Goal: Task Accomplishment & Management: Manage account settings

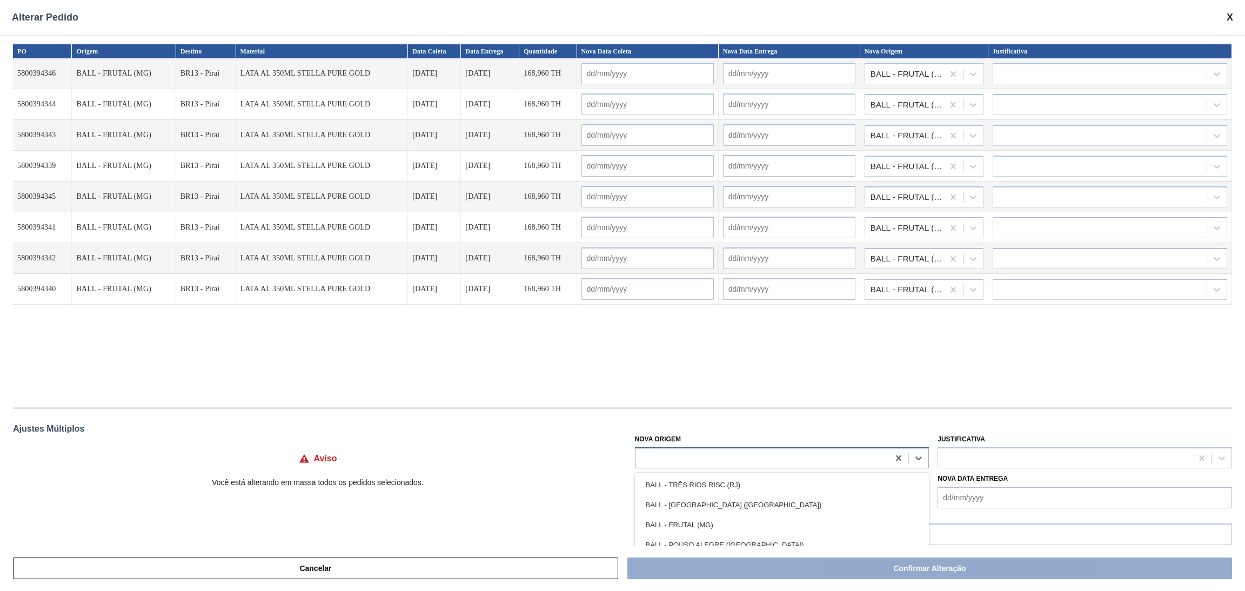
click at [683, 466] on div at bounding box center [782, 458] width 295 height 21
click at [857, 418] on div "PO Origem Destino Material Data Coleta Data Entrega Quantidade Nova Data Coleta…" at bounding box center [622, 290] width 1245 height 511
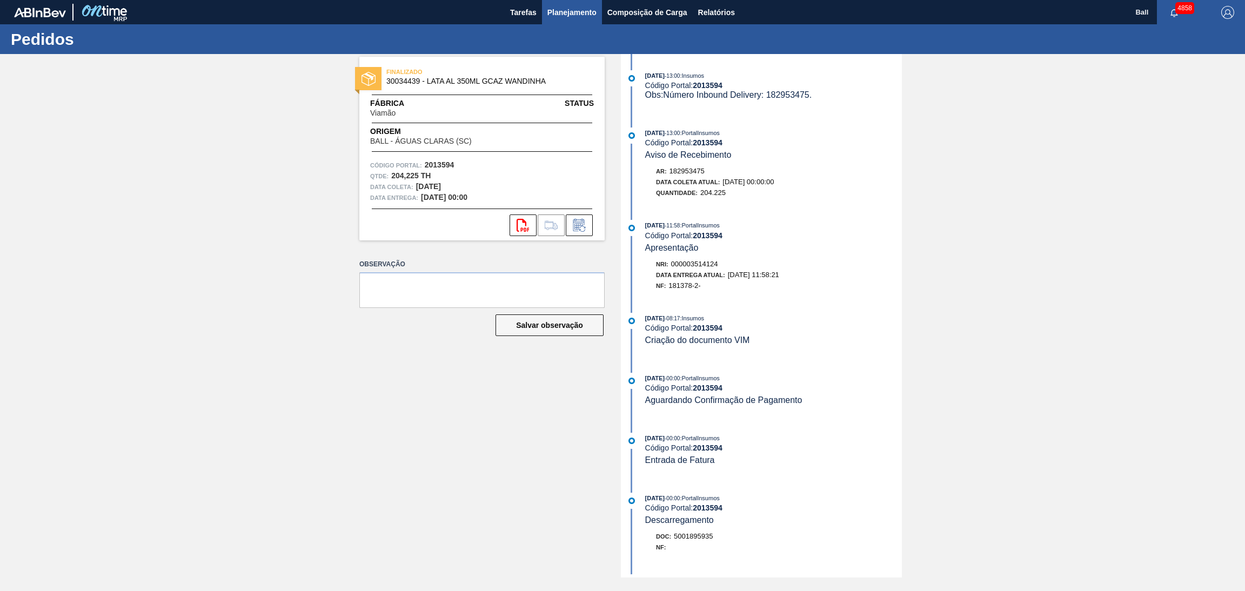
click at [585, 23] on button "Planejamento" at bounding box center [572, 12] width 60 height 24
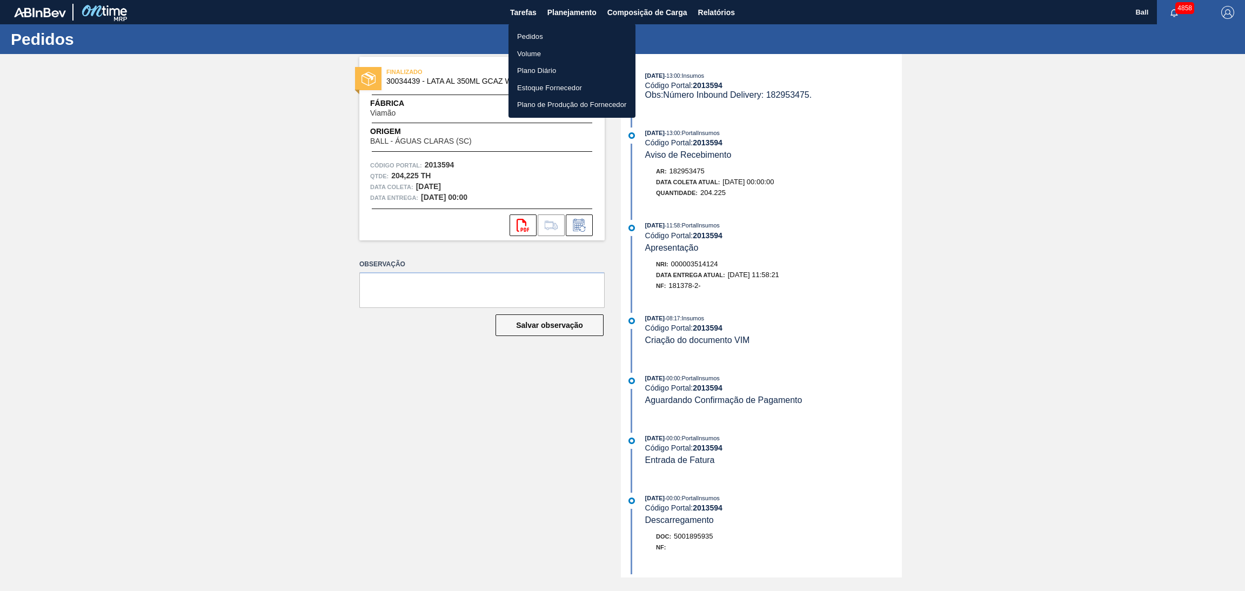
drag, startPoint x: 557, startPoint y: 35, endPoint x: 557, endPoint y: 45, distance: 10.3
click at [557, 35] on li "Pedidos" at bounding box center [572, 36] width 127 height 17
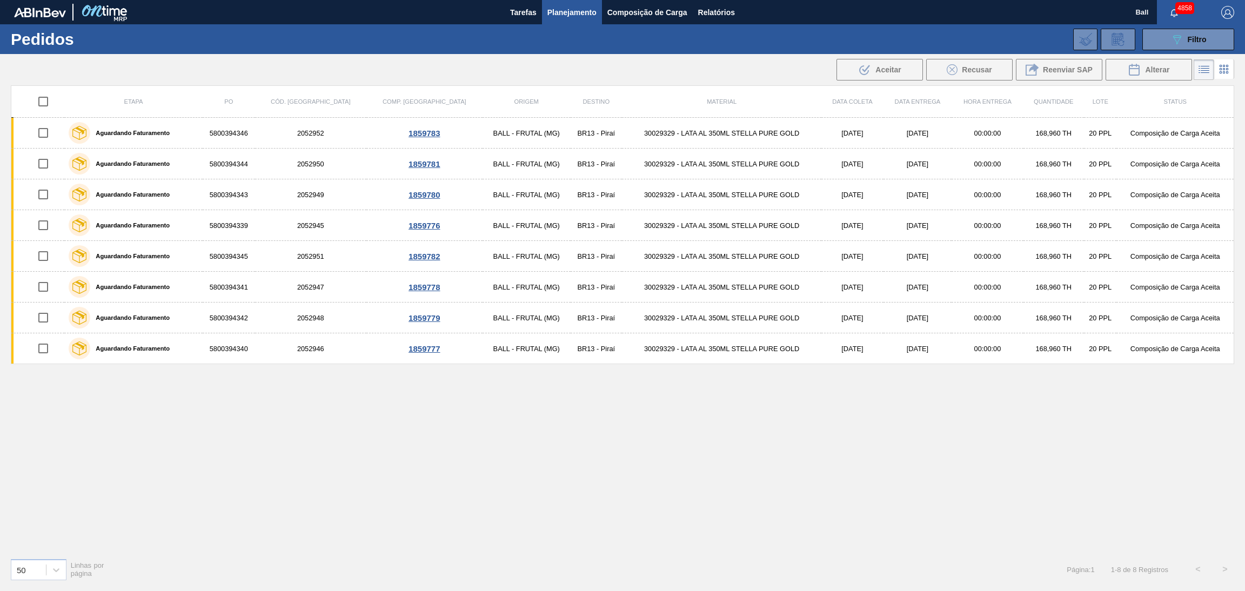
click at [37, 97] on input "checkbox" at bounding box center [43, 101] width 23 height 23
checkbox input "true"
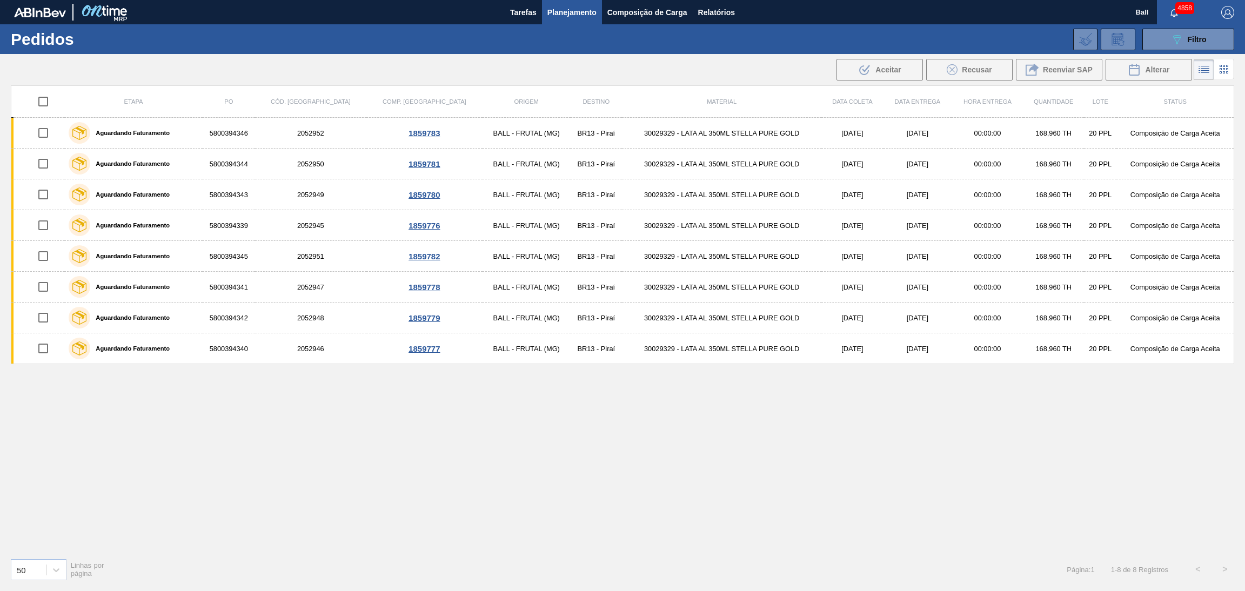
checkbox input "true"
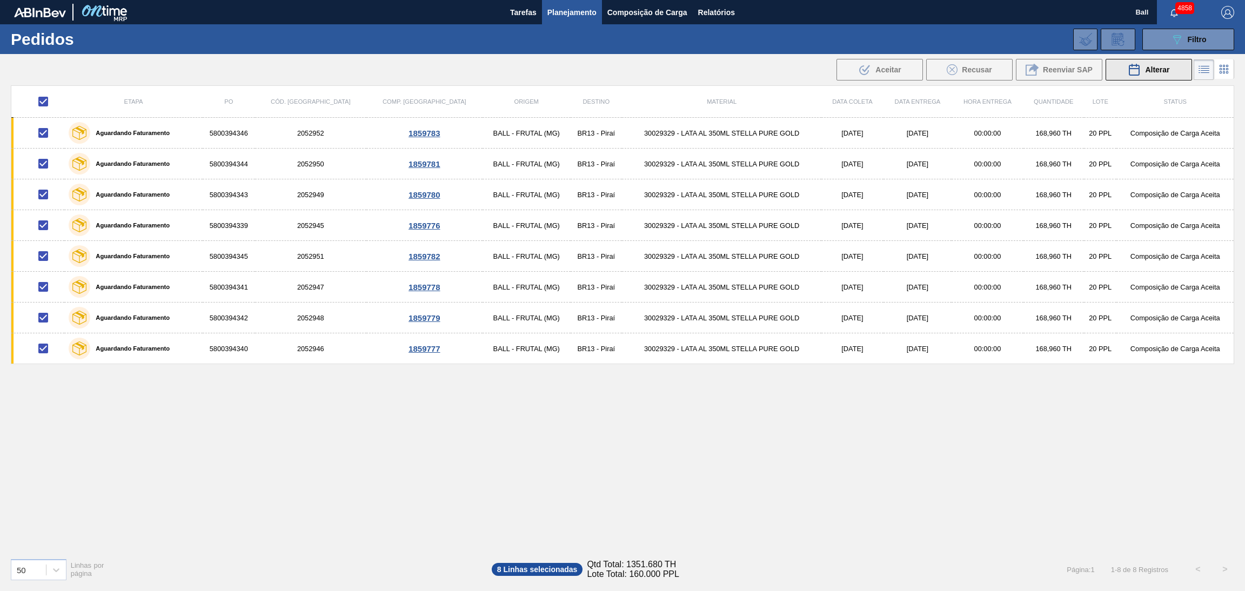
click at [1128, 74] on icon at bounding box center [1134, 69] width 13 height 13
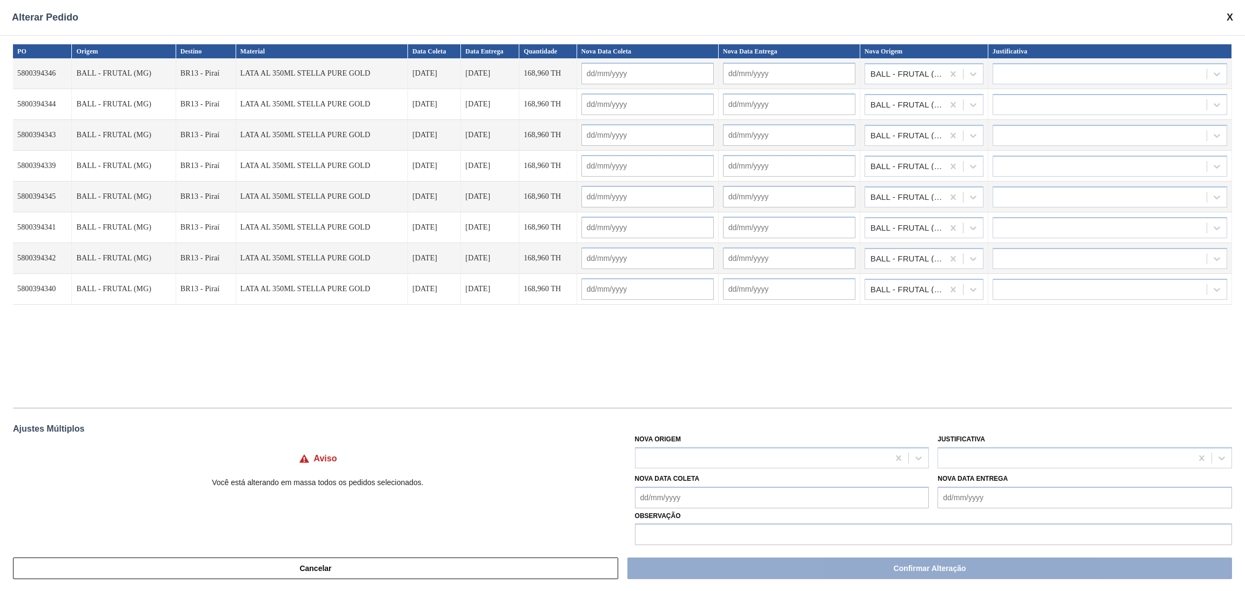
click at [653, 344] on div "PO Origem Destino Material Data Coleta Data Entrega Quantidade Nova Data Coleta…" at bounding box center [622, 220] width 1219 height 352
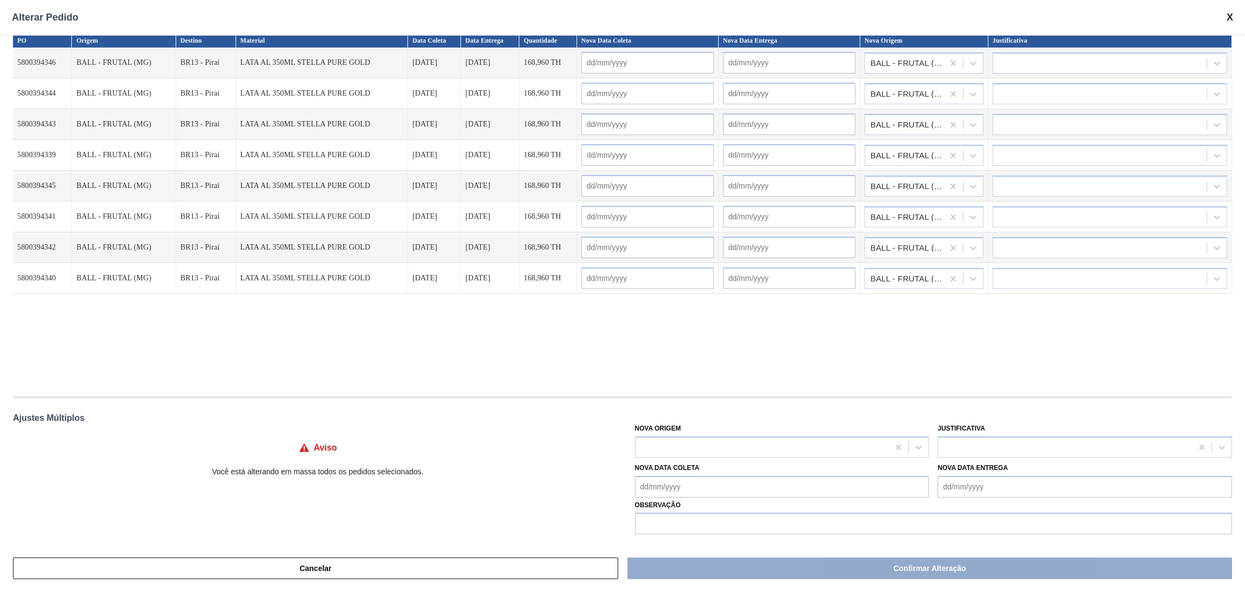
scroll to position [12, 0]
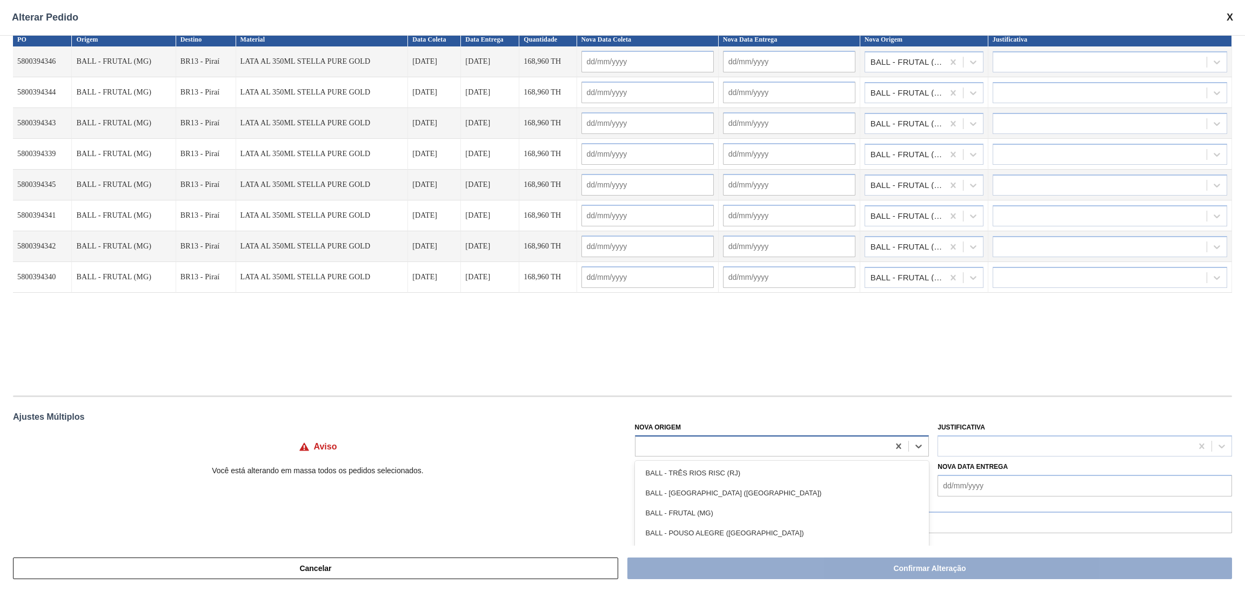
click at [685, 451] on div at bounding box center [763, 446] width 254 height 16
click at [738, 393] on div "PO Origem Destino Material Data Coleta Data Entrega Quantidade Nova Data Coleta…" at bounding box center [622, 290] width 1245 height 511
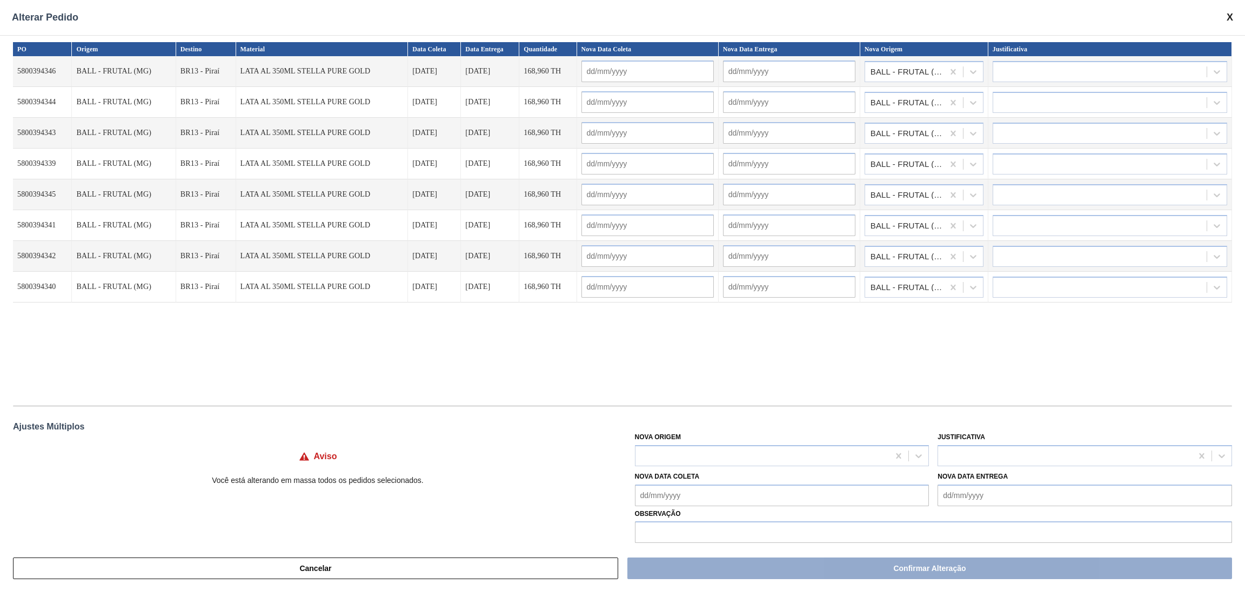
scroll to position [0, 0]
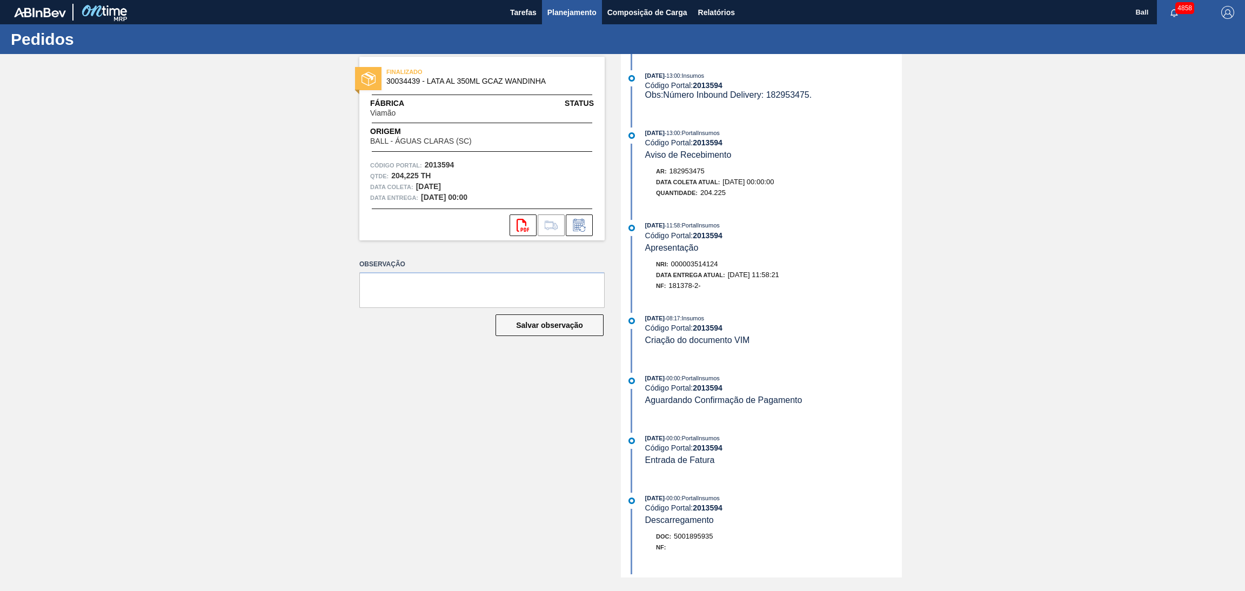
click at [573, 6] on span "Planejamento" at bounding box center [572, 12] width 49 height 13
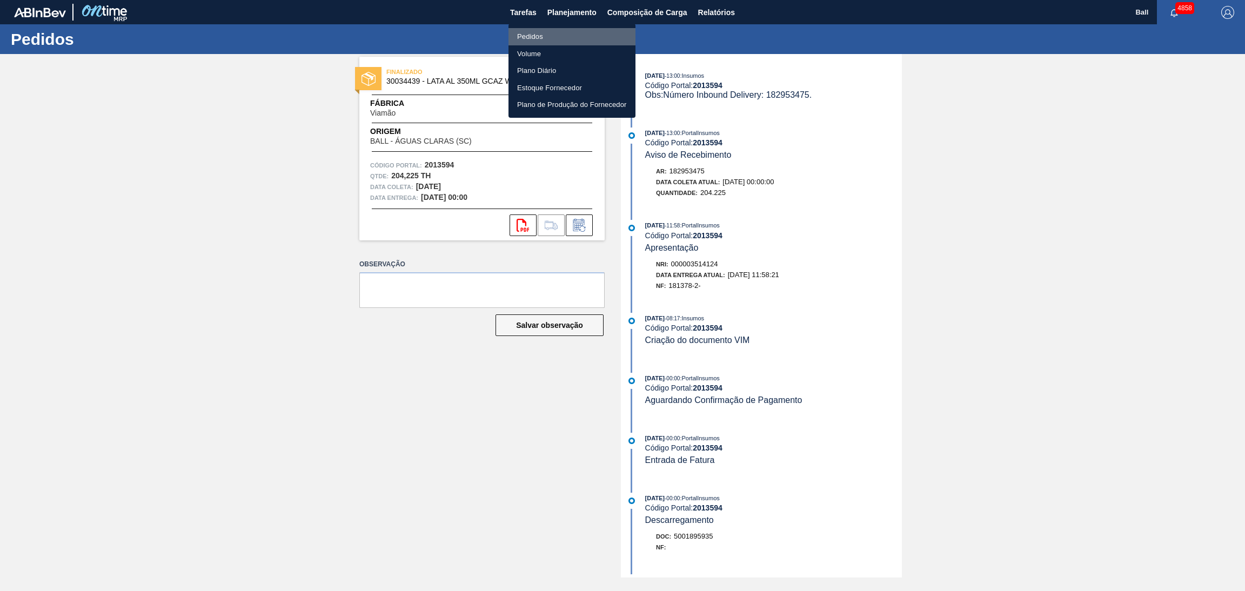
click at [559, 37] on li "Pedidos" at bounding box center [572, 36] width 127 height 17
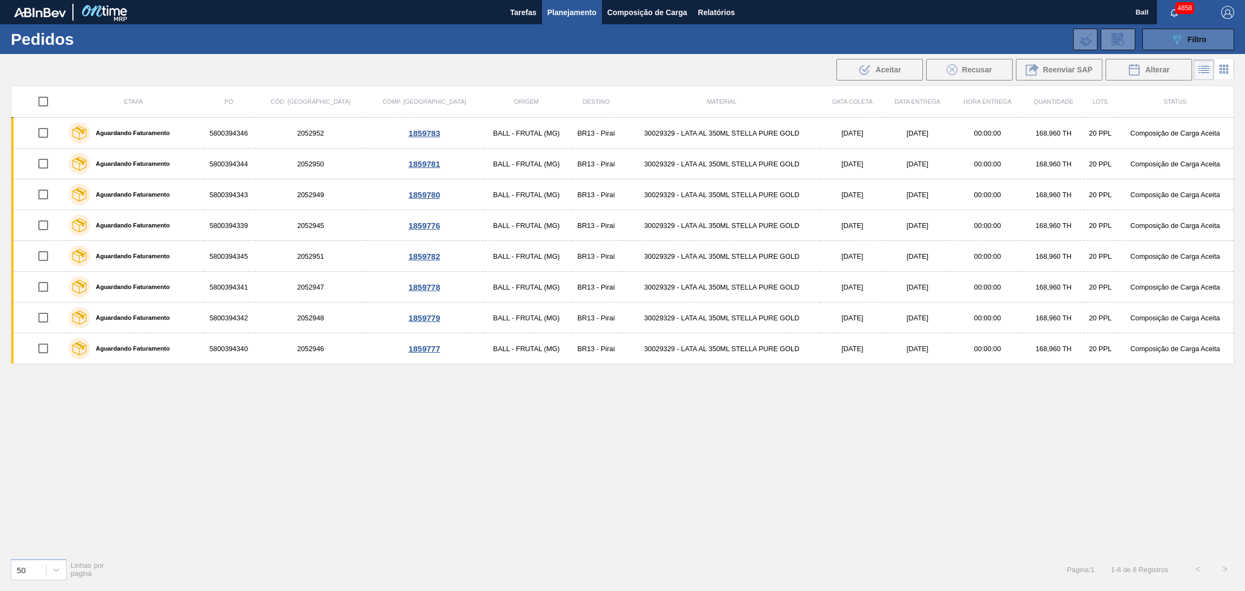
click at [1181, 39] on icon "089F7B8B-B2A5-4AFE-B5C0-19BA573D28AC" at bounding box center [1177, 39] width 13 height 13
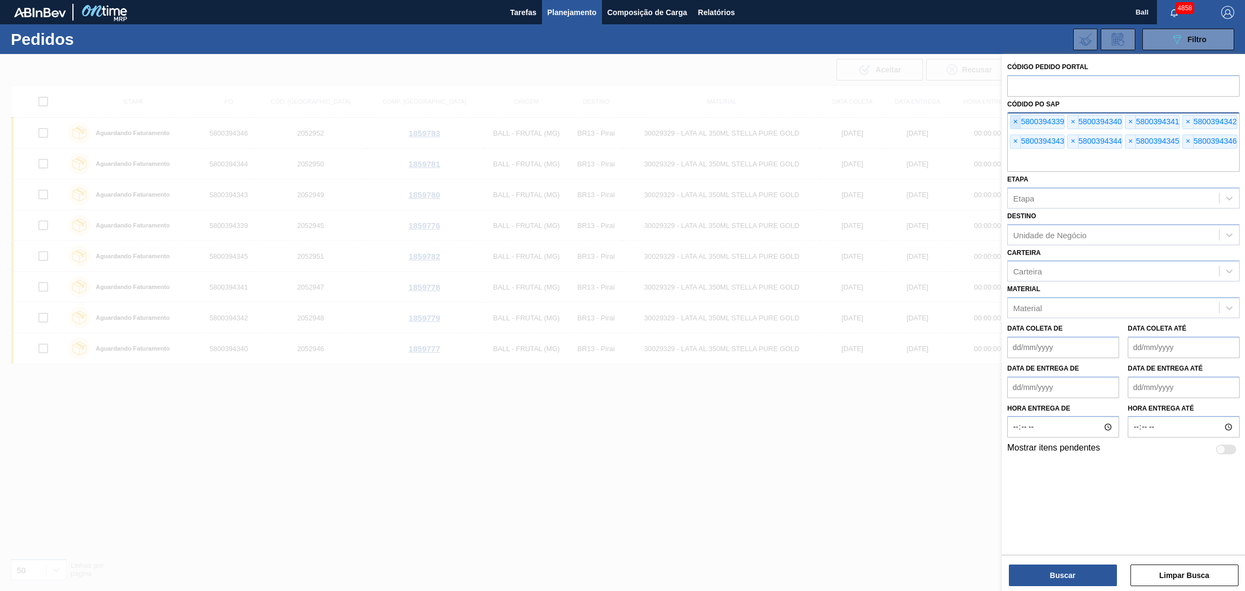
click at [1016, 121] on span "×" at bounding box center [1016, 122] width 10 height 13
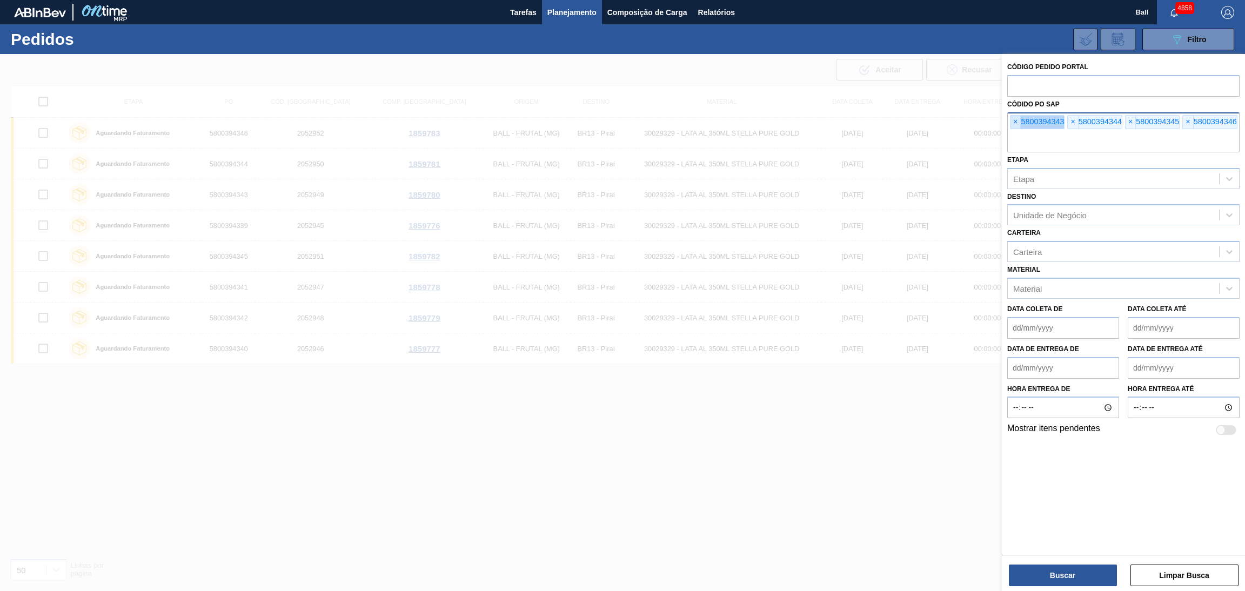
click at [1016, 121] on span "×" at bounding box center [1016, 122] width 10 height 13
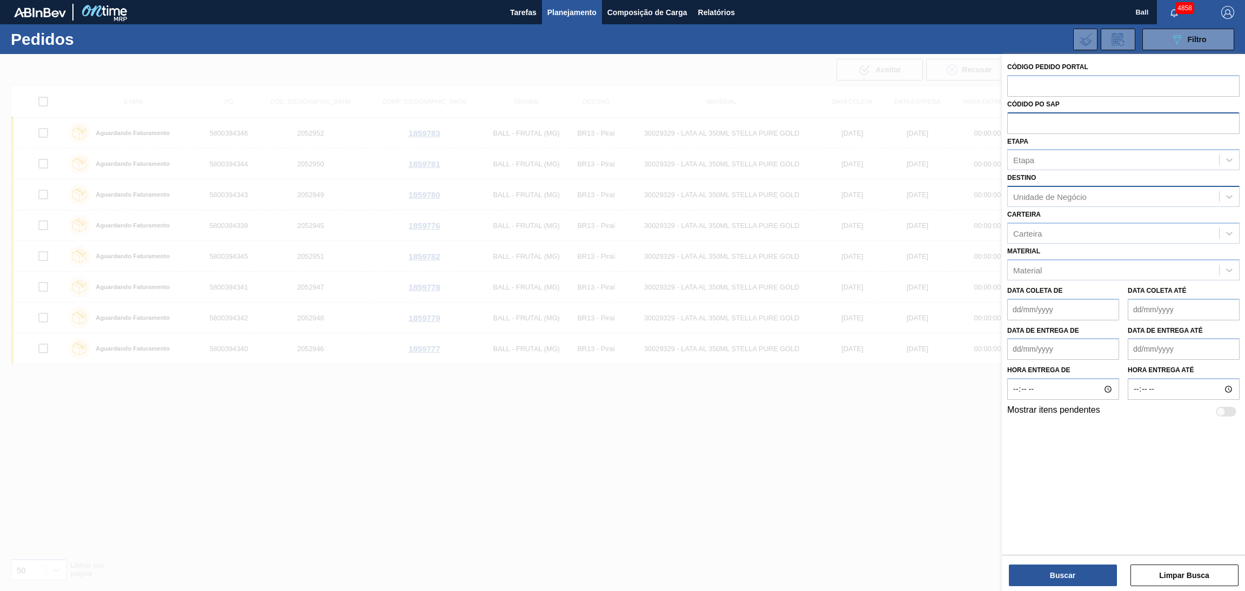
paste input "text"
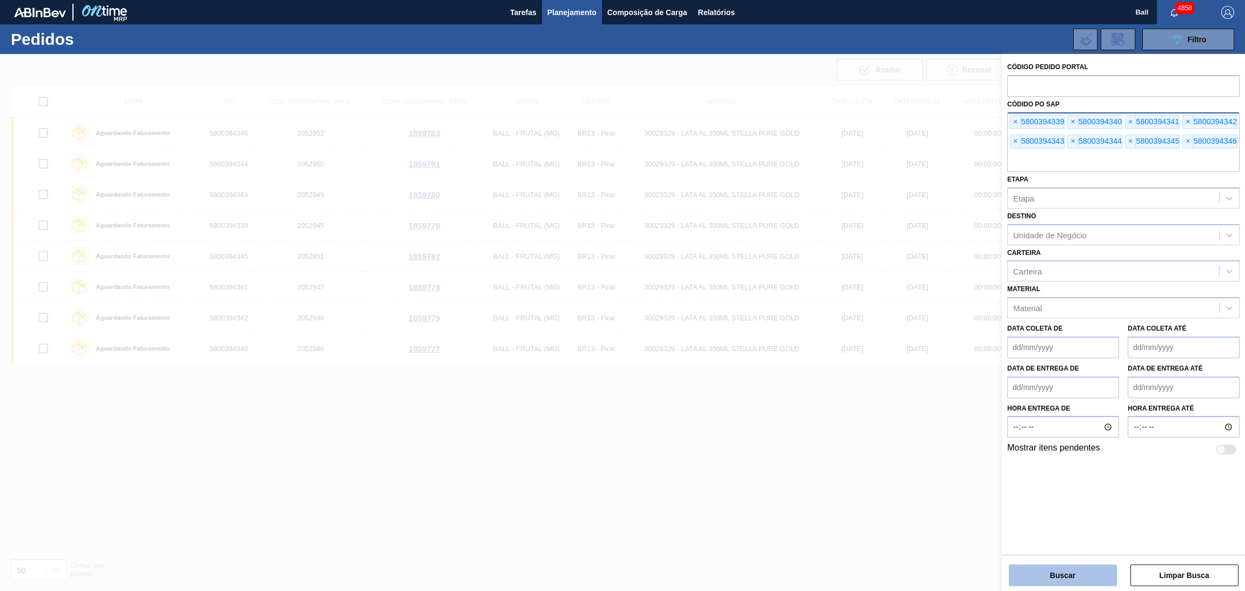
click at [1056, 570] on button "Buscar" at bounding box center [1063, 576] width 108 height 22
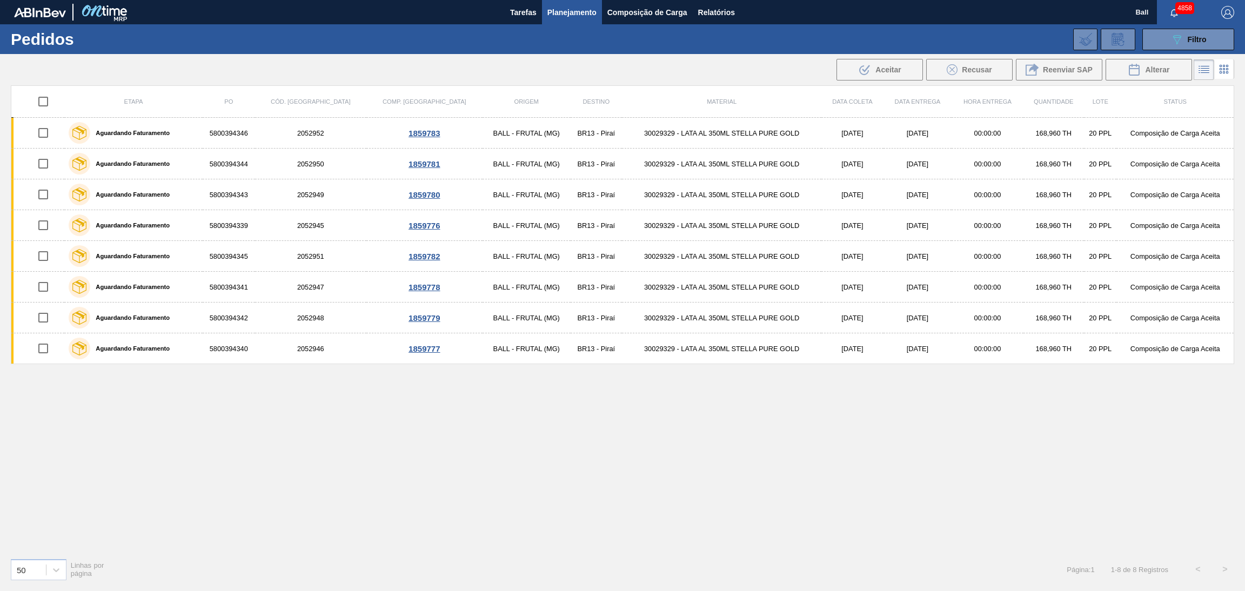
click at [42, 98] on input "checkbox" at bounding box center [43, 101] width 23 height 23
checkbox input "true"
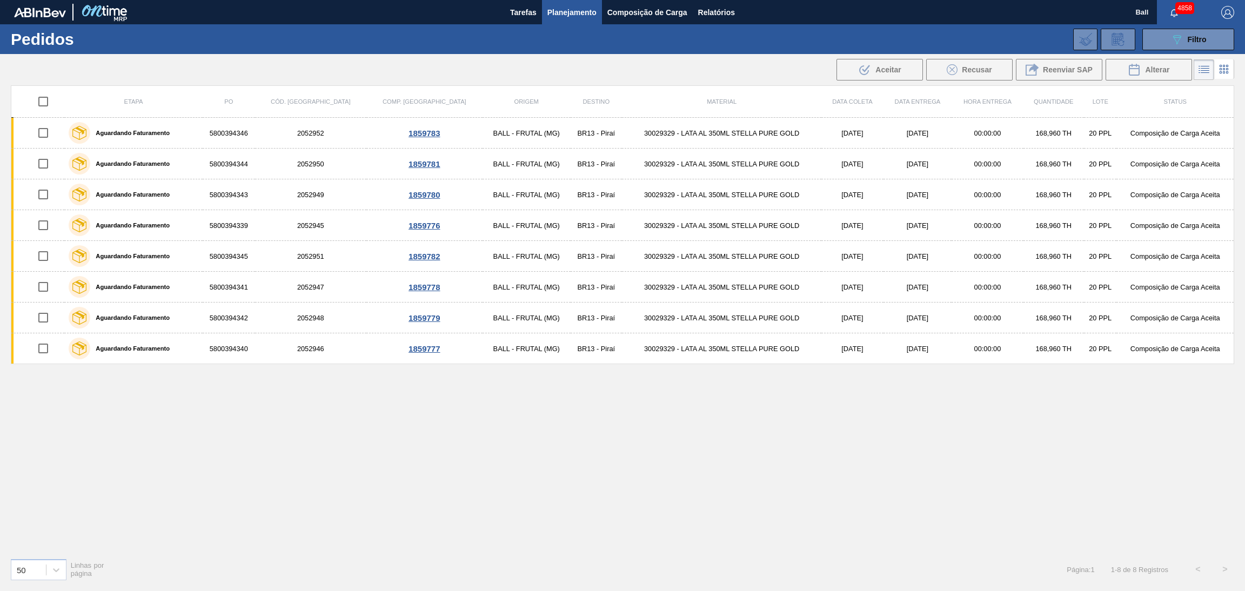
checkbox input "true"
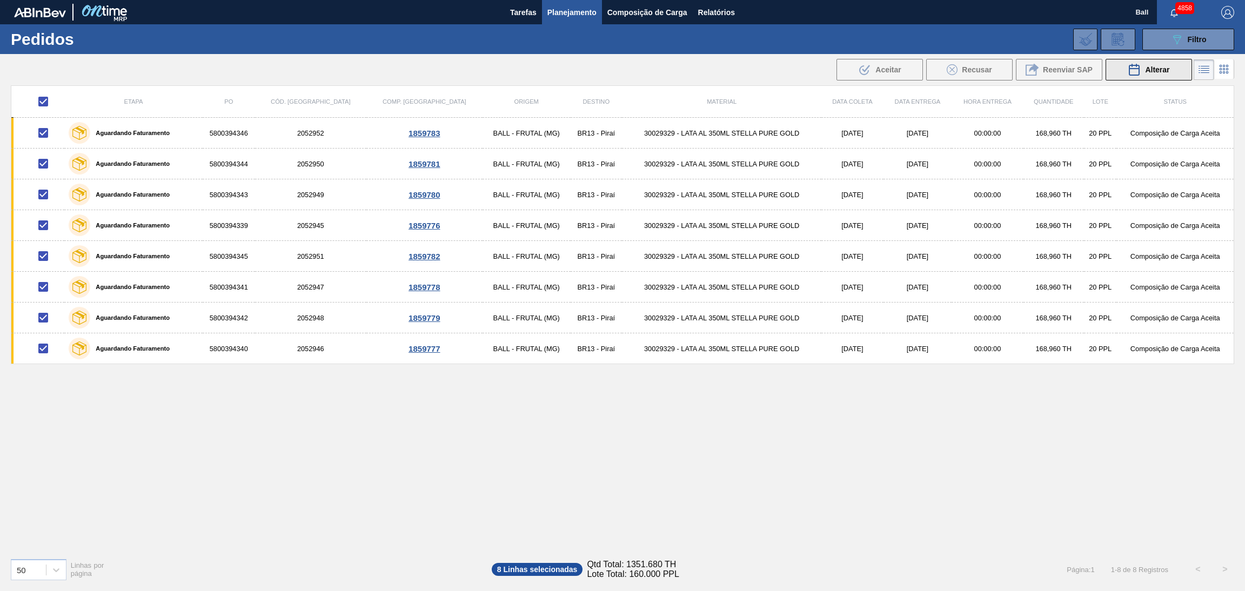
click at [1163, 69] on span "Alterar" at bounding box center [1157, 69] width 24 height 9
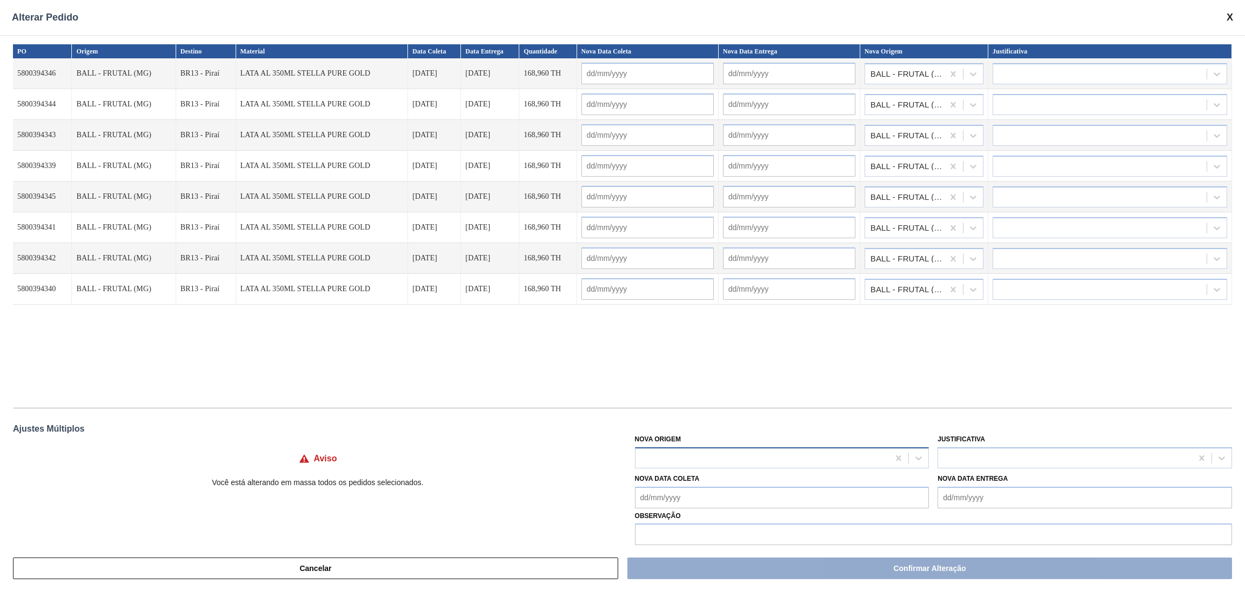
click at [738, 451] on div at bounding box center [763, 458] width 254 height 16
click at [748, 436] on div "Nova Origem" at bounding box center [782, 450] width 295 height 37
click at [756, 467] on div "Nova Origem Justificativa Nova Data Coleta Nova Data Entrega Observação" at bounding box center [933, 488] width 597 height 113
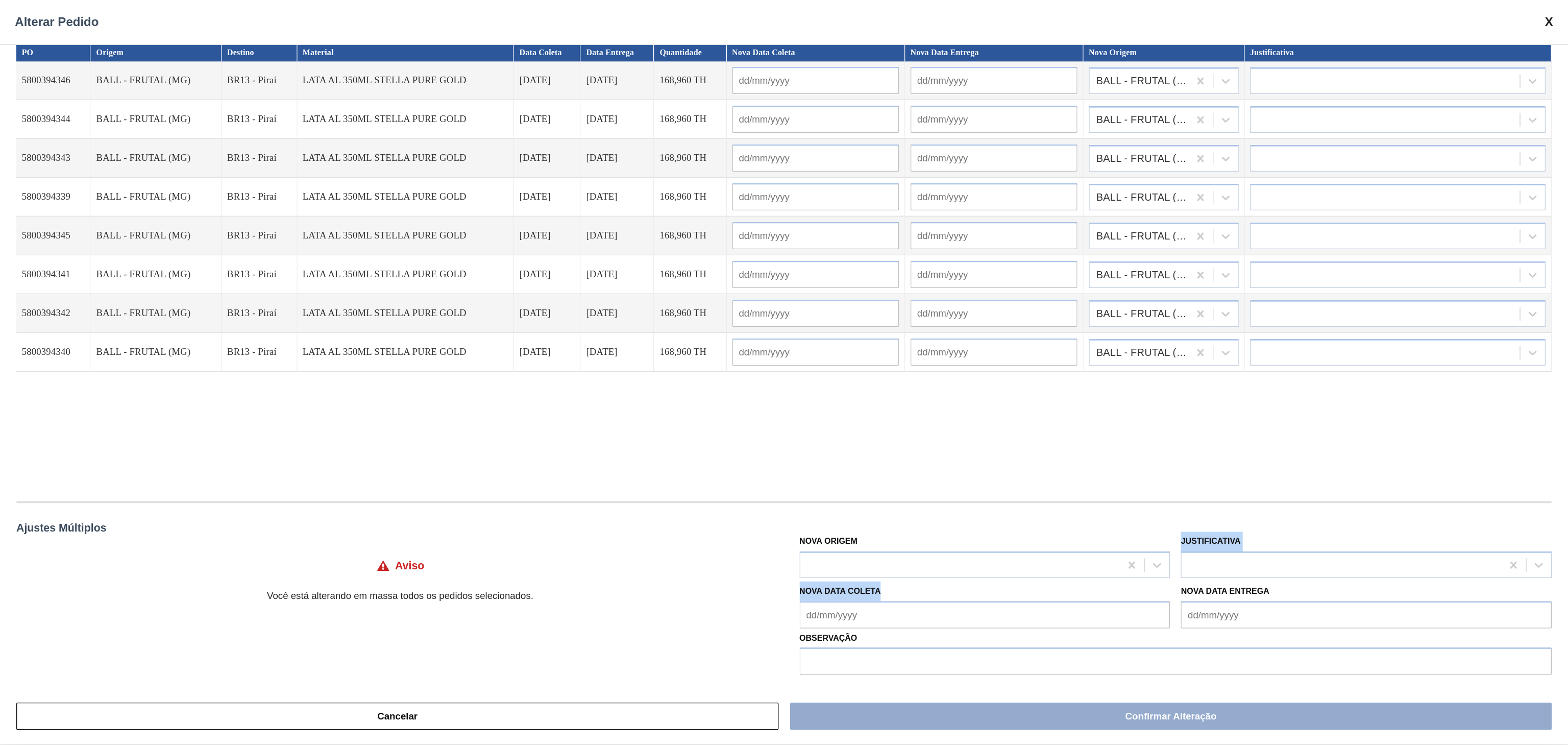
scroll to position [11, 0]
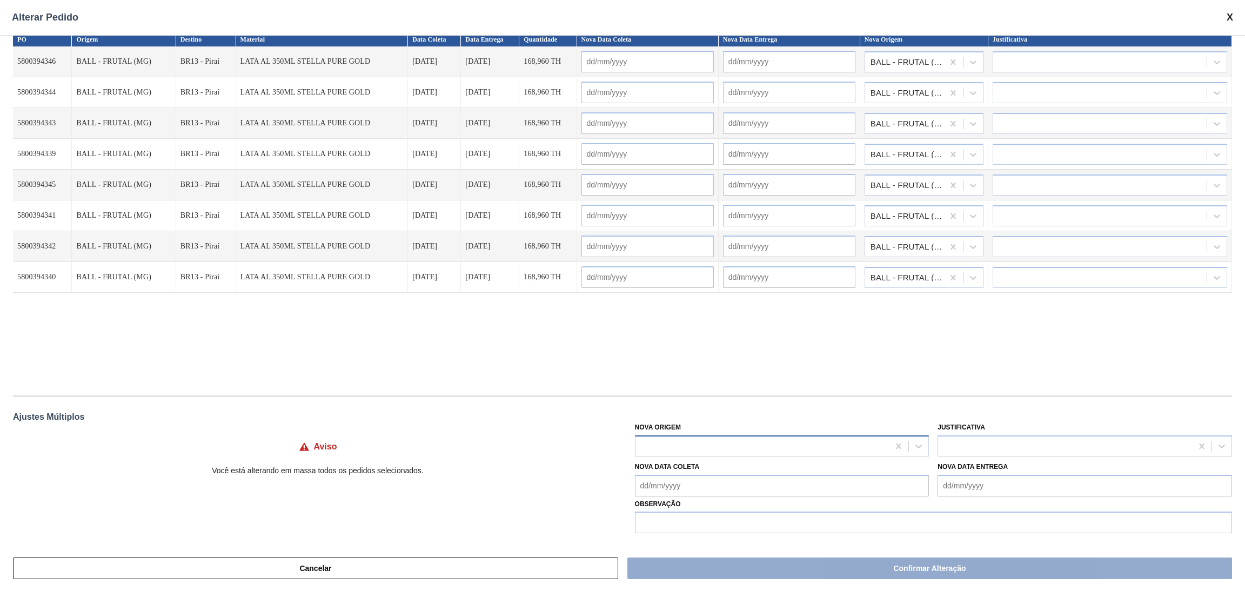
click at [807, 442] on div at bounding box center [763, 446] width 254 height 16
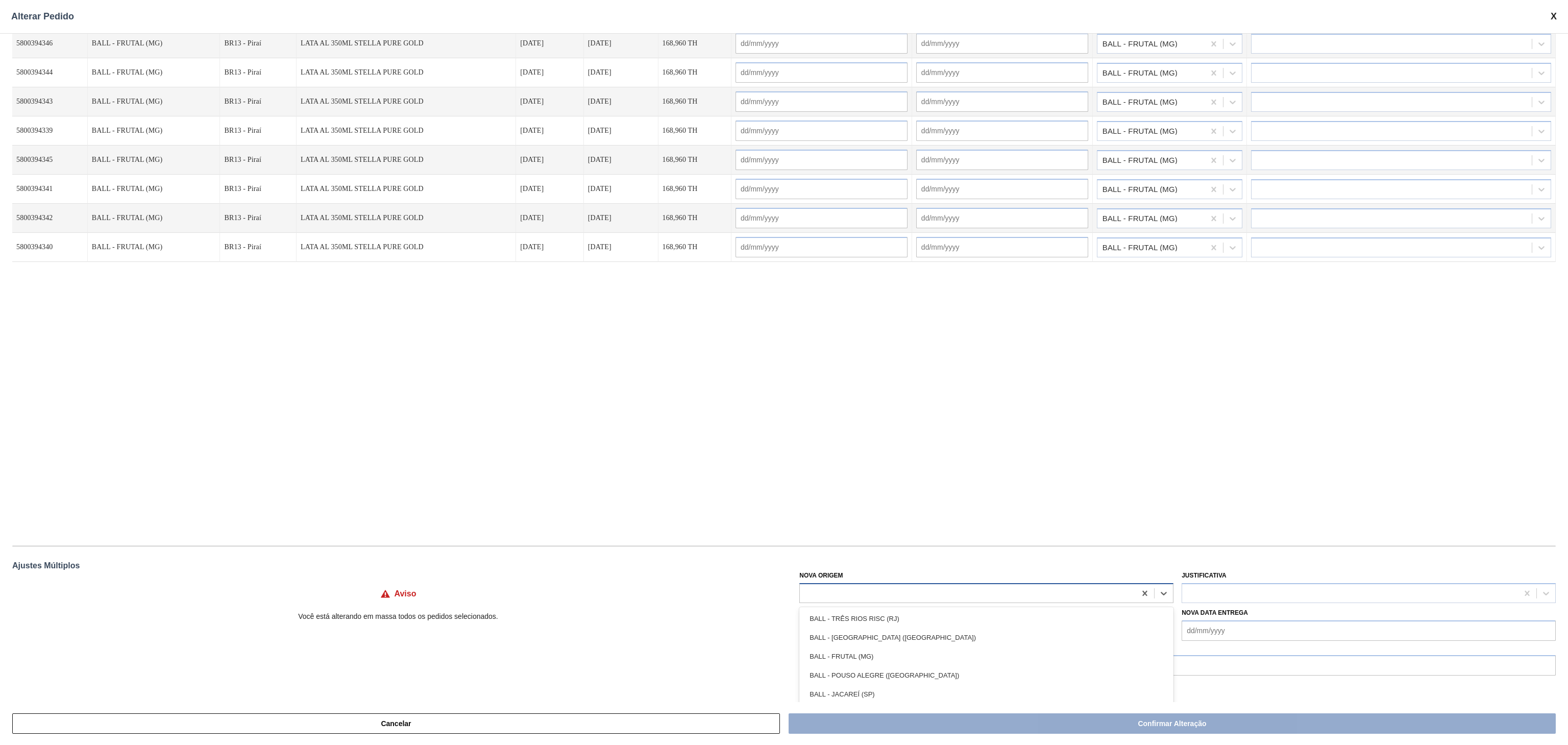
scroll to position [29, 0]
click at [968, 558] on div "BALL - JACAREÍ (SP)" at bounding box center [986, 691] width 374 height 19
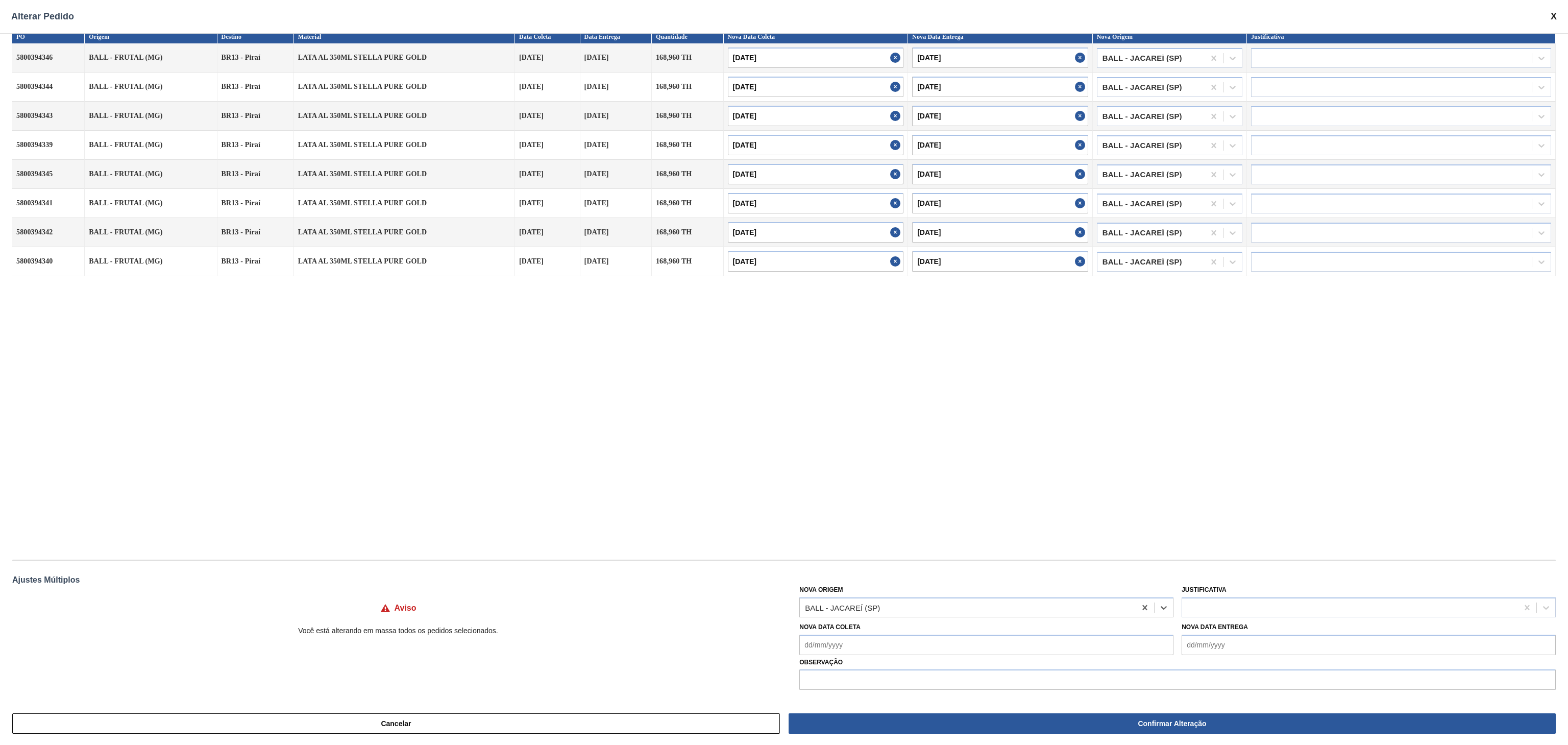
type input "19/10/2025"
type input "[DATE]"
type input "19/10/2025"
type input "[DATE]"
type input "19/10/2025"
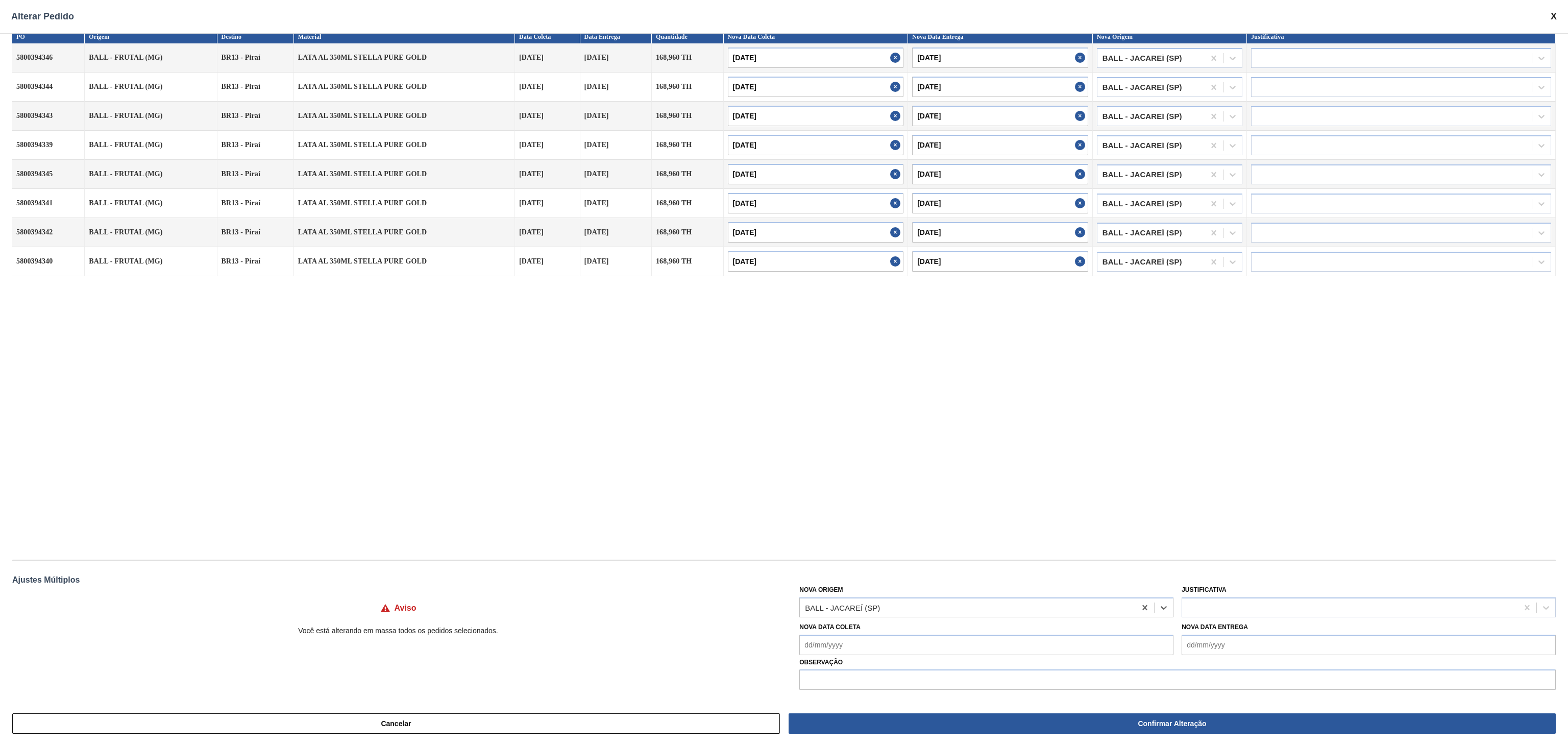
type input "[DATE]"
type input "19/10/2025"
type input "[DATE]"
type input "19/10/2025"
type input "[DATE]"
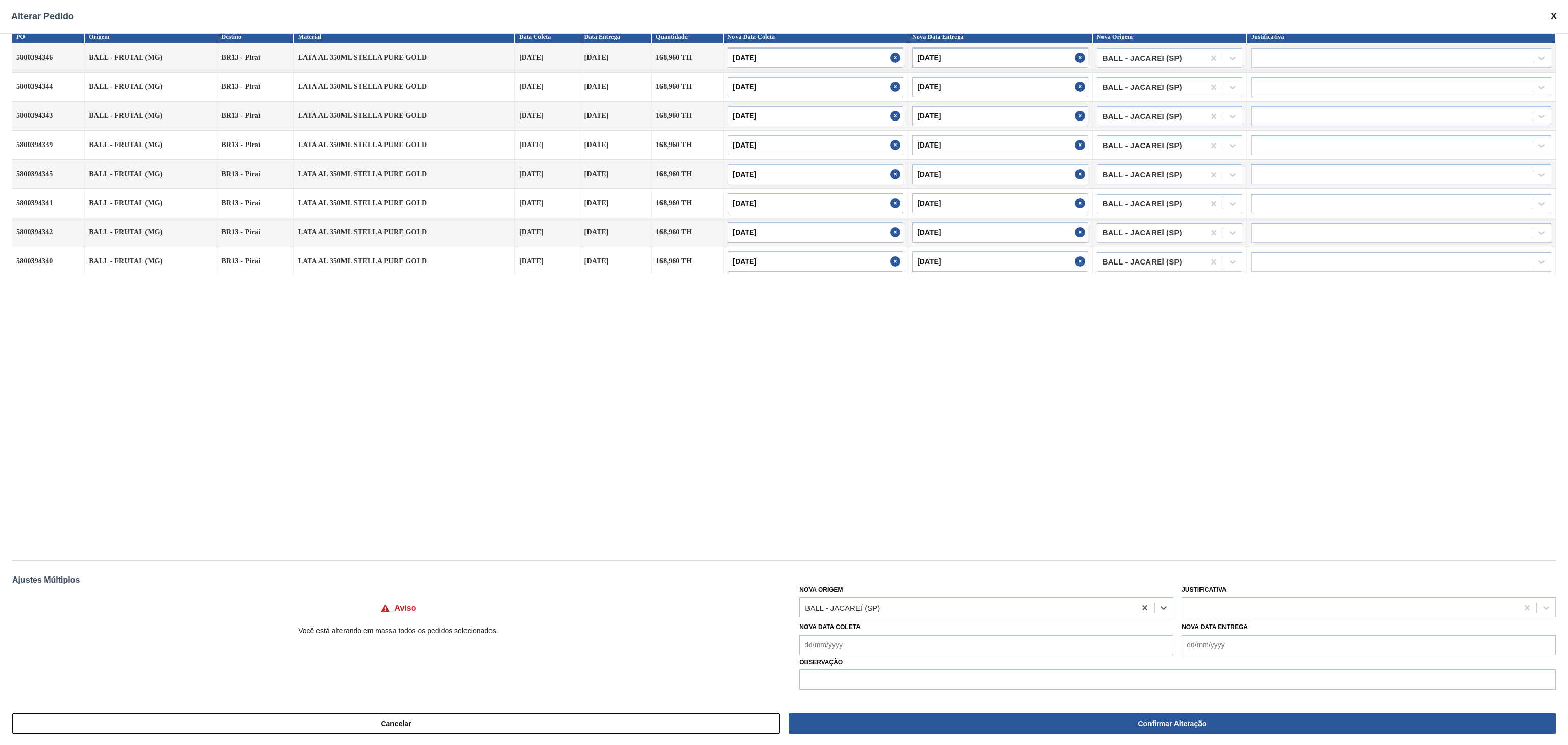
type input "19/10/2025"
type input "[DATE]"
type input "19/10/2025"
type input "[DATE]"
type input "19/10/2025"
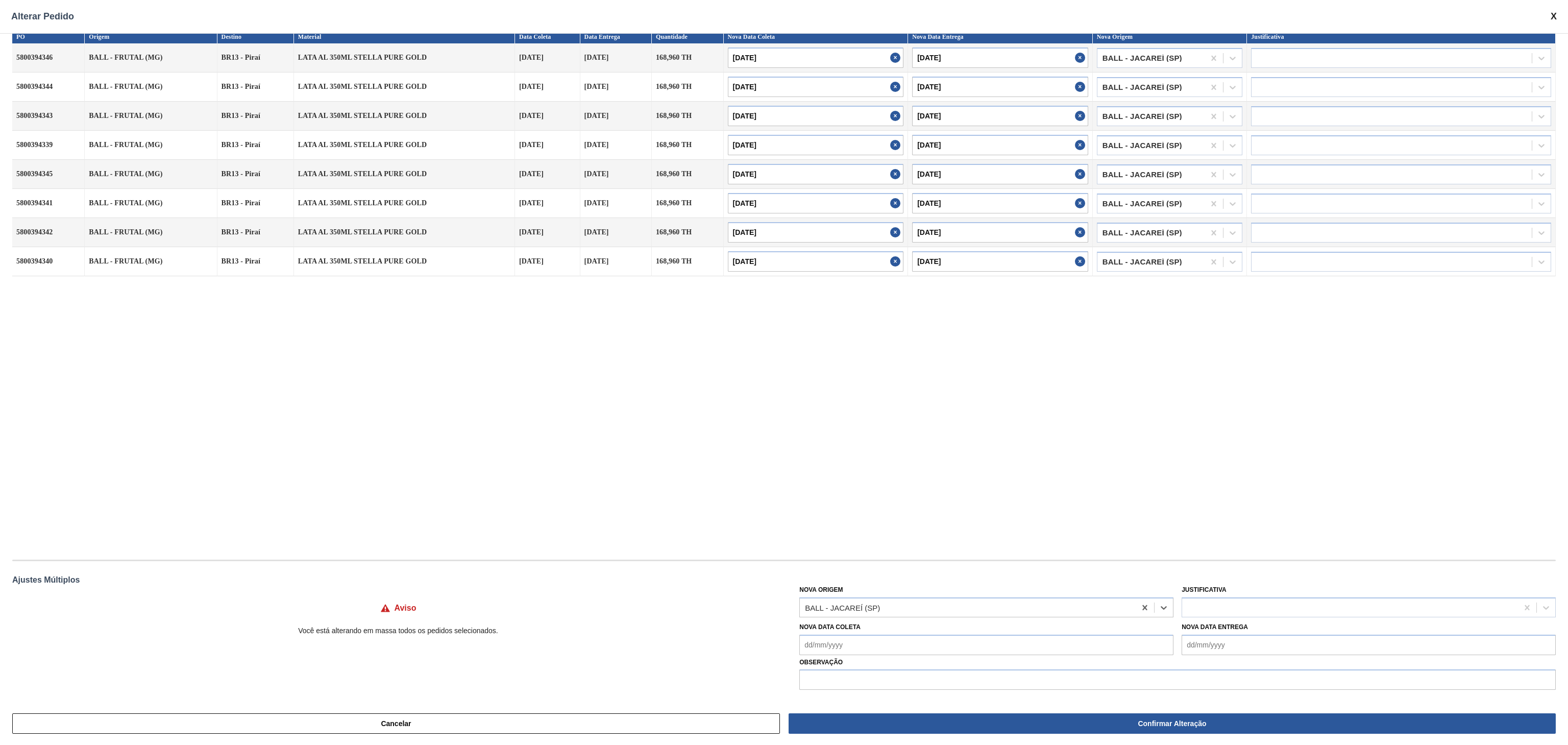
type input "[DATE]"
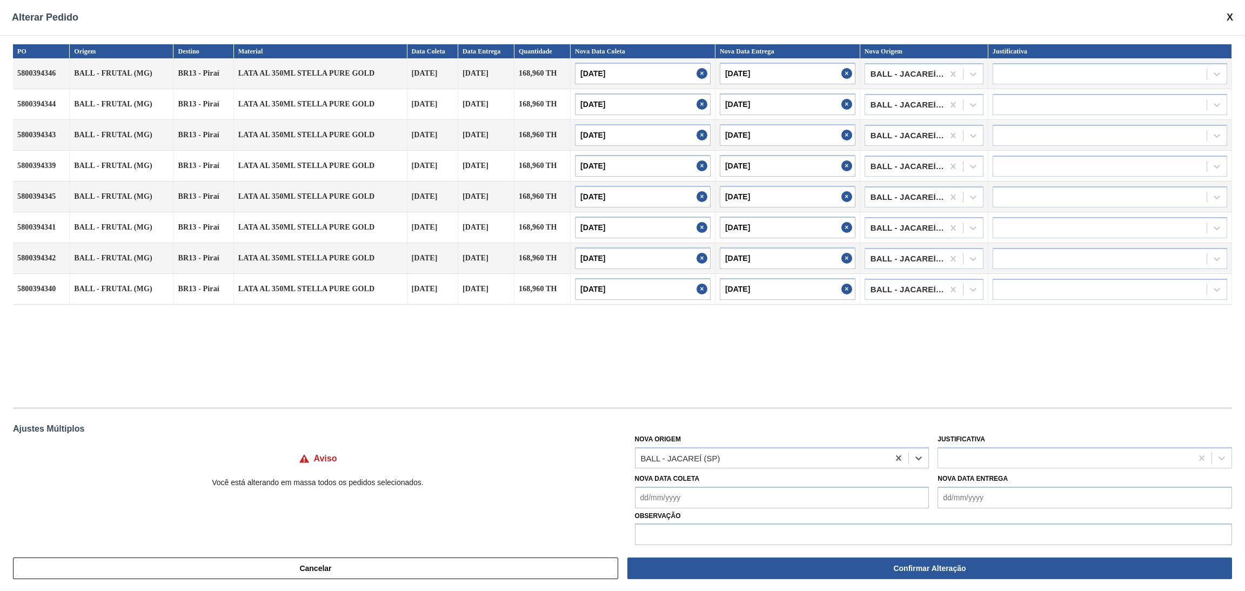
scroll to position [12, 0]
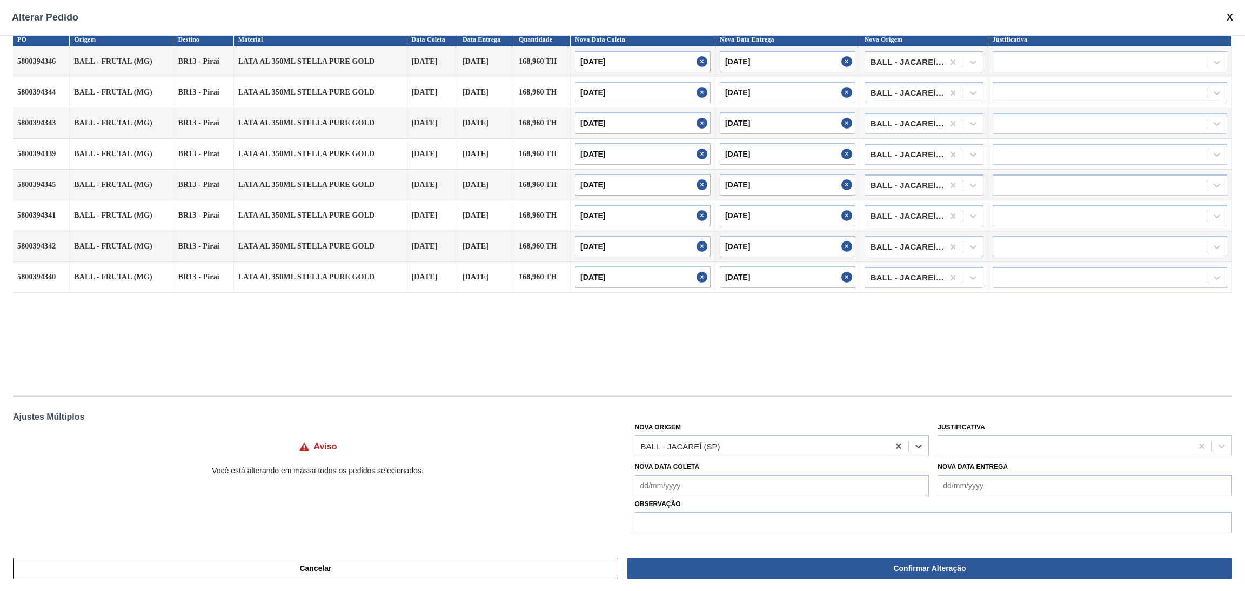
click at [757, 484] on Coleta "Nova Data Coleta" at bounding box center [782, 486] width 295 height 22
click at [739, 418] on div "17" at bounding box center [735, 419] width 15 height 15
type Coleta "17/10/2025"
type input "17/10/2025"
type input "18/10/2025"
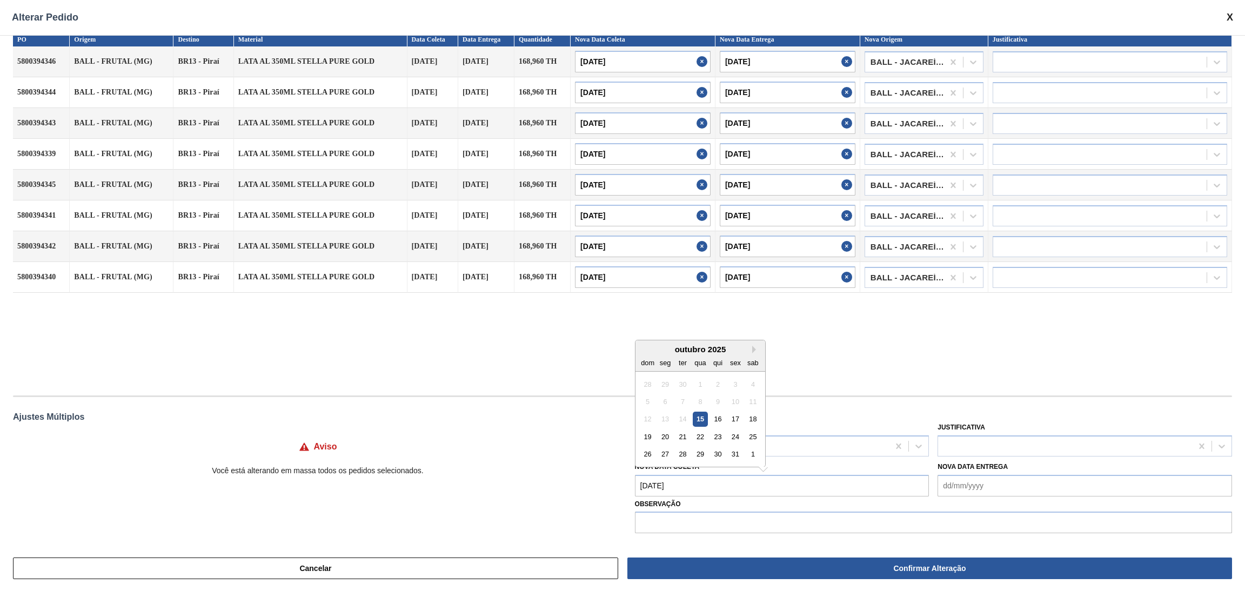
type input "17/10/2025"
type input "18/10/2025"
type input "17/10/2025"
type input "18/10/2025"
type input "17/10/2025"
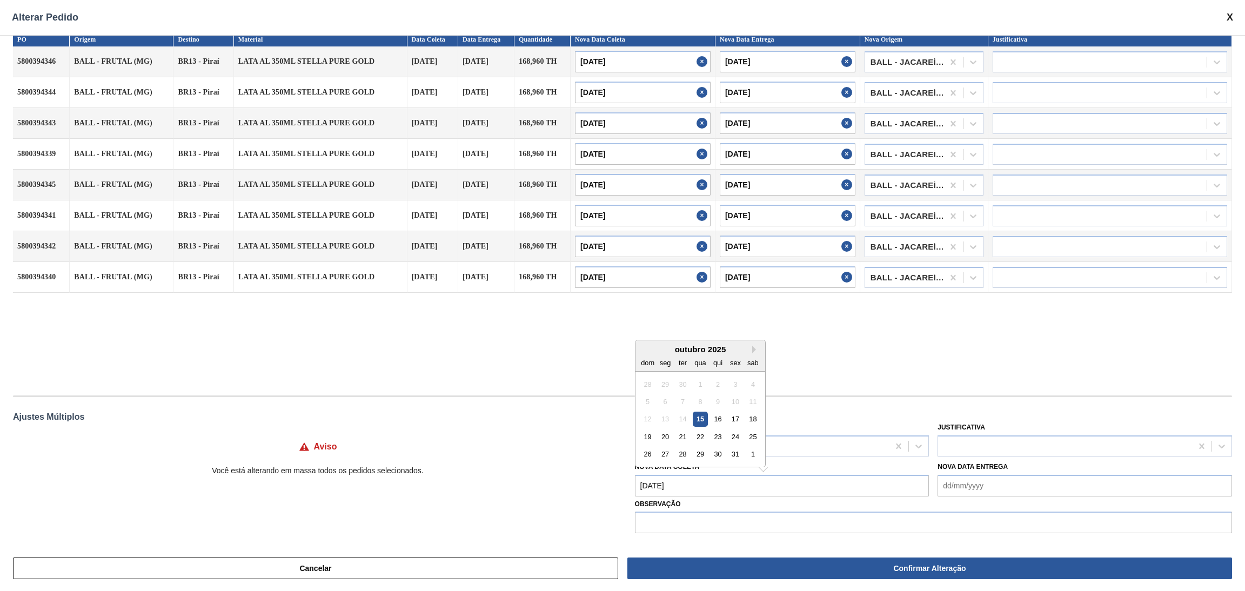
type input "18/10/2025"
type input "17/10/2025"
type input "18/10/2025"
type input "17/10/2025"
type input "18/10/2025"
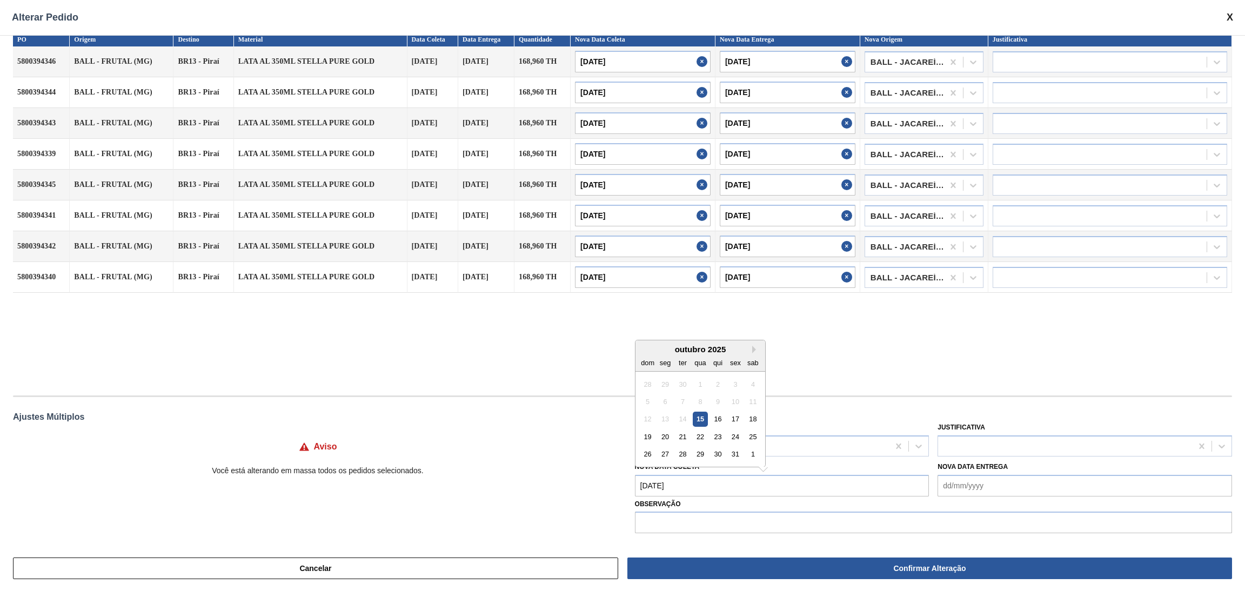
type input "17/10/2025"
type input "18/10/2025"
type input "17/10/2025"
type input "18/10/2025"
click at [825, 368] on div "PO Origem Destino Material Data Coleta Data Entrega Quantidade Nova Data Coleta…" at bounding box center [622, 208] width 1219 height 352
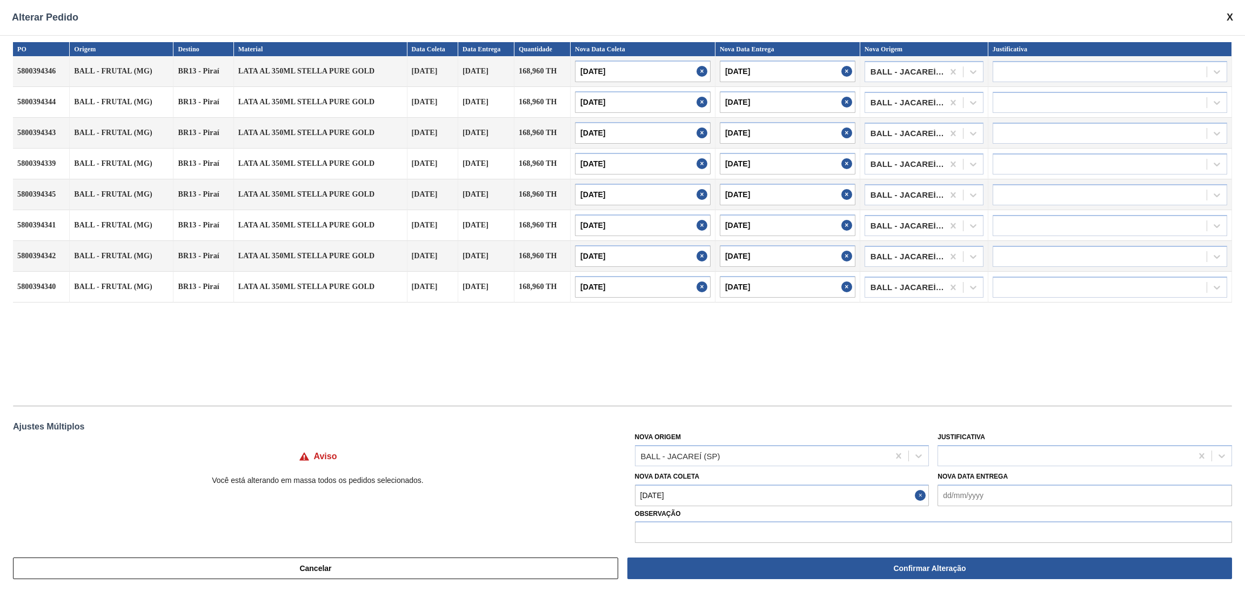
scroll to position [0, 0]
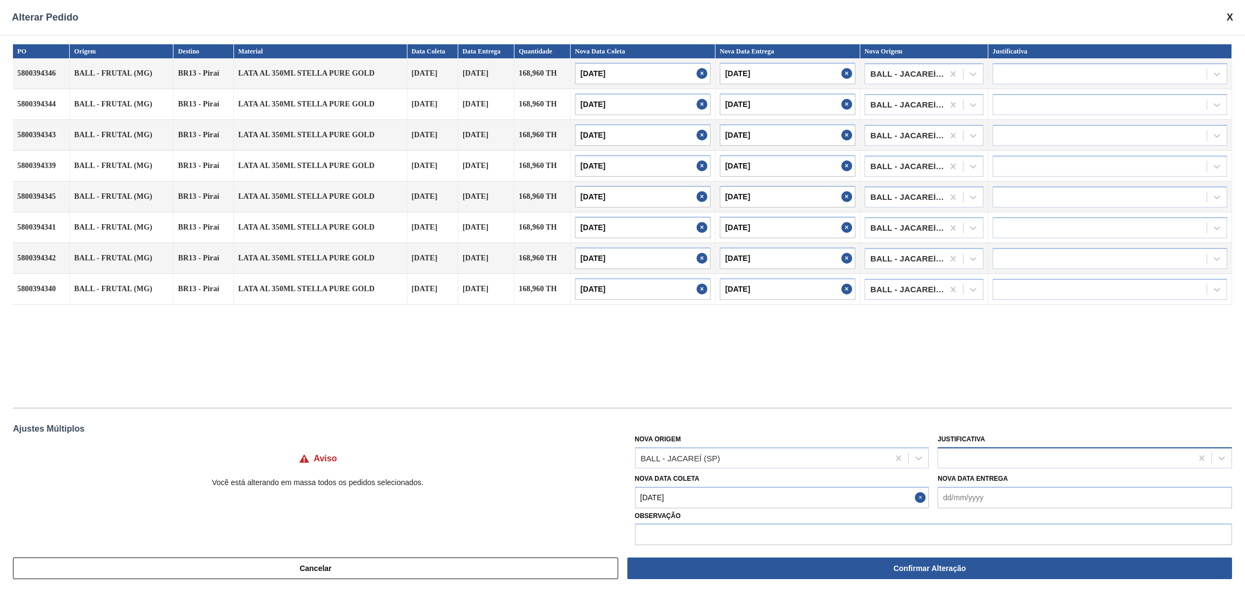
click at [1000, 465] on div at bounding box center [1065, 458] width 254 height 16
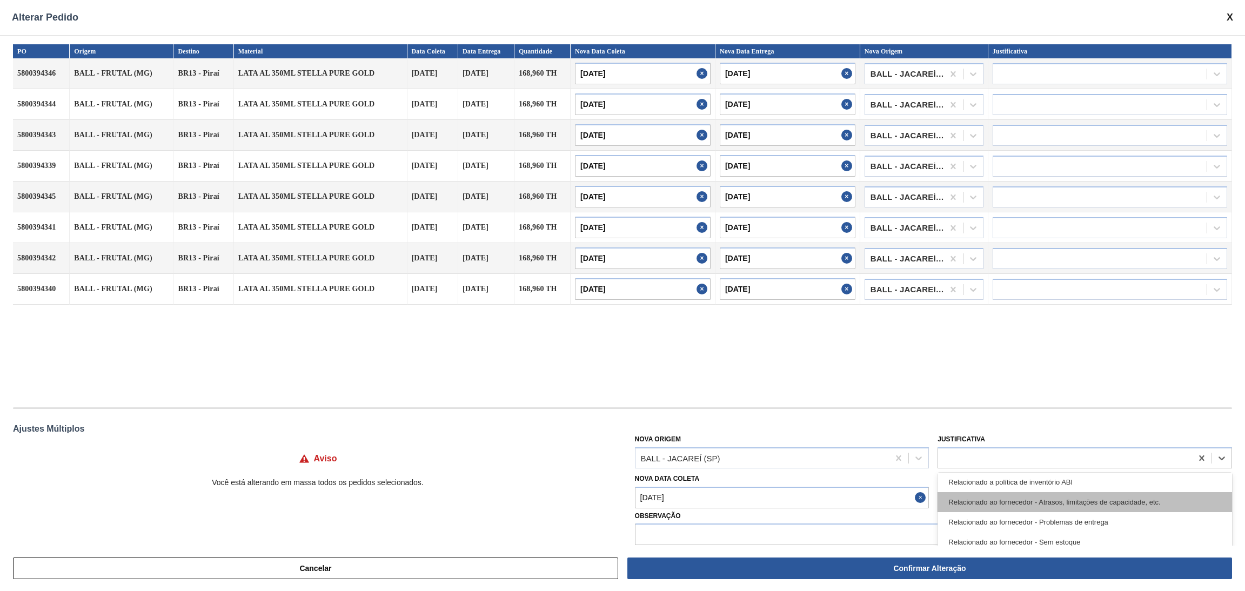
click at [1045, 503] on div "Relacionado ao fornecedor - Atrasos, limitações de capacidade, etc." at bounding box center [1085, 502] width 295 height 20
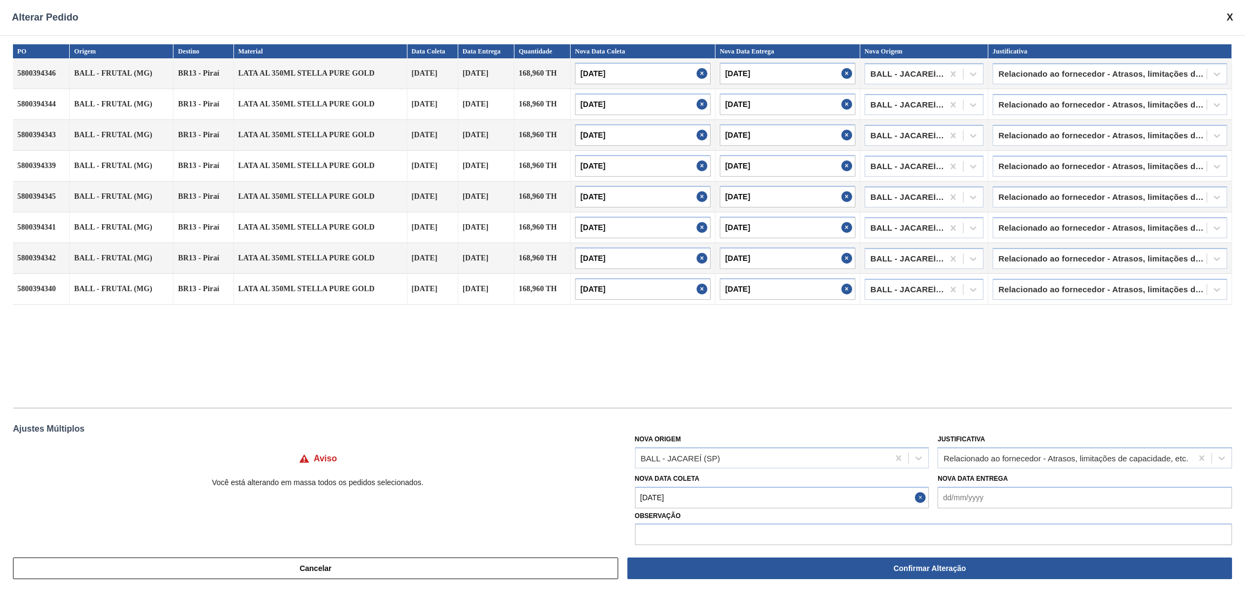
click at [1043, 405] on div "PO Origem Destino Material Data Coleta Data Entrega Quantidade Nova Data Coleta…" at bounding box center [622, 290] width 1245 height 511
click at [831, 526] on input "text" at bounding box center [933, 535] width 597 height 22
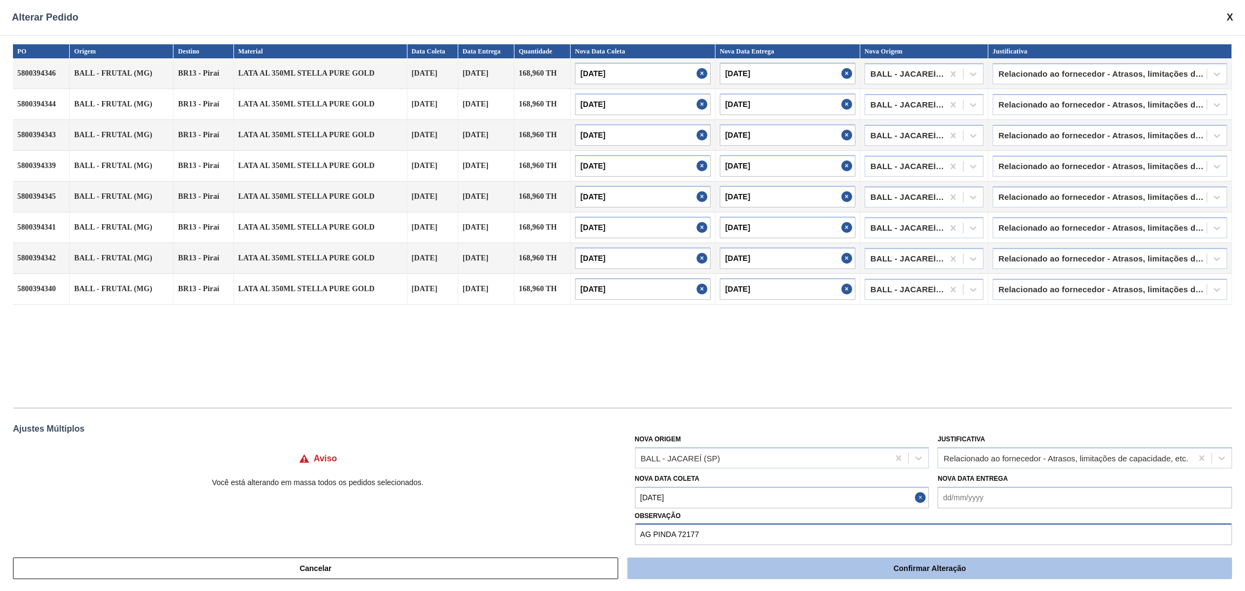
type input "AG PINDA 72177"
click at [839, 568] on button "Confirmar Alteração" at bounding box center [929, 569] width 605 height 22
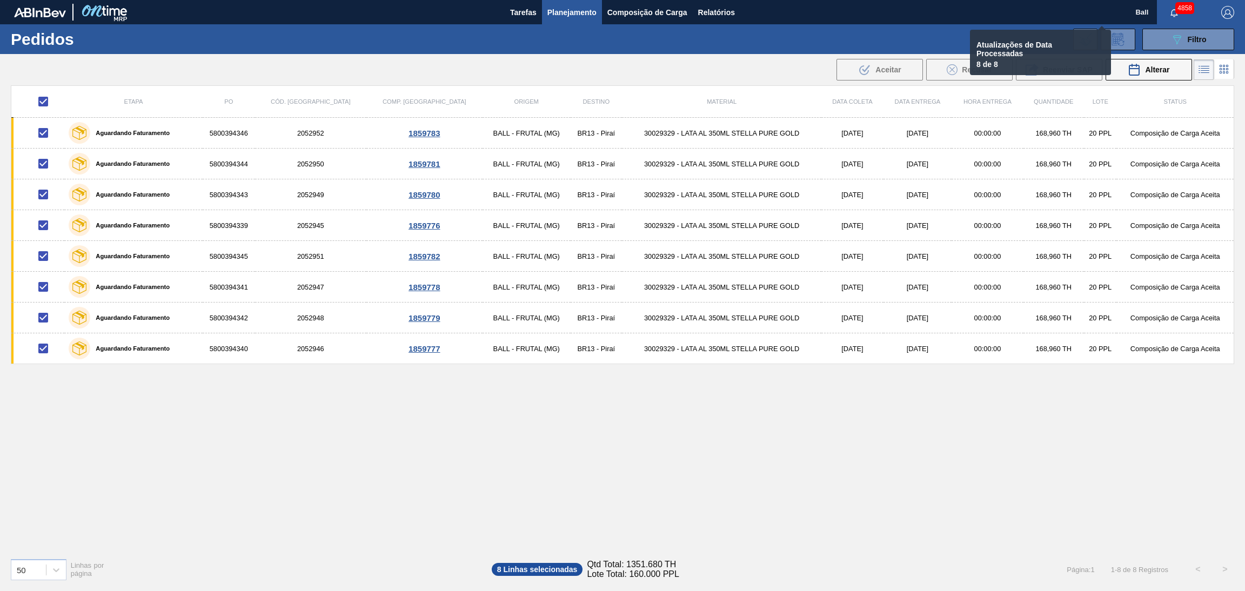
checkbox input "false"
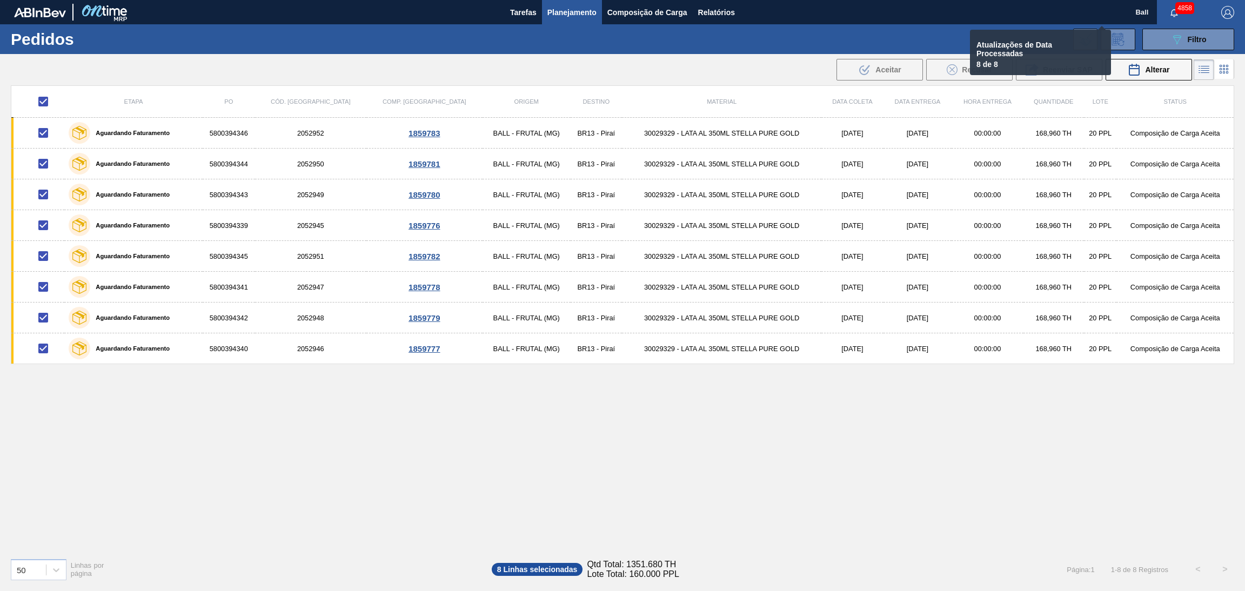
checkbox input "false"
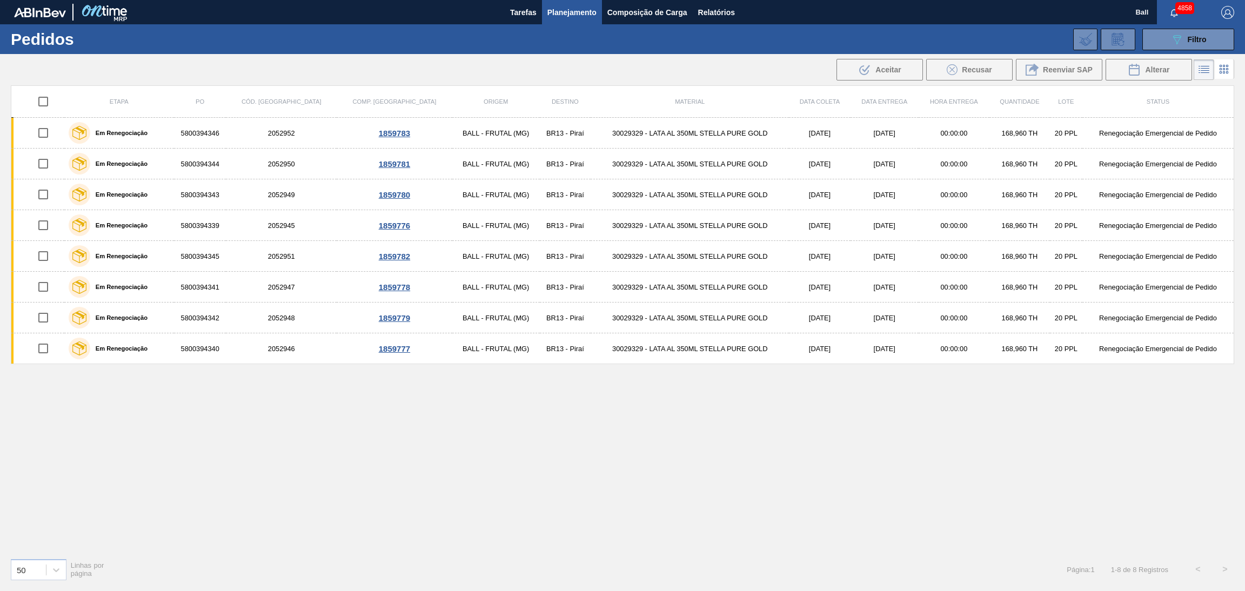
drag, startPoint x: 509, startPoint y: 16, endPoint x: 497, endPoint y: 19, distance: 11.8
click at [509, 16] on button "Tarefas" at bounding box center [523, 12] width 37 height 24
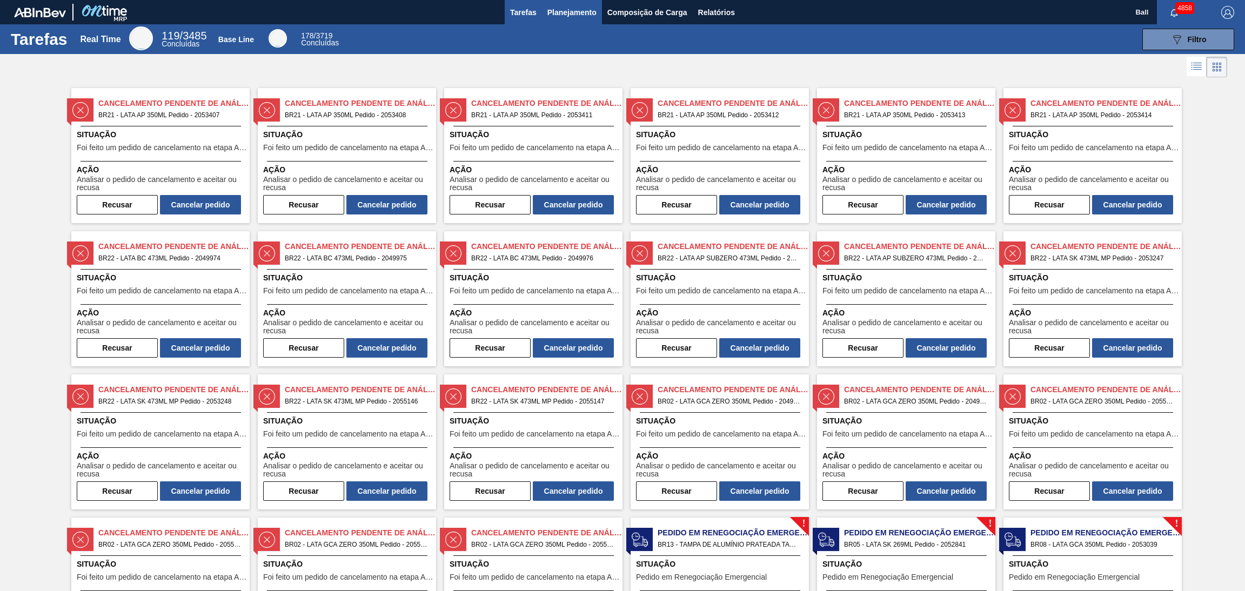
click at [577, 18] on span "Planejamento" at bounding box center [572, 12] width 49 height 13
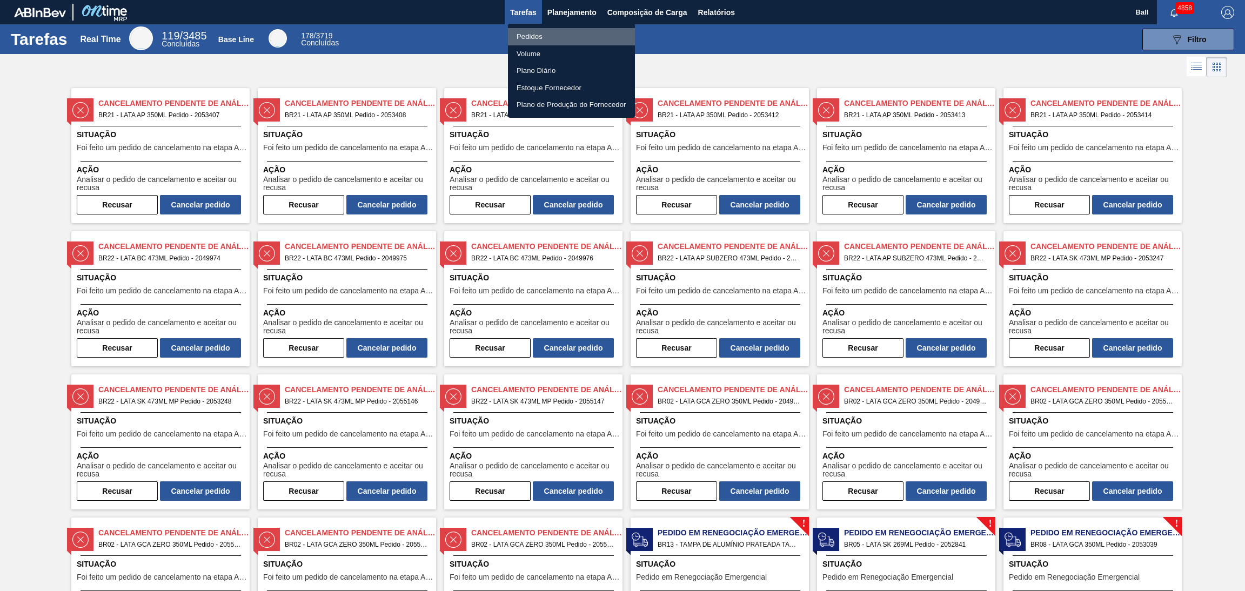
click at [563, 38] on li "Pedidos" at bounding box center [571, 36] width 127 height 17
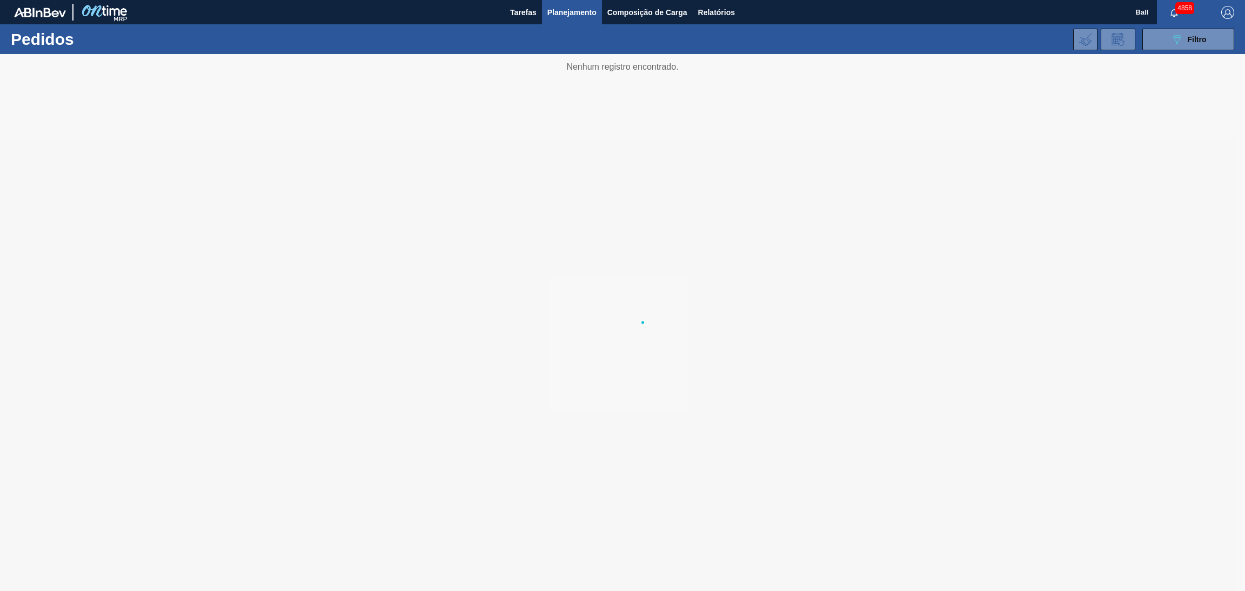
click at [563, 38] on li "Pedidos" at bounding box center [571, 38] width 95 height 10
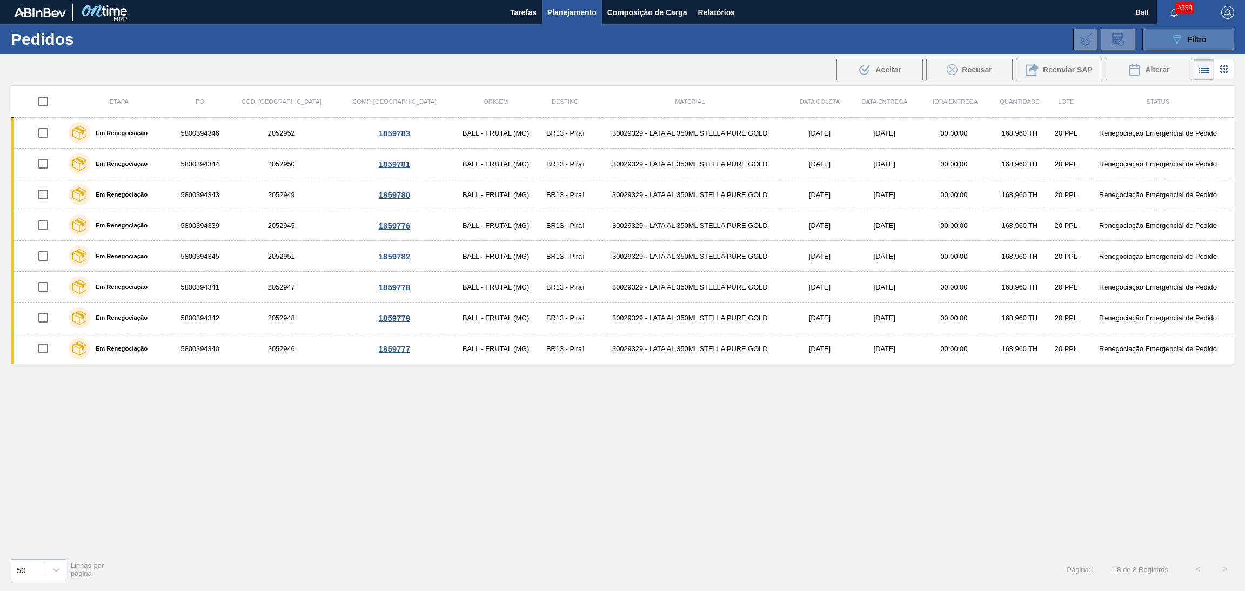
click at [1165, 37] on button "089F7B8B-B2A5-4AFE-B5C0-19BA573D28AC Filtro" at bounding box center [1189, 40] width 92 height 22
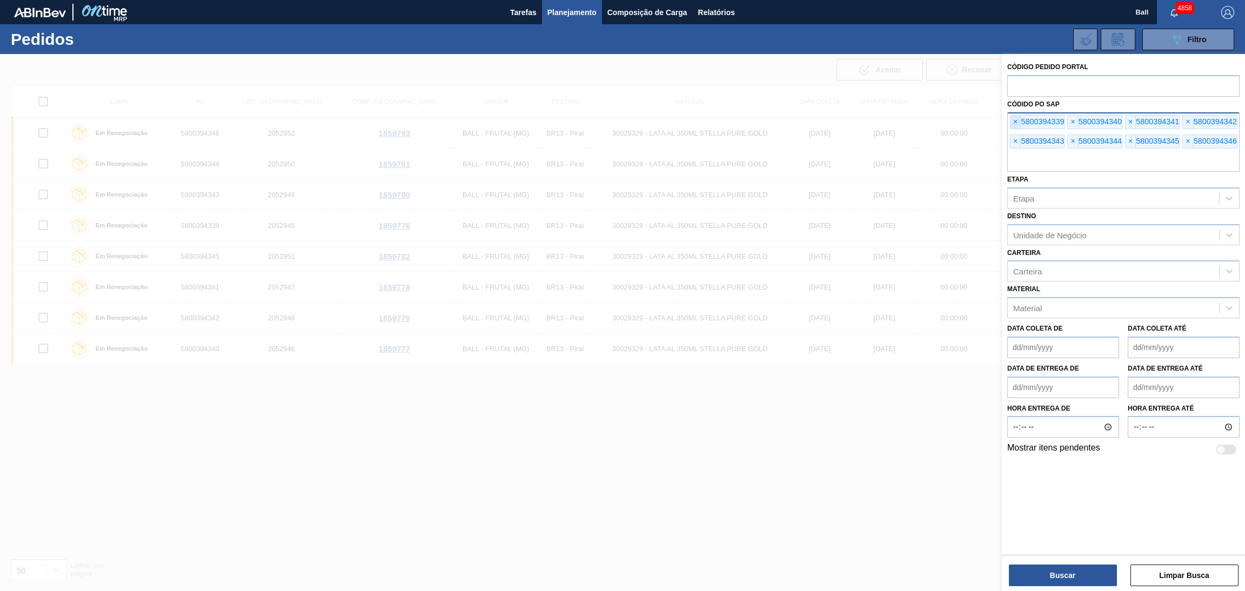
click at [1011, 123] on span "×" at bounding box center [1016, 122] width 10 height 13
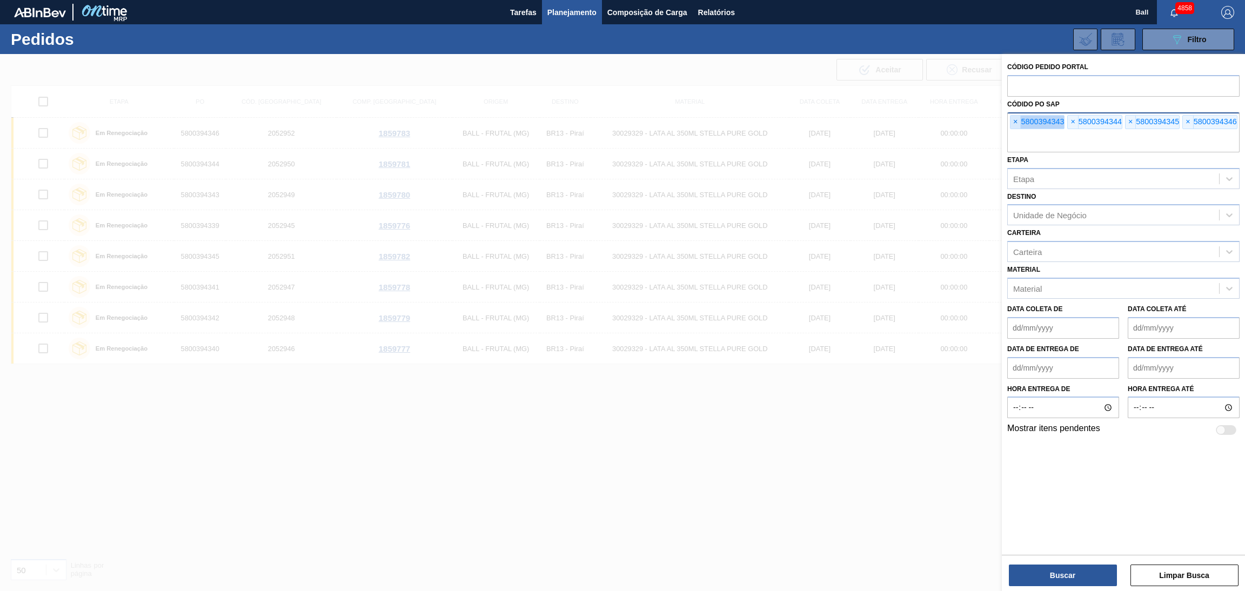
click at [1011, 123] on span "×" at bounding box center [1016, 122] width 10 height 13
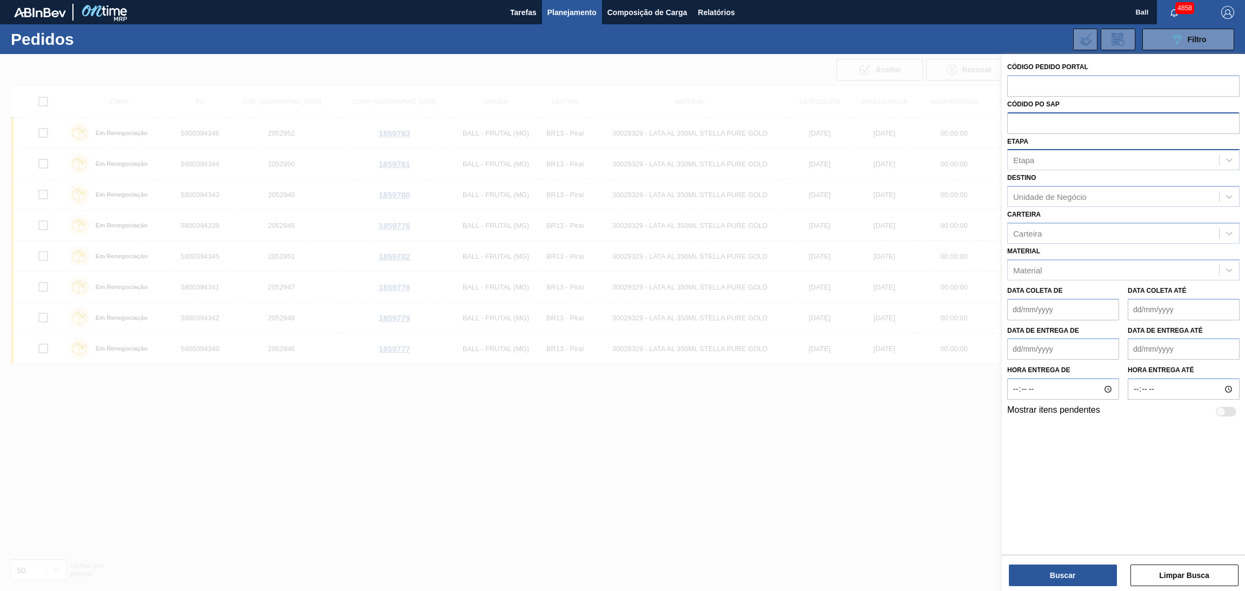
paste input "text"
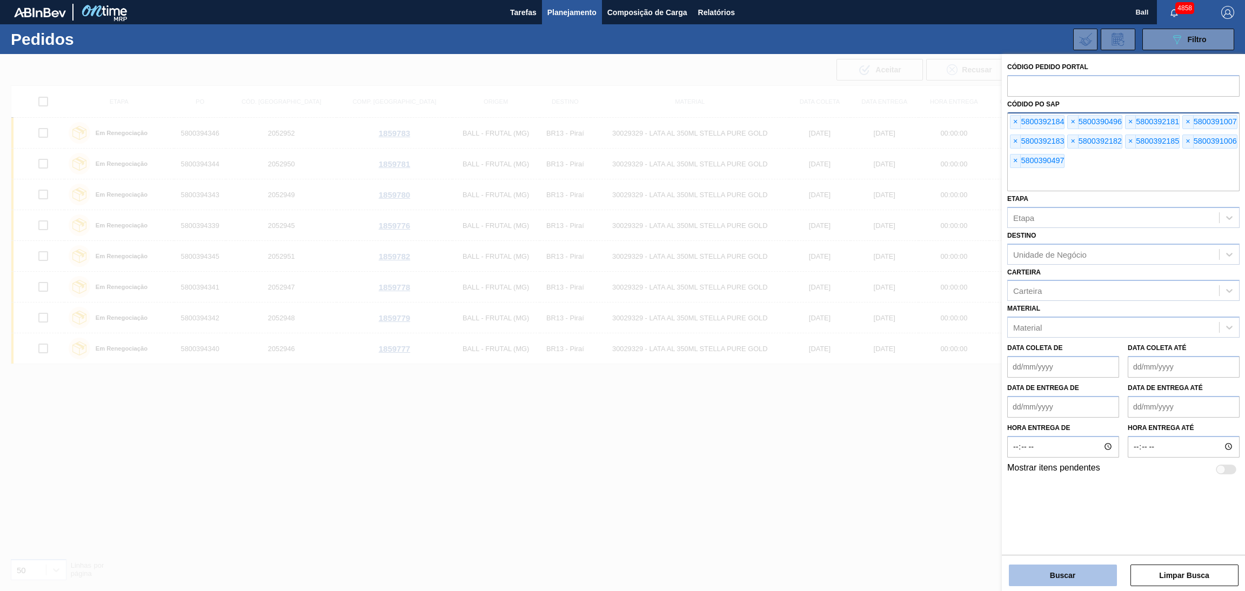
click at [1069, 569] on button "Buscar" at bounding box center [1063, 576] width 108 height 22
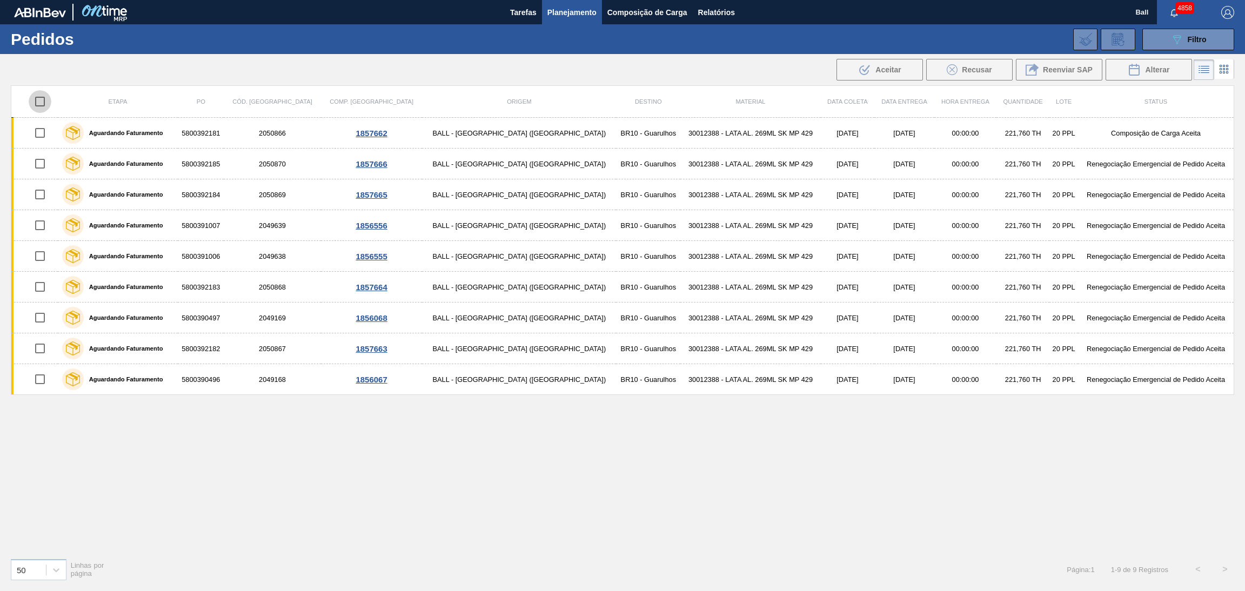
click at [43, 102] on input "checkbox" at bounding box center [40, 101] width 23 height 23
checkbox input "true"
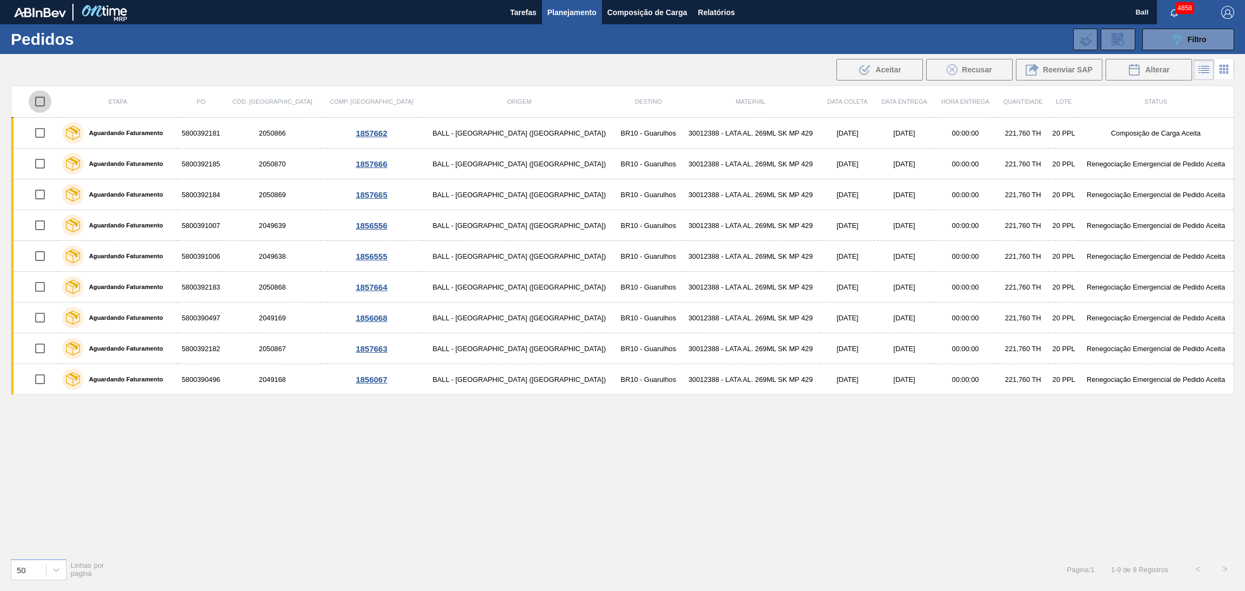
checkbox input "true"
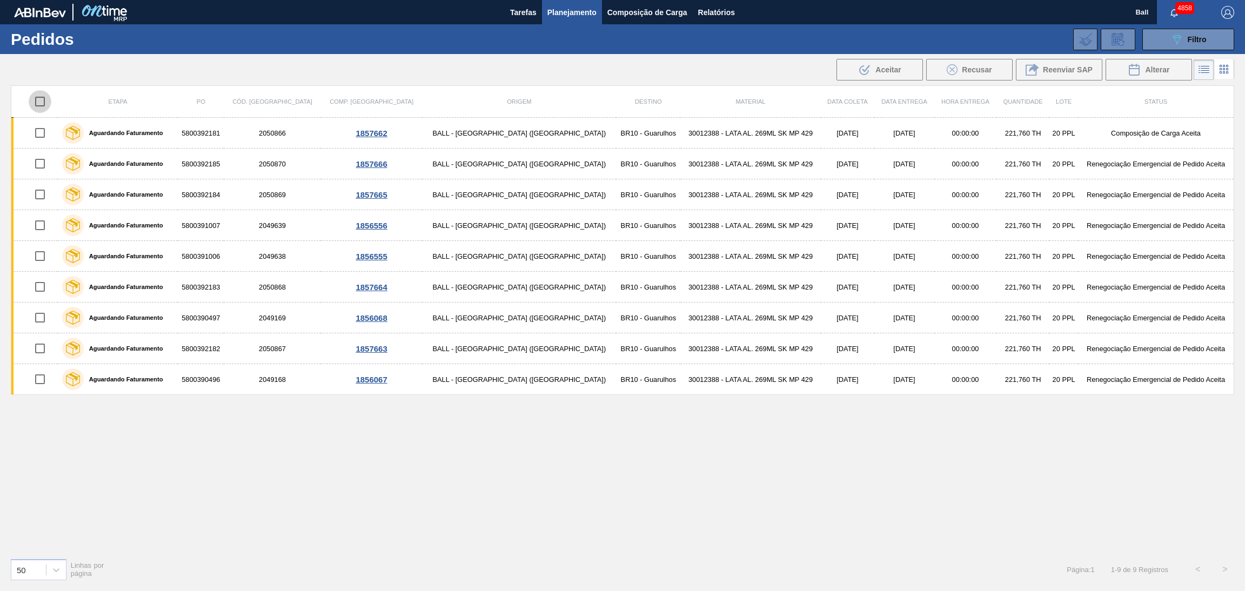
checkbox input "true"
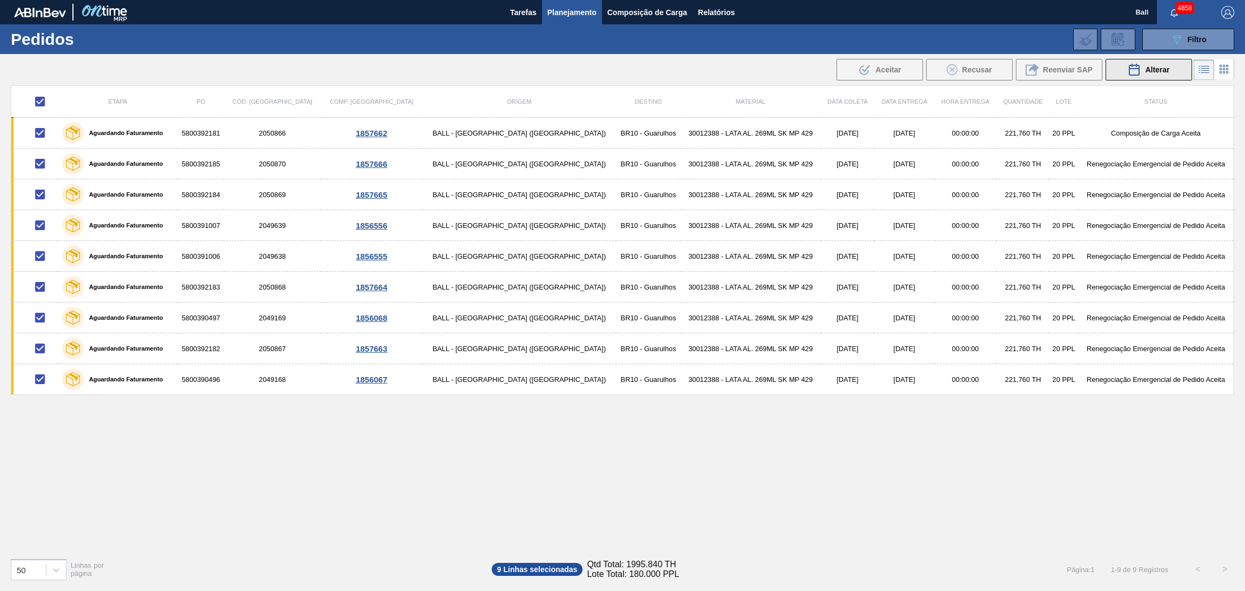
click at [1134, 68] on icon at bounding box center [1135, 69] width 10 height 11
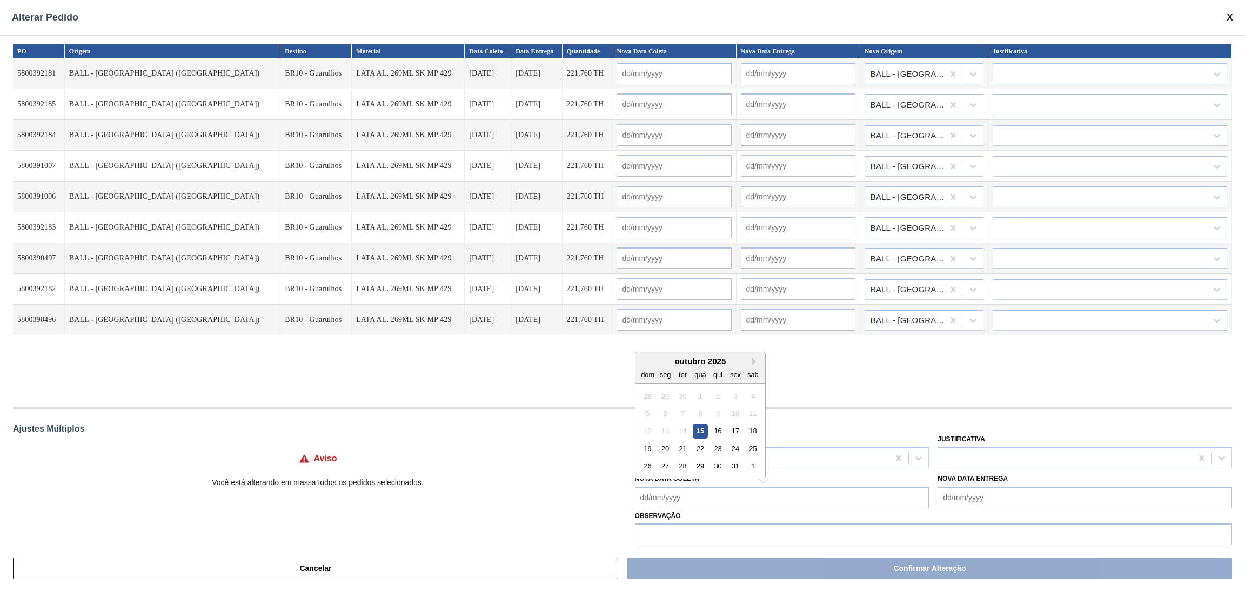
click at [731, 496] on Coleta "Nova Data Coleta" at bounding box center [782, 498] width 295 height 22
click at [663, 444] on div "20" at bounding box center [665, 449] width 15 height 15
type Coleta "[DATE]"
type input "[DATE]"
type input "21/10/2025"
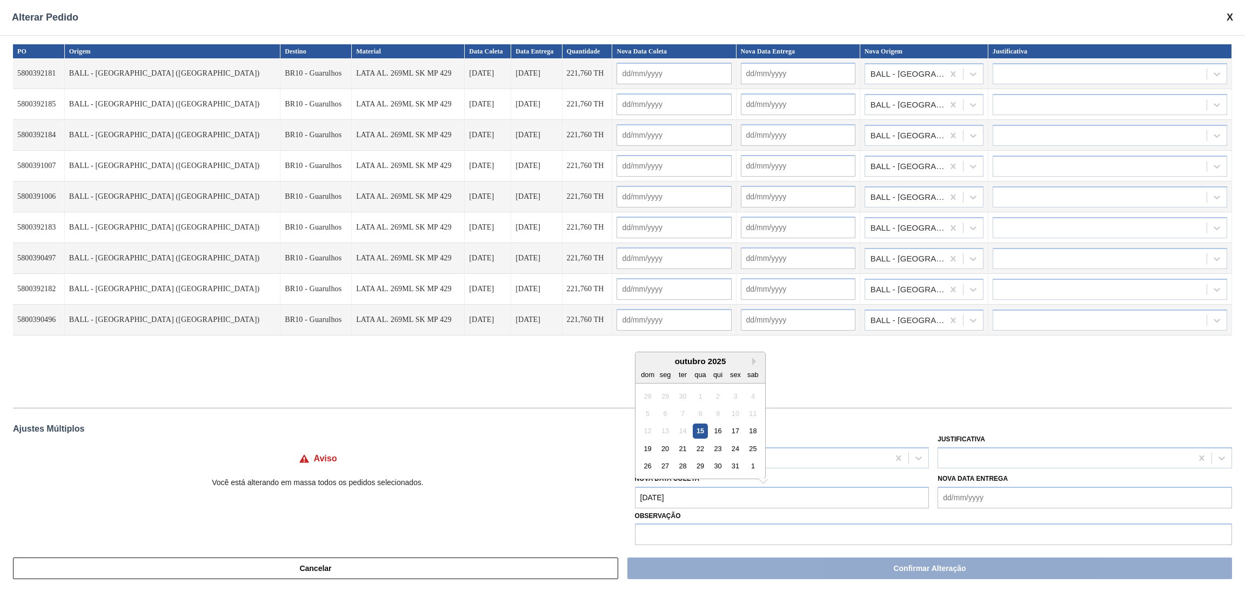
type input "[DATE]"
type input "21/10/2025"
type input "[DATE]"
type input "21/10/2025"
type input "[DATE]"
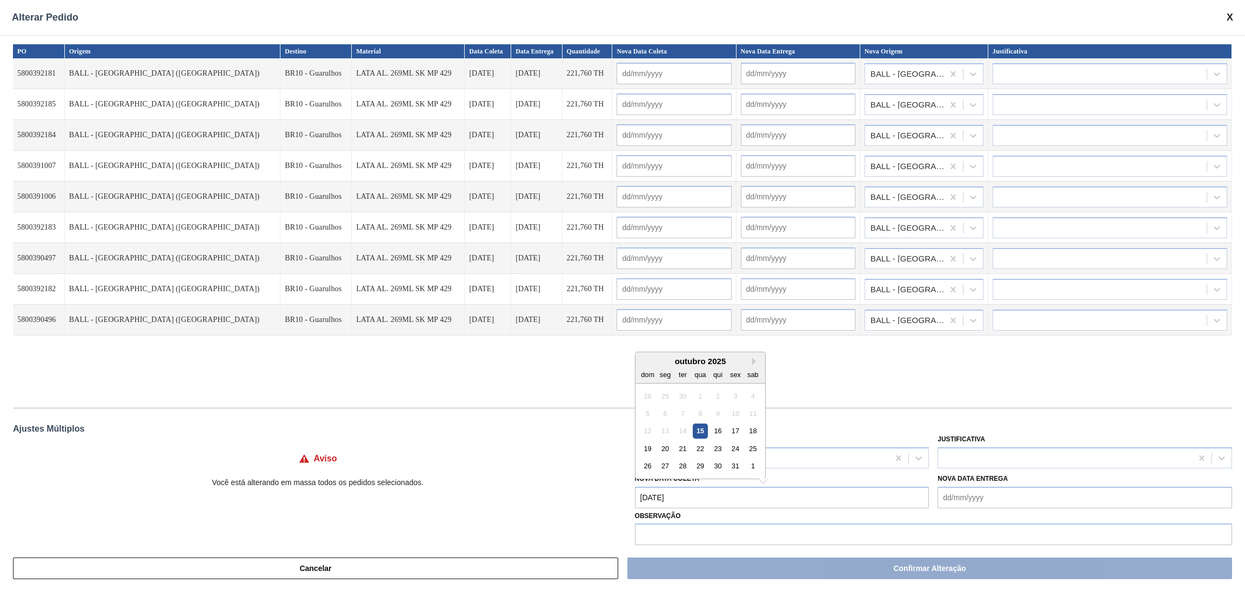
type input "21/10/2025"
type input "[DATE]"
type input "21/10/2025"
type input "[DATE]"
type input "21/10/2025"
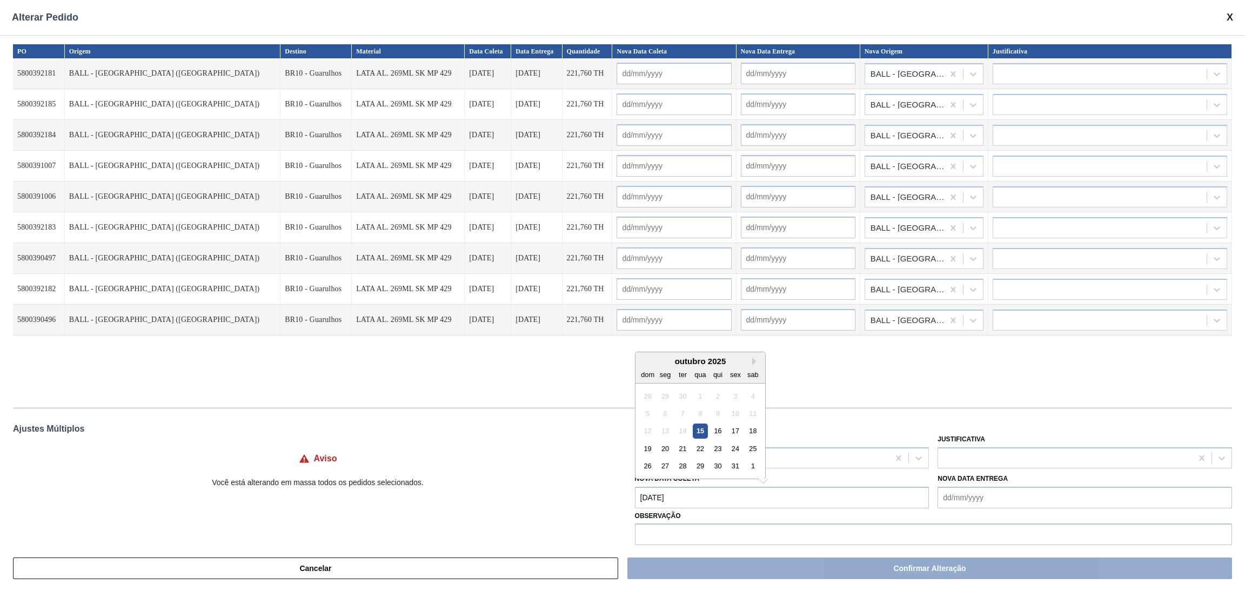
type input "[DATE]"
type input "21/10/2025"
type input "[DATE]"
type input "21/10/2025"
type input "[DATE]"
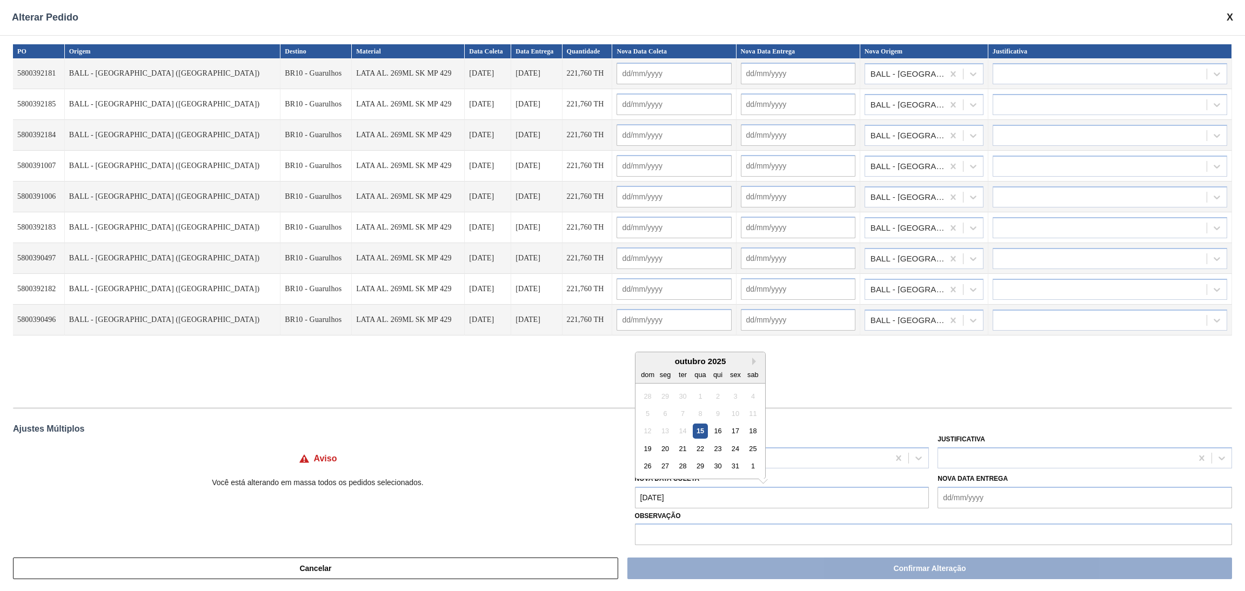
type input "21/10/2025"
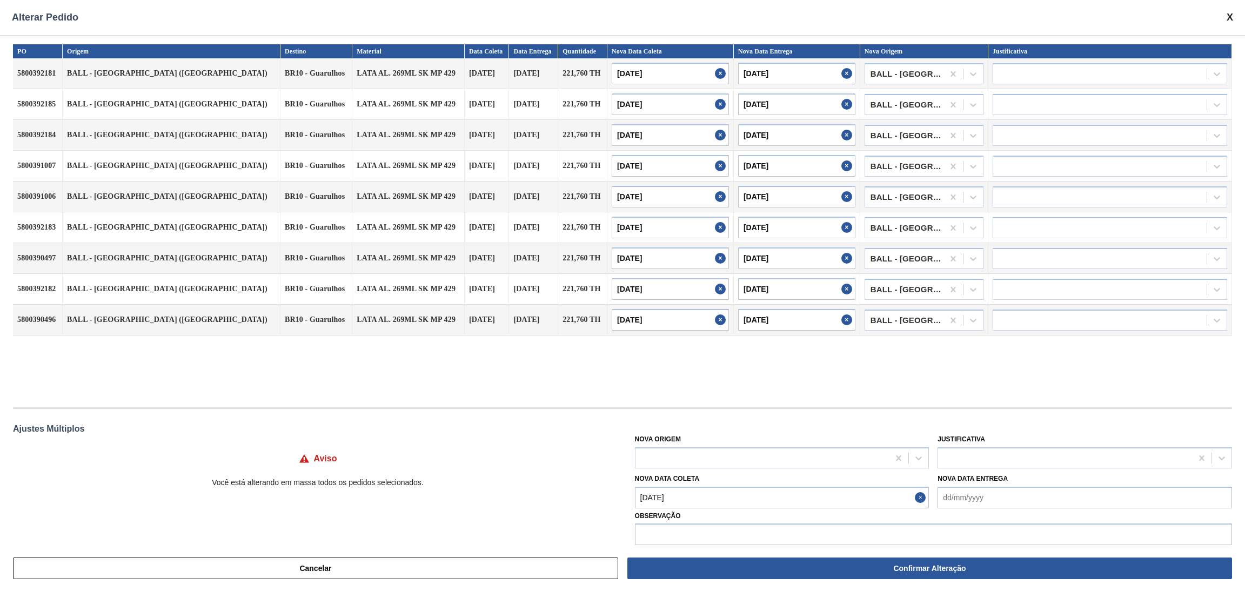
click at [926, 412] on div "PO Origem Destino Material Data Coleta Data Entrega Quantidade Nova Data Coleta…" at bounding box center [622, 290] width 1245 height 511
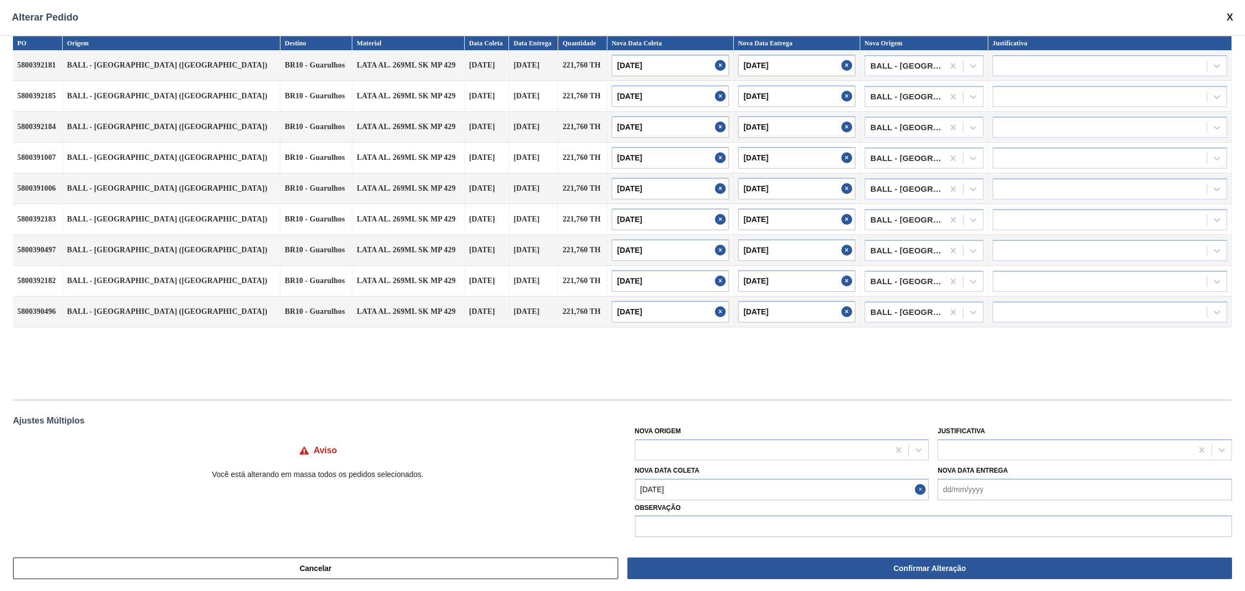
scroll to position [12, 0]
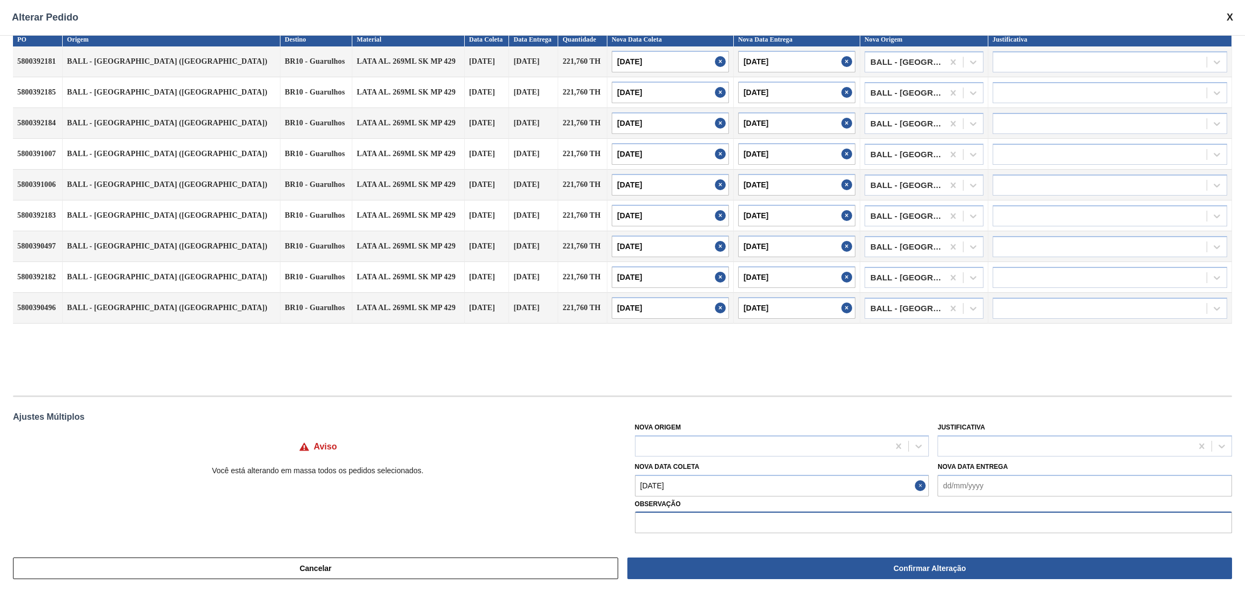
click at [792, 522] on input "text" at bounding box center [933, 523] width 597 height 22
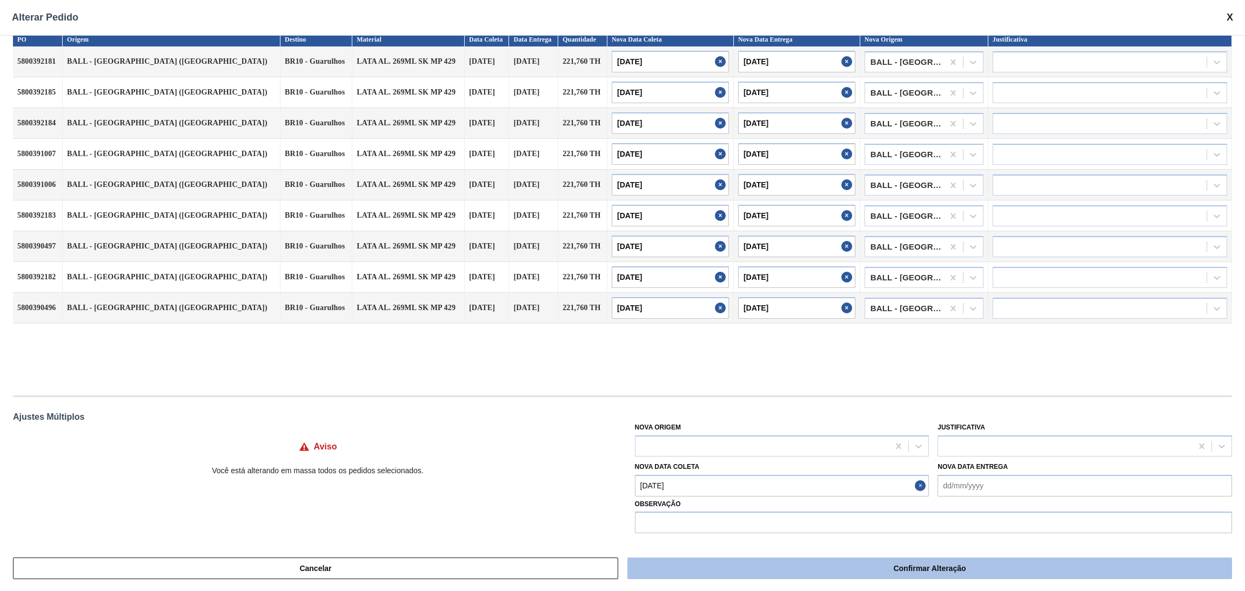
click at [771, 571] on button "Confirmar Alteração" at bounding box center [929, 569] width 605 height 22
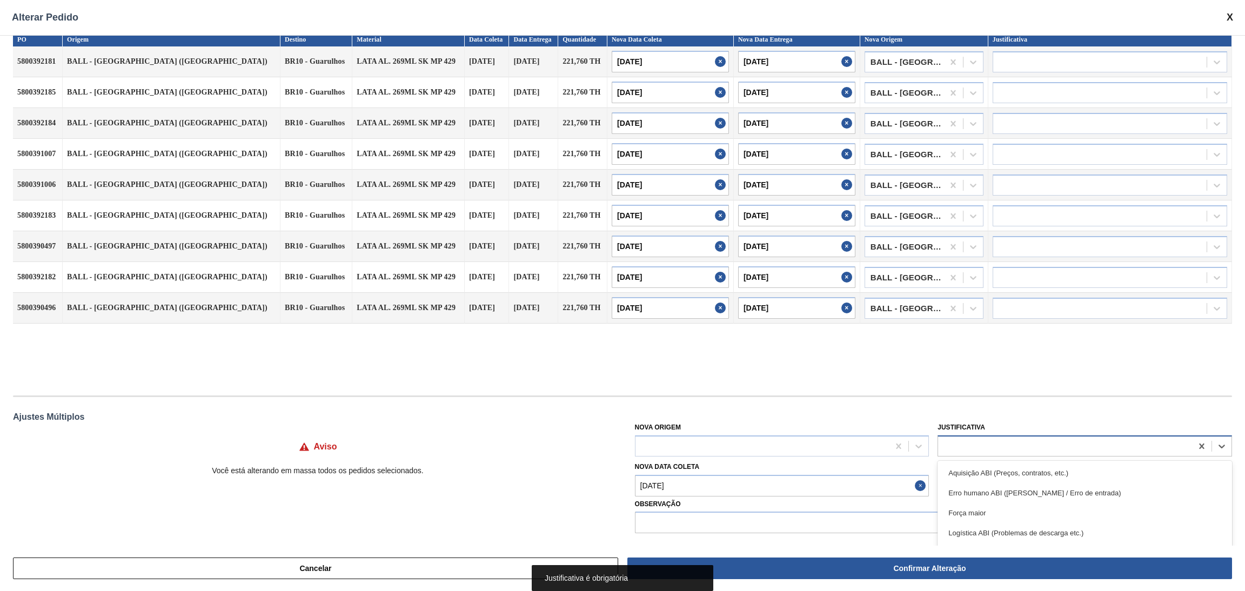
click at [994, 442] on div at bounding box center [1065, 446] width 254 height 16
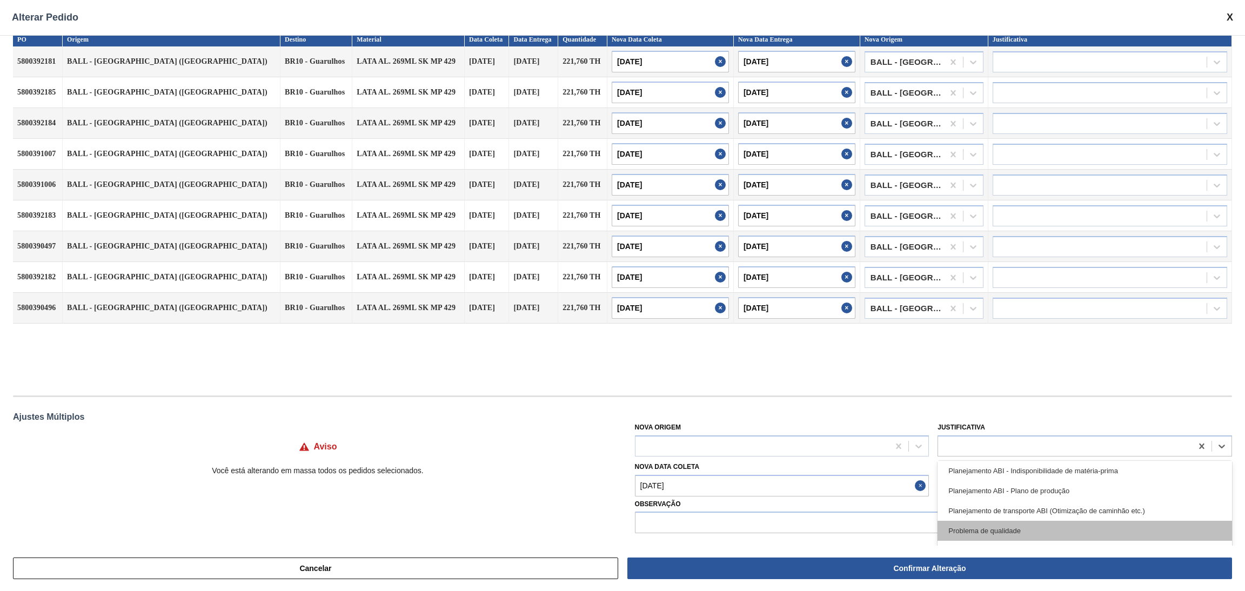
scroll to position [237, 0]
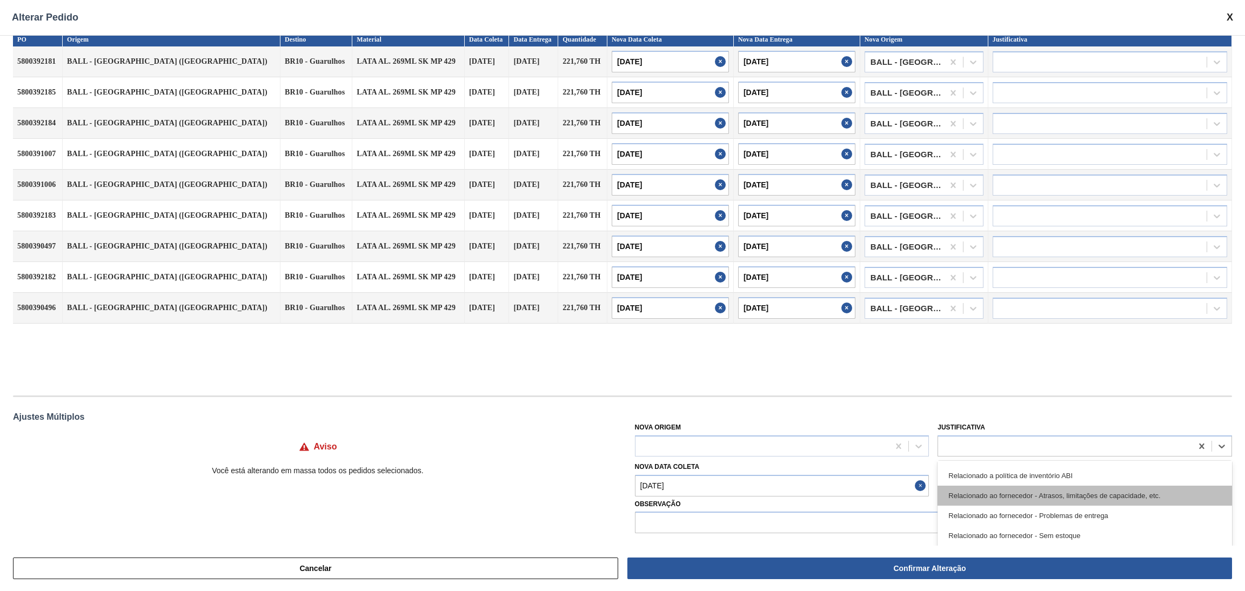
click at [1066, 490] on div "Relacionado ao fornecedor - Atrasos, limitações de capacidade, etc." at bounding box center [1085, 496] width 295 height 20
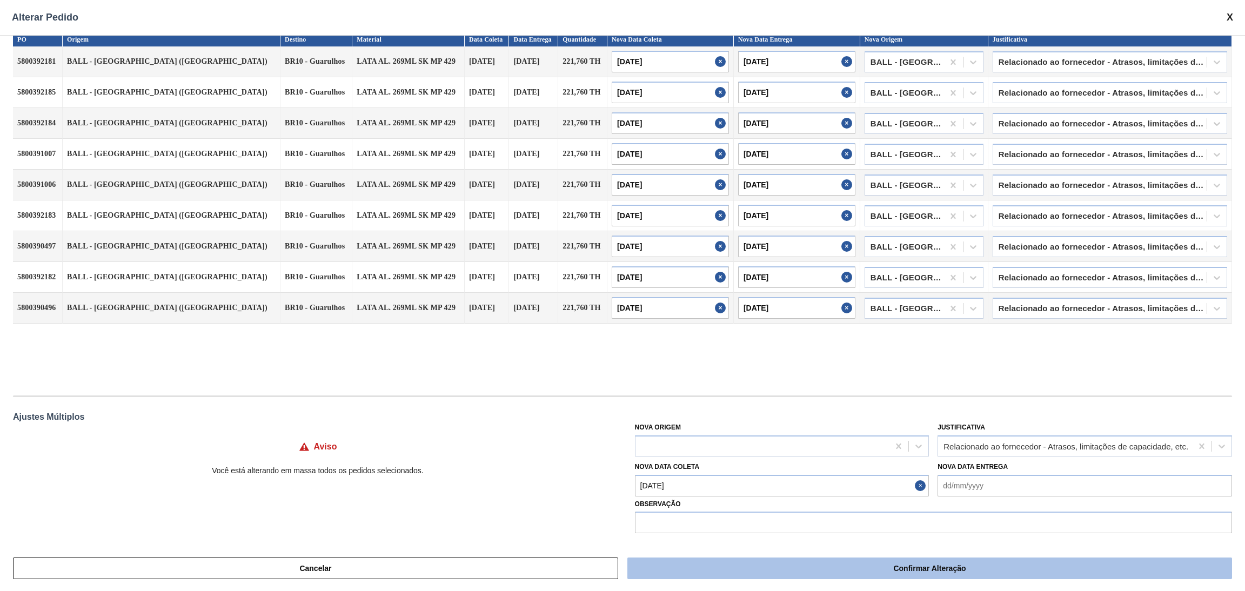
click at [987, 562] on button "Confirmar Alteração" at bounding box center [929, 569] width 605 height 22
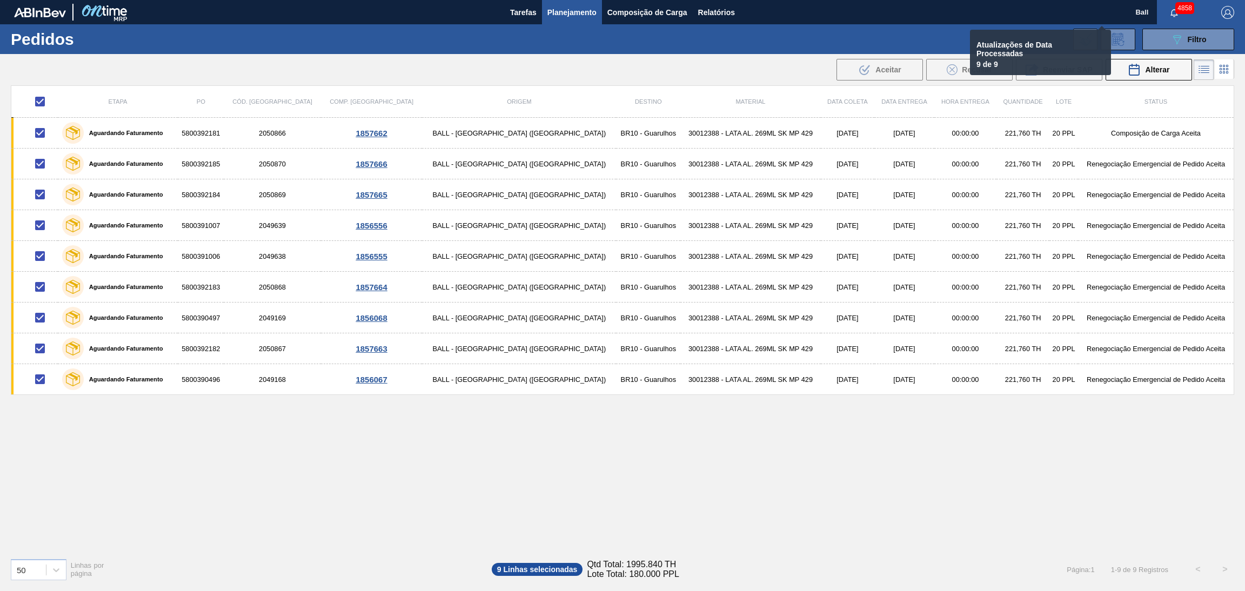
checkbox input "false"
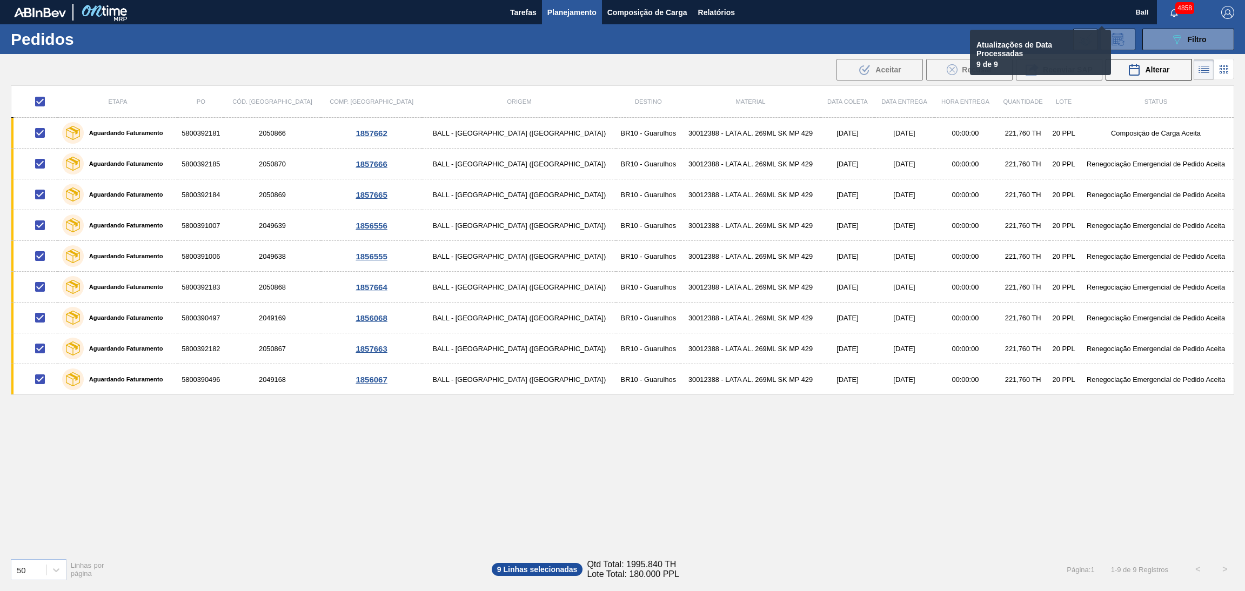
checkbox input "false"
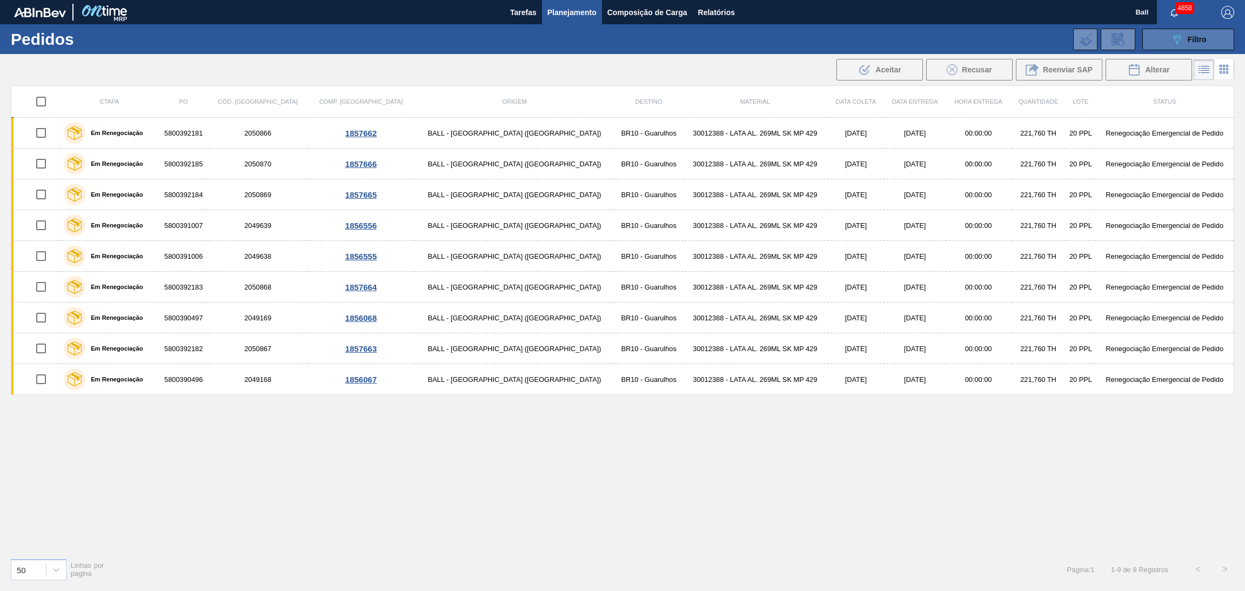
click at [1157, 35] on button "089F7B8B-B2A5-4AFE-B5C0-19BA573D28AC Filtro" at bounding box center [1189, 40] width 92 height 22
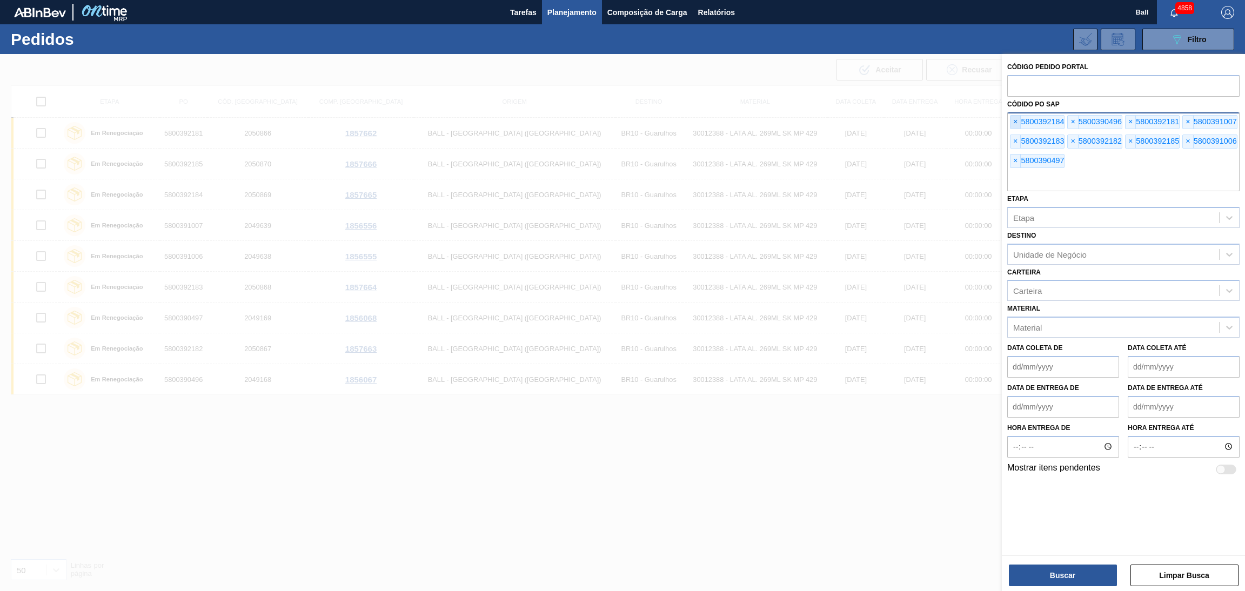
click at [1016, 124] on span "×" at bounding box center [1016, 122] width 10 height 13
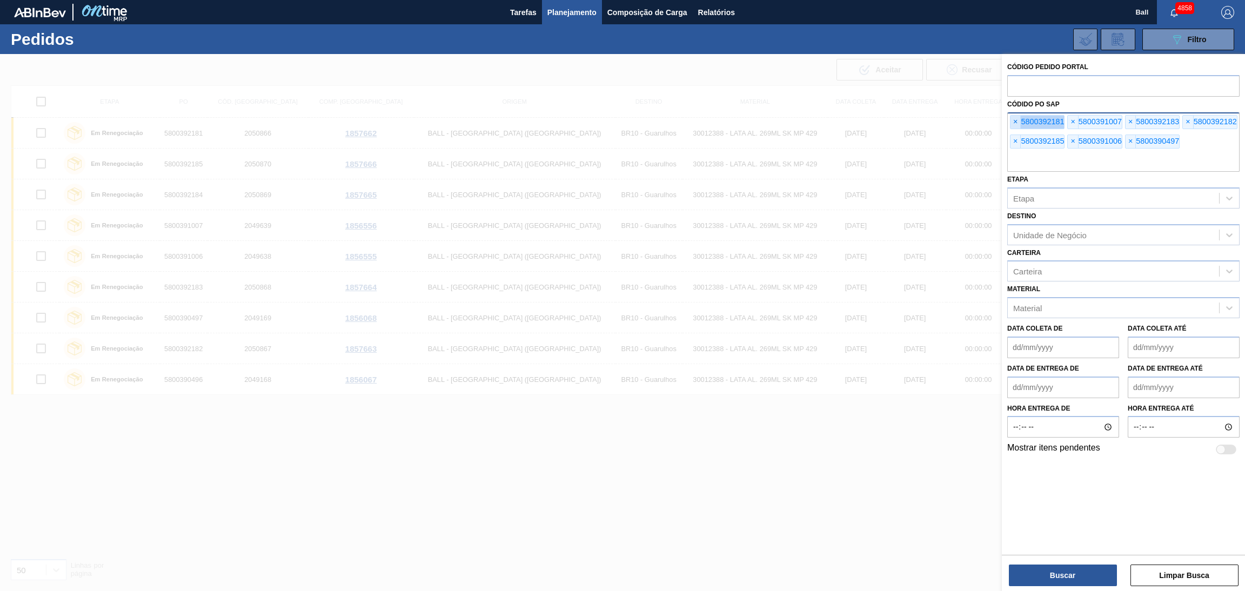
click at [1016, 124] on span "×" at bounding box center [1016, 122] width 10 height 13
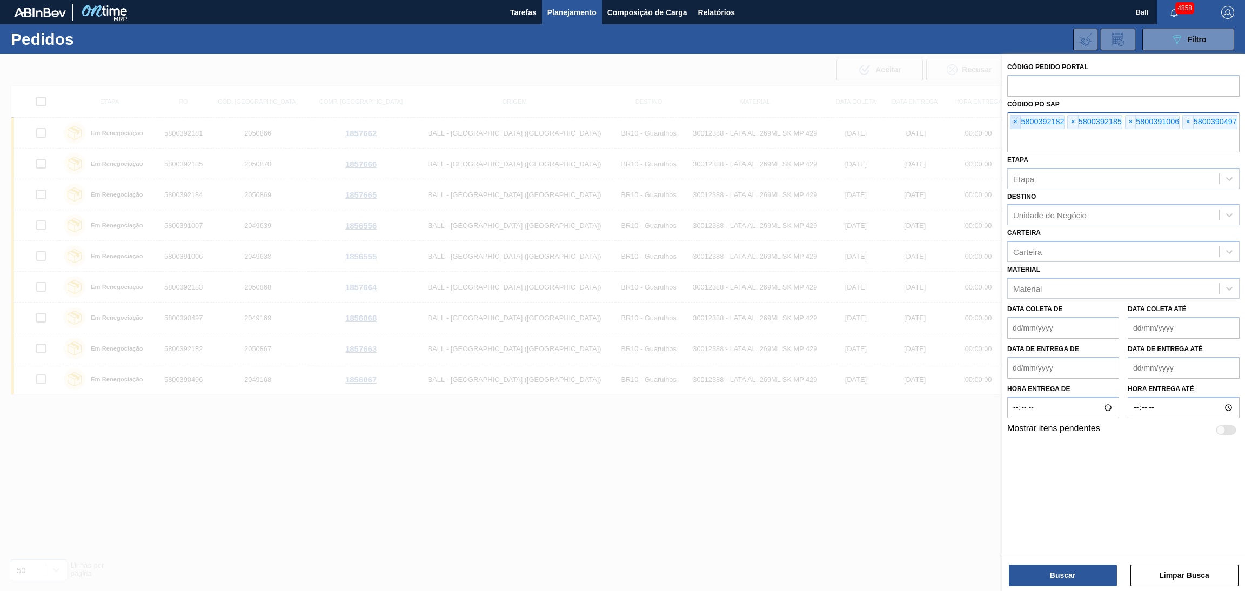
click at [1016, 124] on span "×" at bounding box center [1016, 122] width 10 height 13
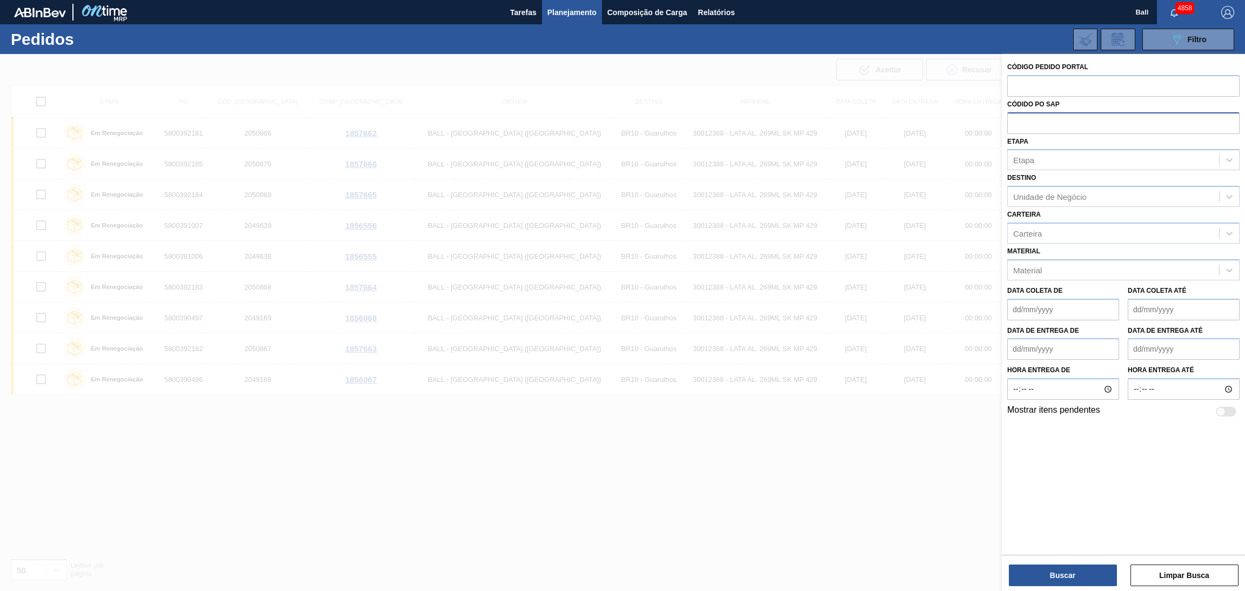
paste input "5800394676"
type input "5800394676"
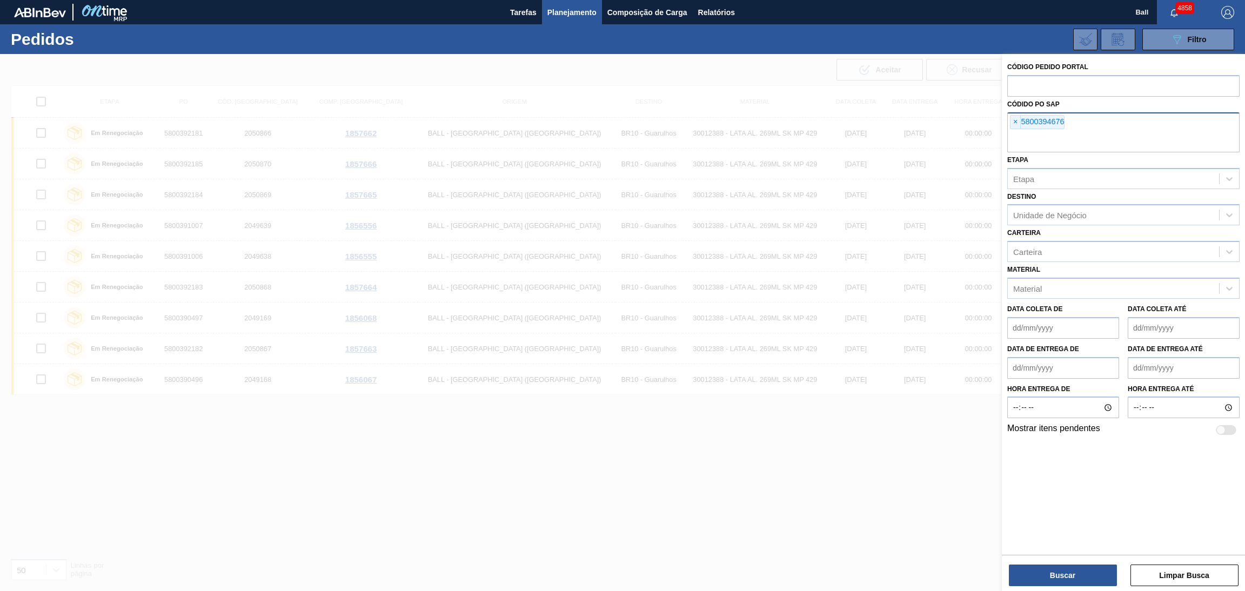
paste input "5800394677"
type input "5800394677"
paste input "5800394678"
type input "5800394678"
click at [1084, 559] on div "Buscar Limpar Busca" at bounding box center [1123, 570] width 243 height 30
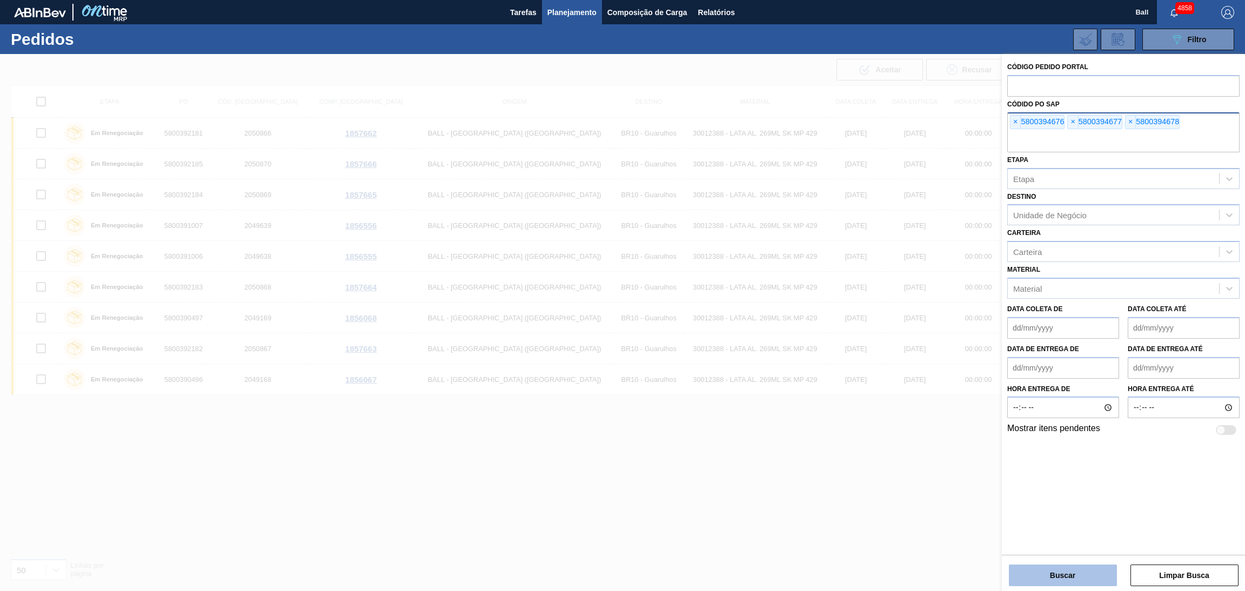
click at [1067, 584] on button "Buscar" at bounding box center [1063, 576] width 108 height 22
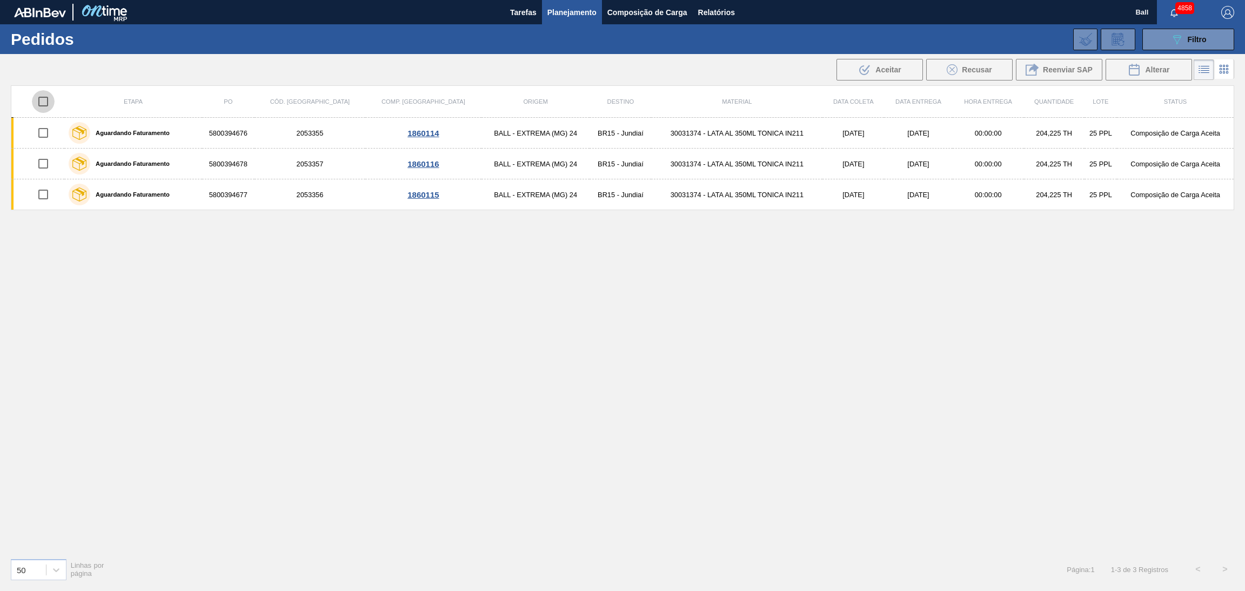
click at [38, 100] on input "checkbox" at bounding box center [43, 101] width 23 height 23
checkbox input "true"
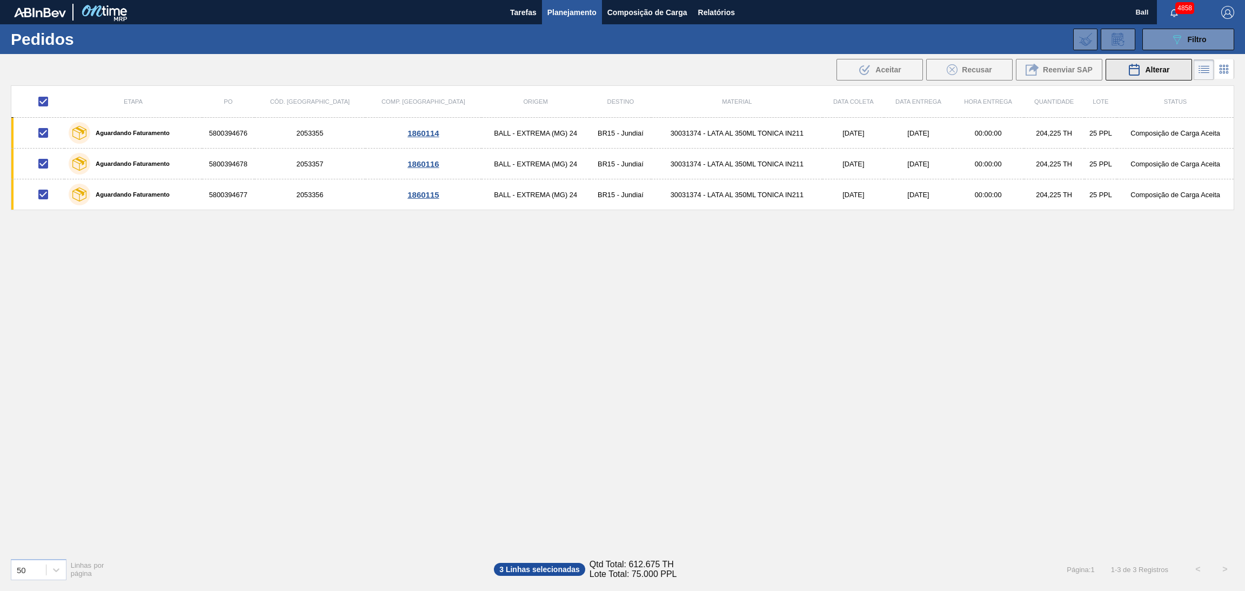
click at [1153, 72] on span "Alterar" at bounding box center [1157, 69] width 24 height 9
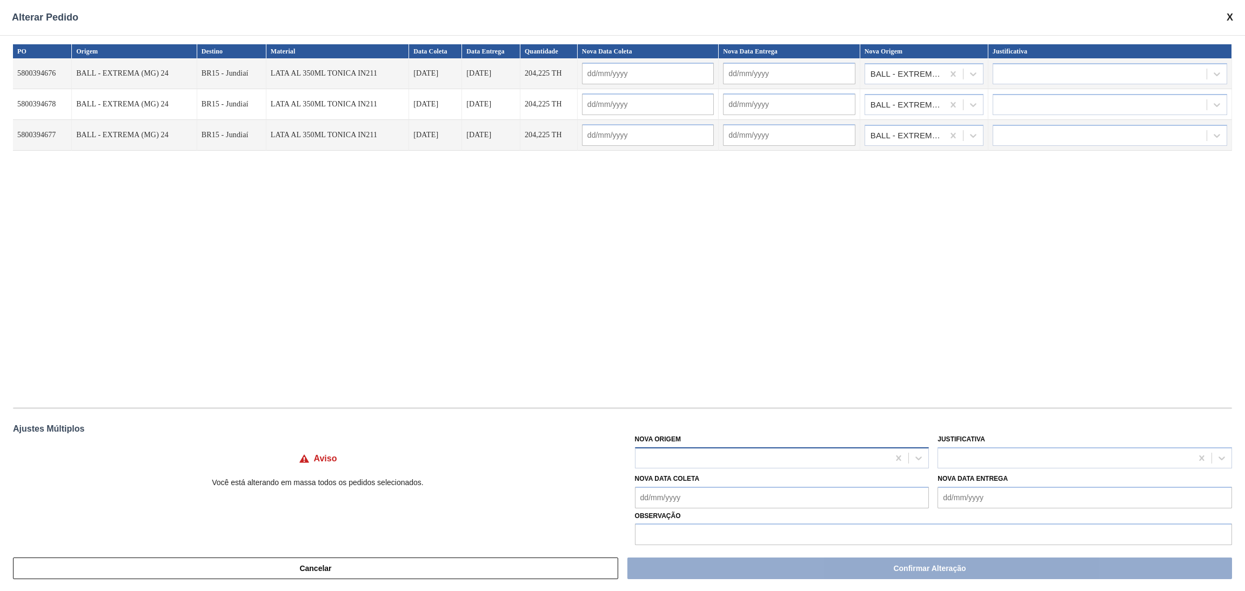
click at [718, 449] on div at bounding box center [782, 458] width 295 height 21
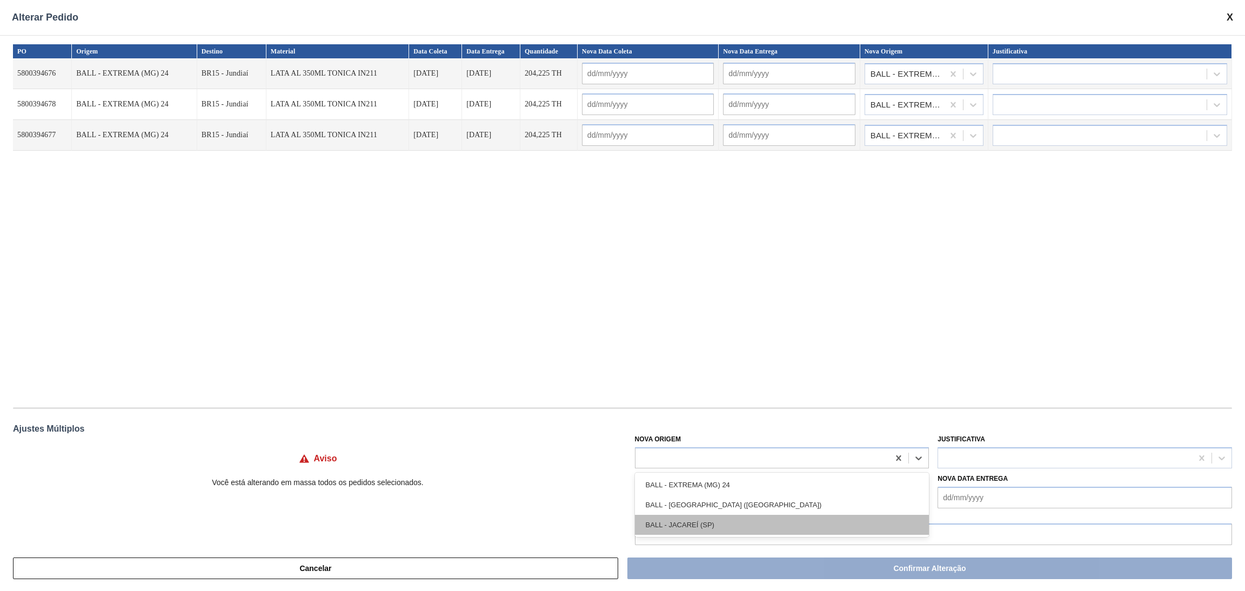
click at [711, 516] on div "BALL - JACAREÍ (SP)" at bounding box center [782, 525] width 295 height 20
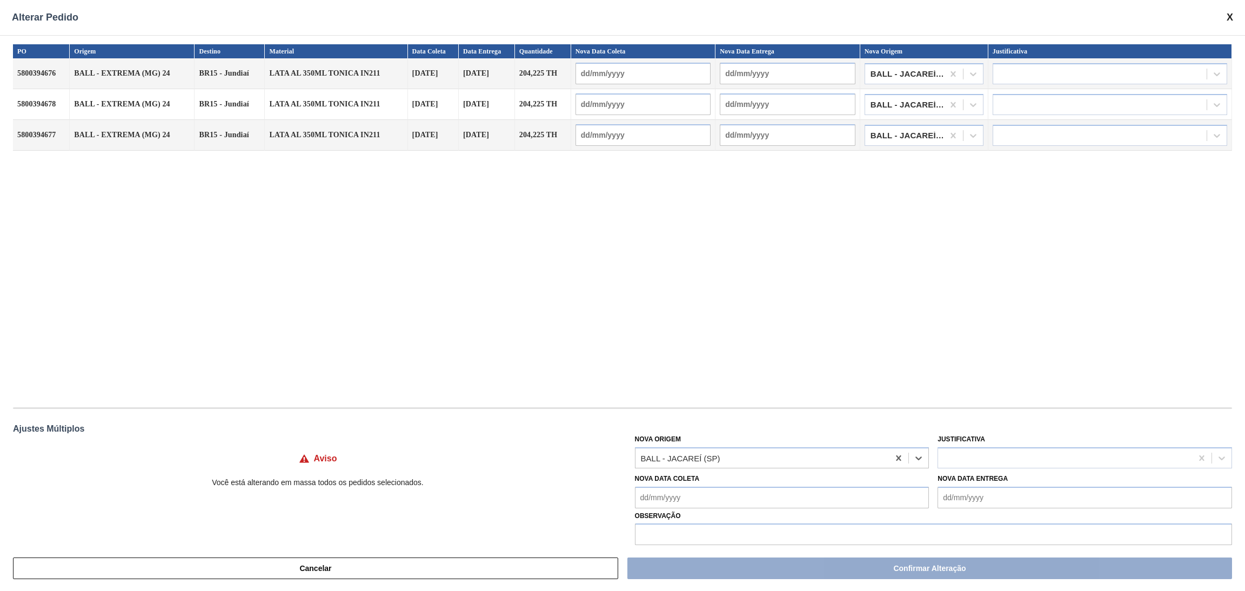
type input "23/10/2025"
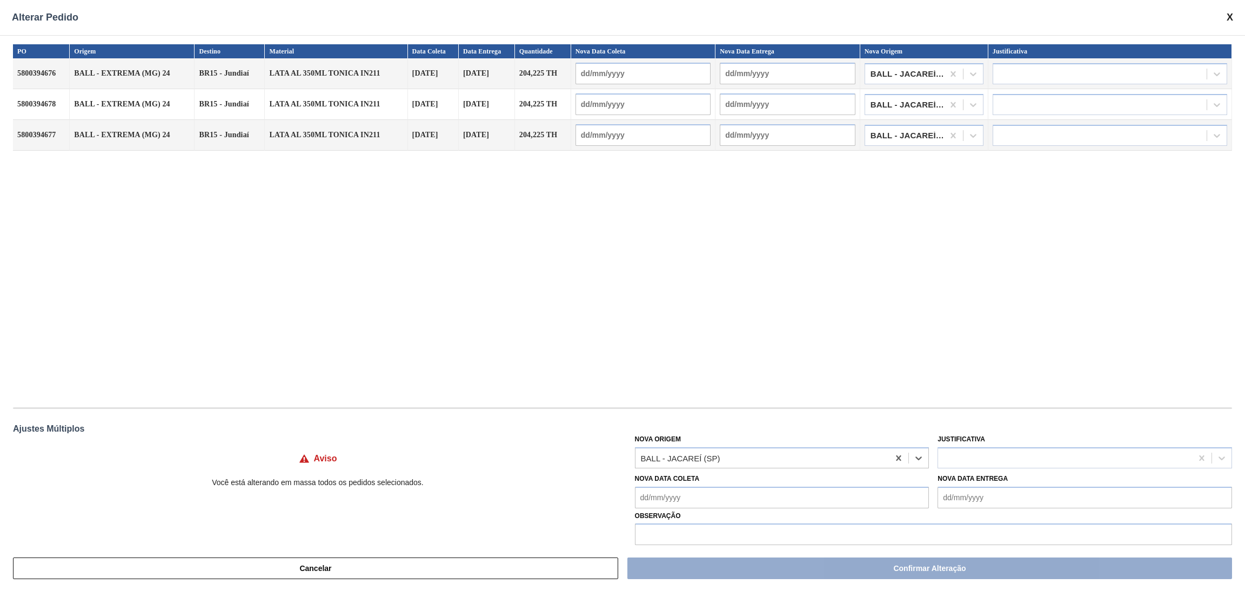
type input "23/10/2025"
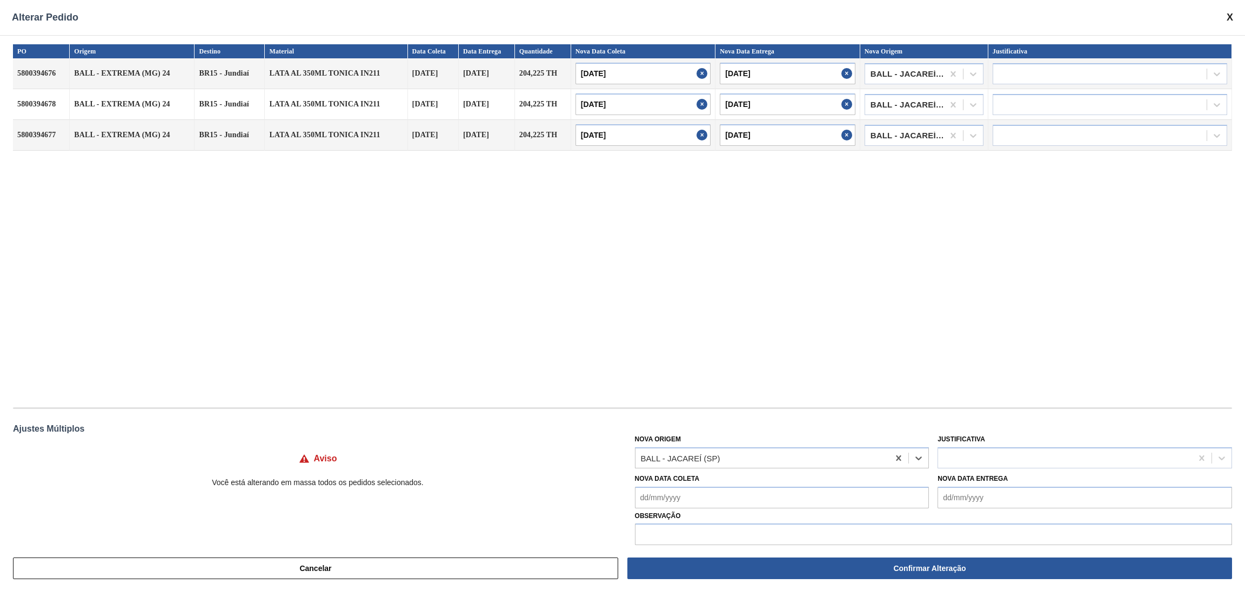
click at [712, 369] on div "PO Origem Destino Material Data Coleta Data Entrega Quantidade Nova Data Coleta…" at bounding box center [622, 220] width 1219 height 352
click at [1014, 455] on div at bounding box center [1065, 458] width 254 height 16
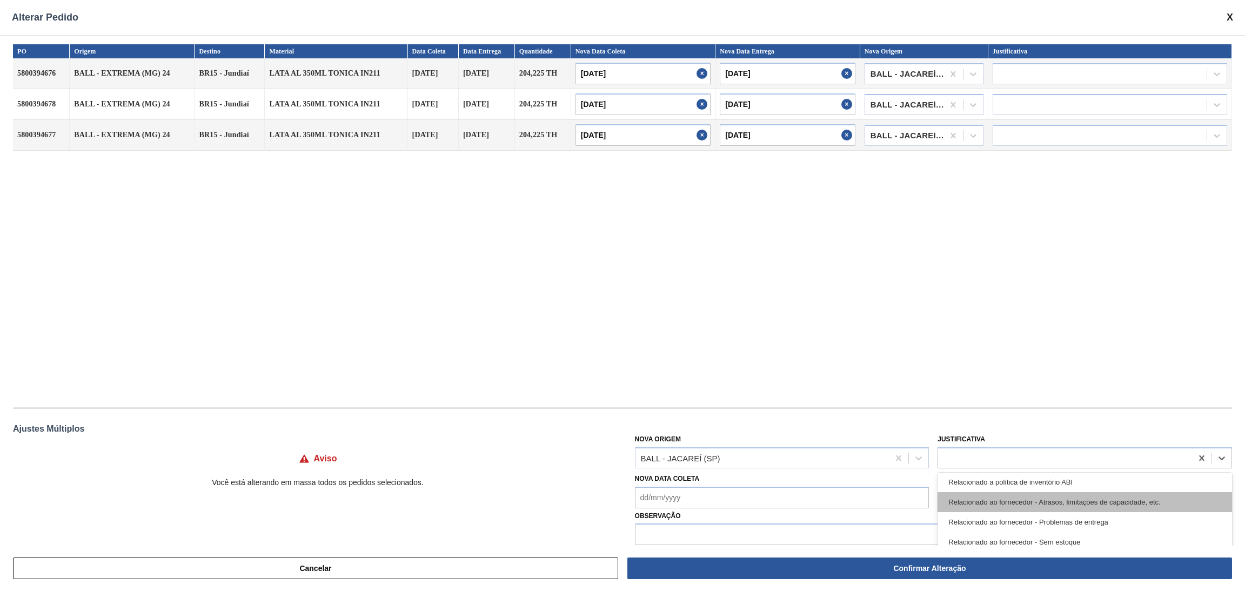
scroll to position [249, 0]
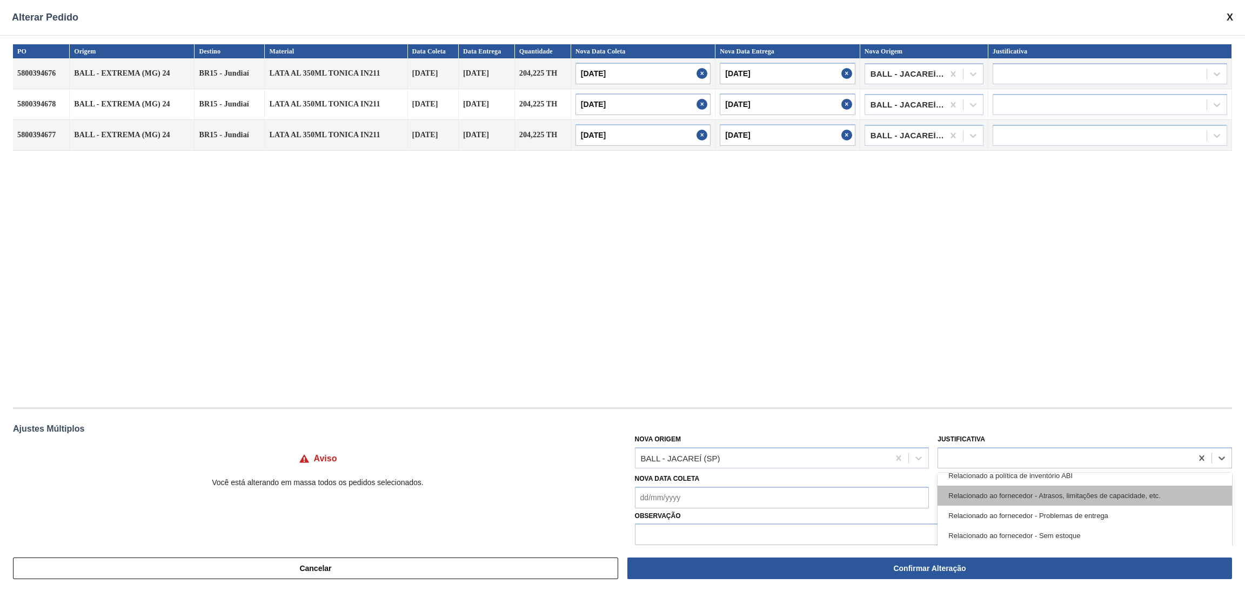
click at [1130, 499] on div "Relacionado ao fornecedor - Atrasos, limitações de capacidade, etc." at bounding box center [1085, 496] width 295 height 20
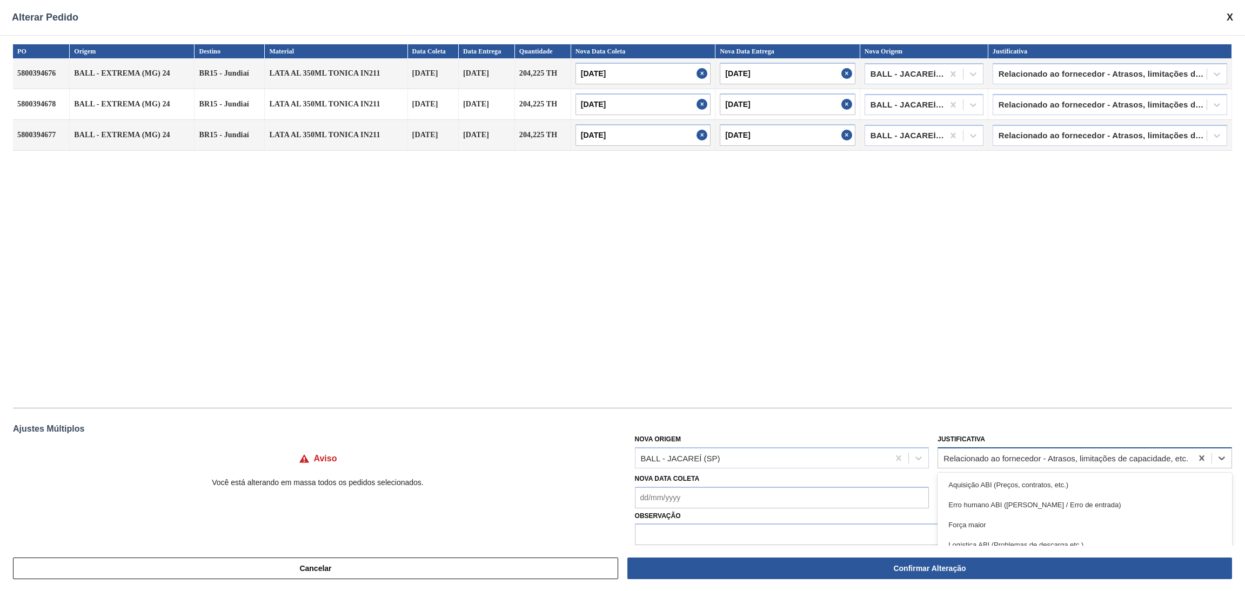
click at [1021, 452] on div "Relacionado ao fornecedor - Atrasos, limitações de capacidade, etc." at bounding box center [1065, 458] width 254 height 16
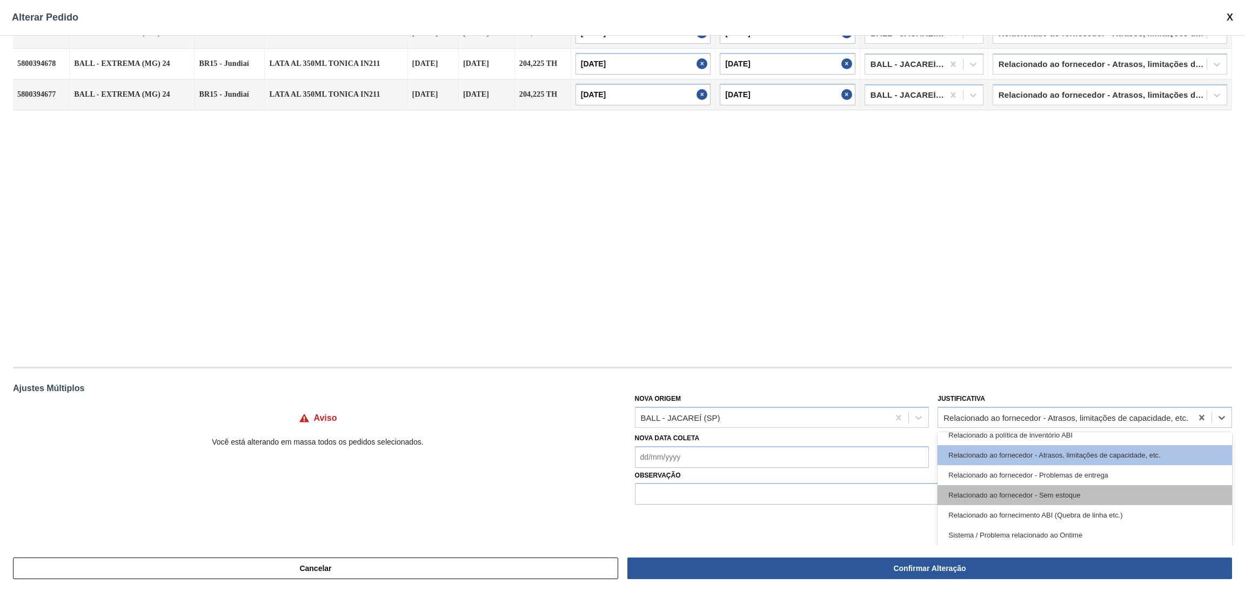
click at [1053, 493] on div "Relacionado ao fornecedor - Sem estoque" at bounding box center [1085, 495] width 295 height 20
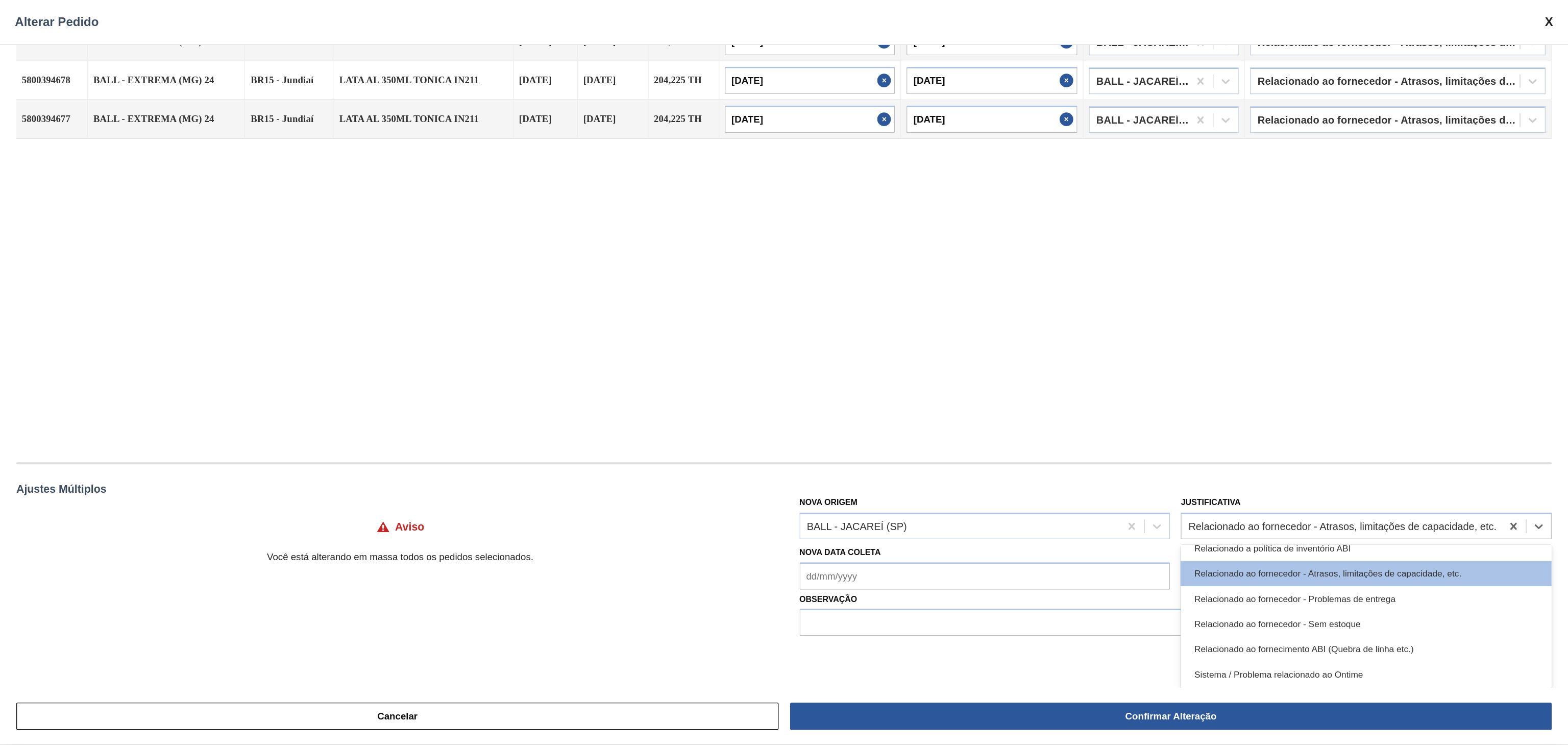
scroll to position [11, 0]
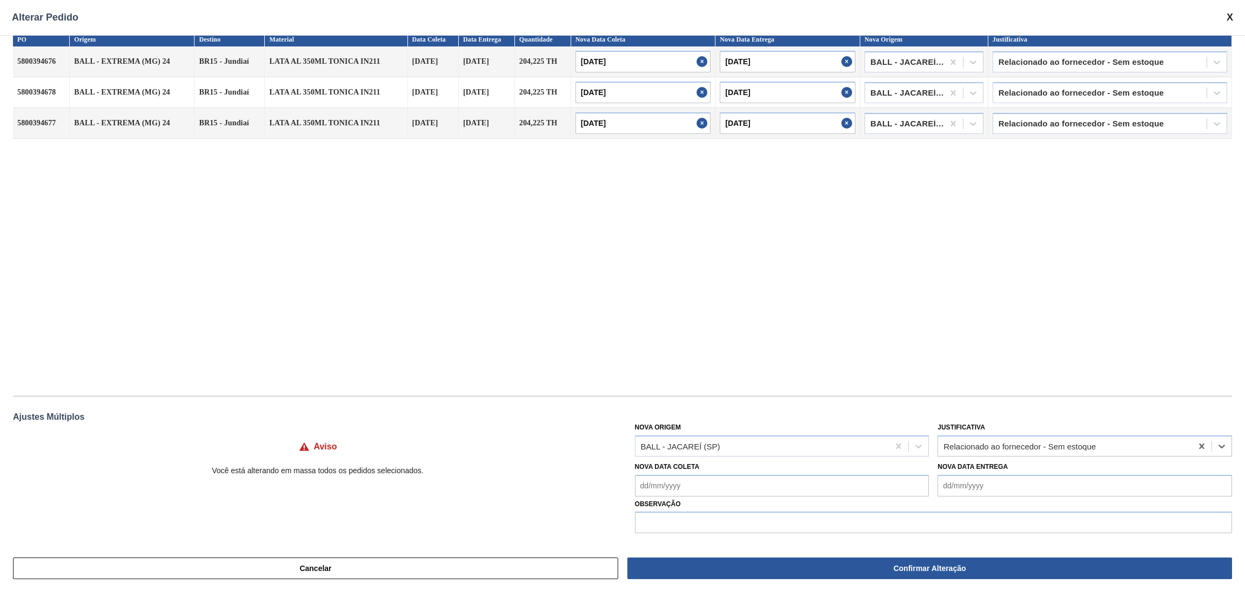
click at [881, 535] on div "PO Origem Destino Material Data Coleta Data Entrega Quantidade Nova Data Coleta…" at bounding box center [622, 290] width 1245 height 511
click at [896, 512] on input "text" at bounding box center [933, 523] width 597 height 22
type input "ESTOQUE EM BRJC"
click at [840, 343] on div "PO Origem Destino Material Data Coleta Data Entrega Quantidade Nova Data Coleta…" at bounding box center [622, 208] width 1219 height 352
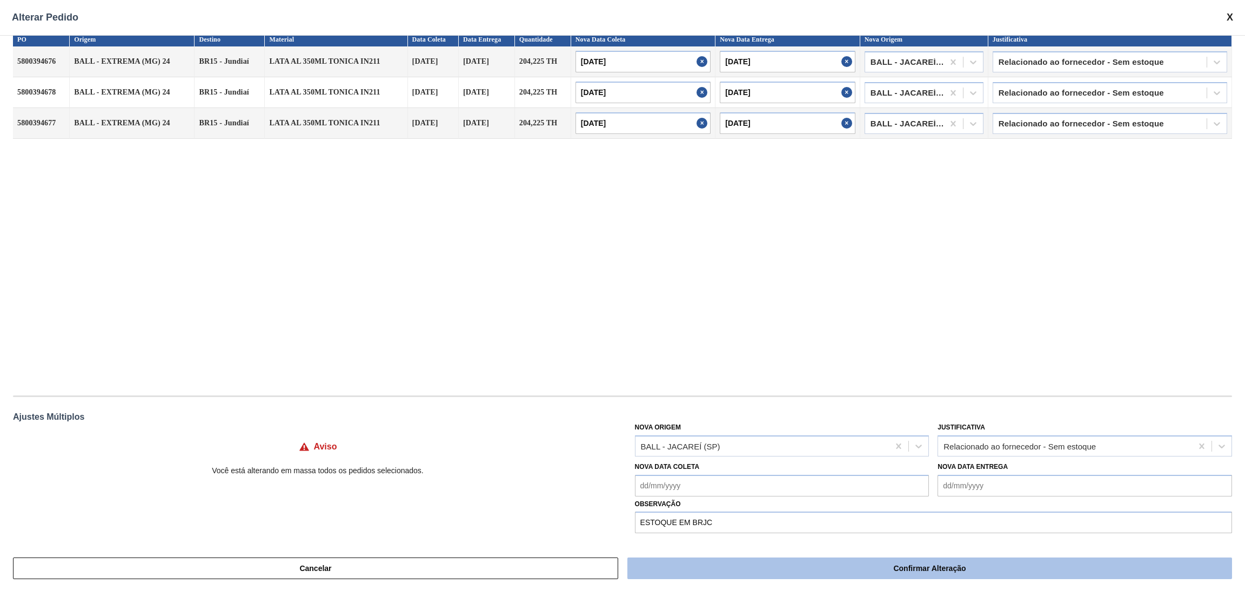
click at [838, 575] on button "Confirmar Alteração" at bounding box center [929, 569] width 605 height 22
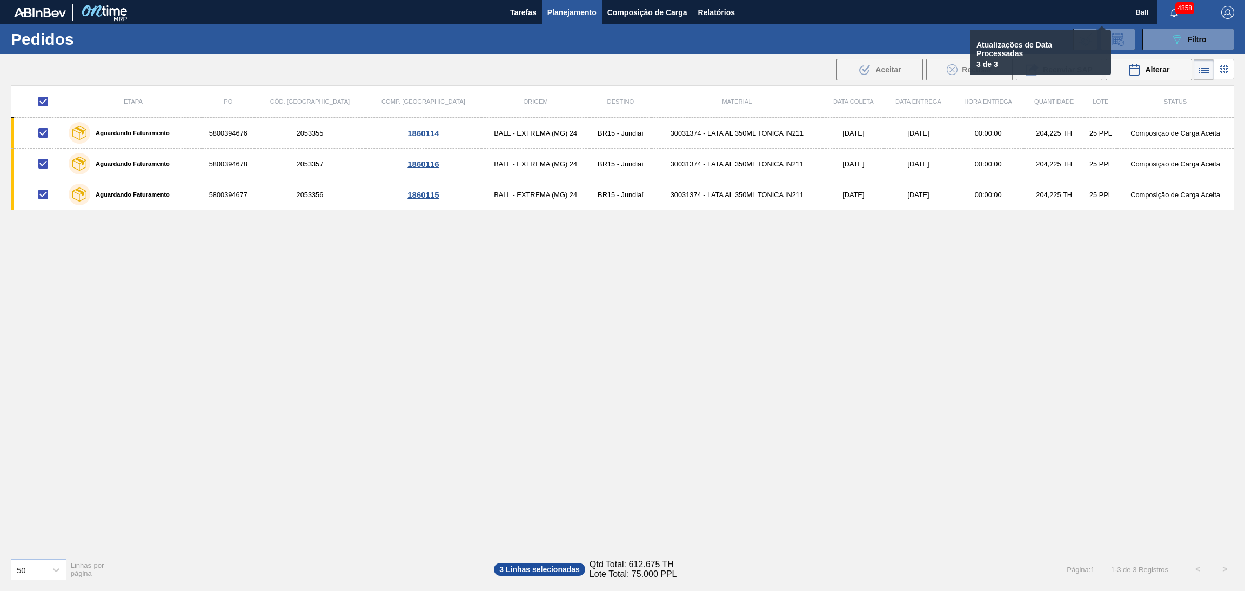
checkbox input "false"
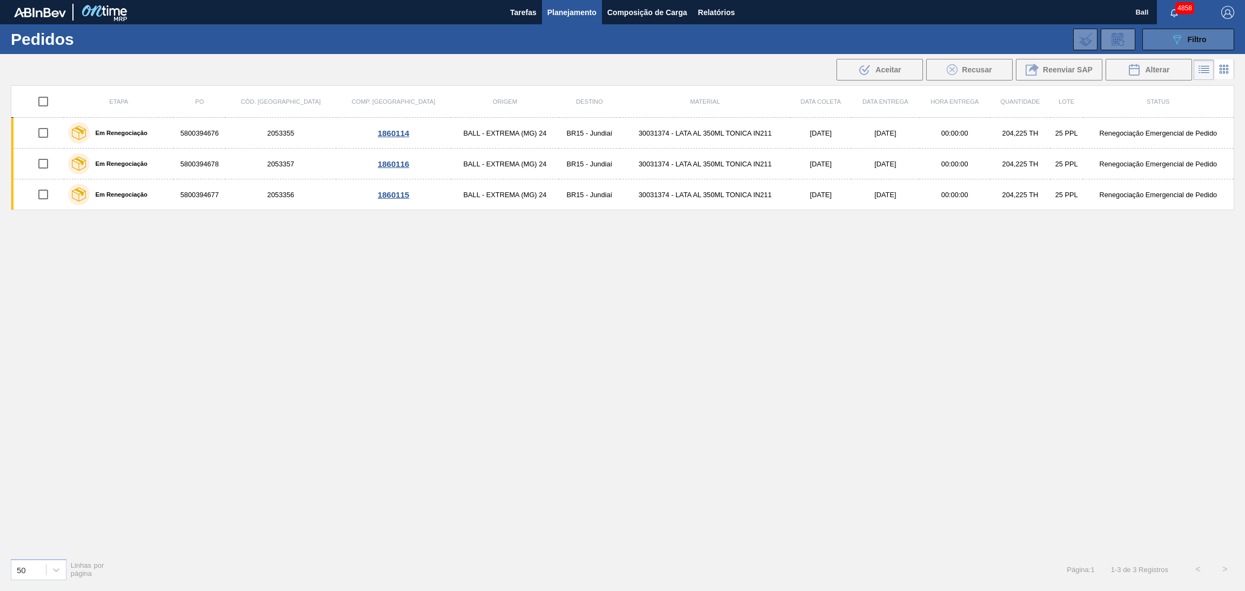
click at [1172, 42] on icon "089F7B8B-B2A5-4AFE-B5C0-19BA573D28AC" at bounding box center [1177, 39] width 13 height 13
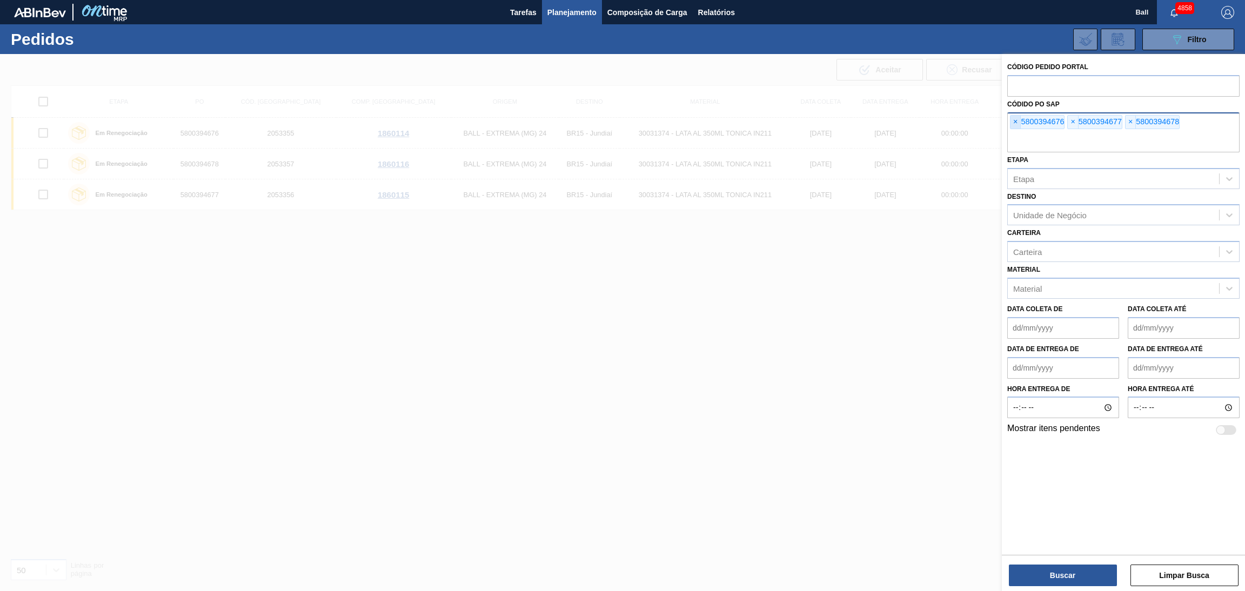
click at [1011, 123] on span "×" at bounding box center [1016, 122] width 10 height 13
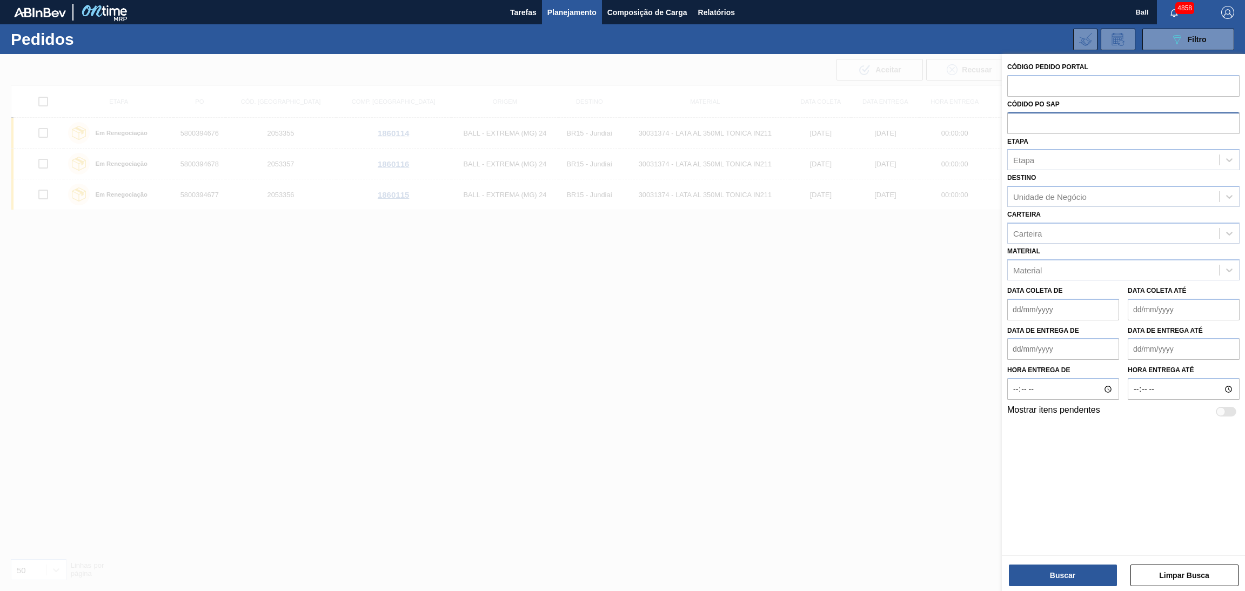
paste input "5800395995"
type input "5800395995"
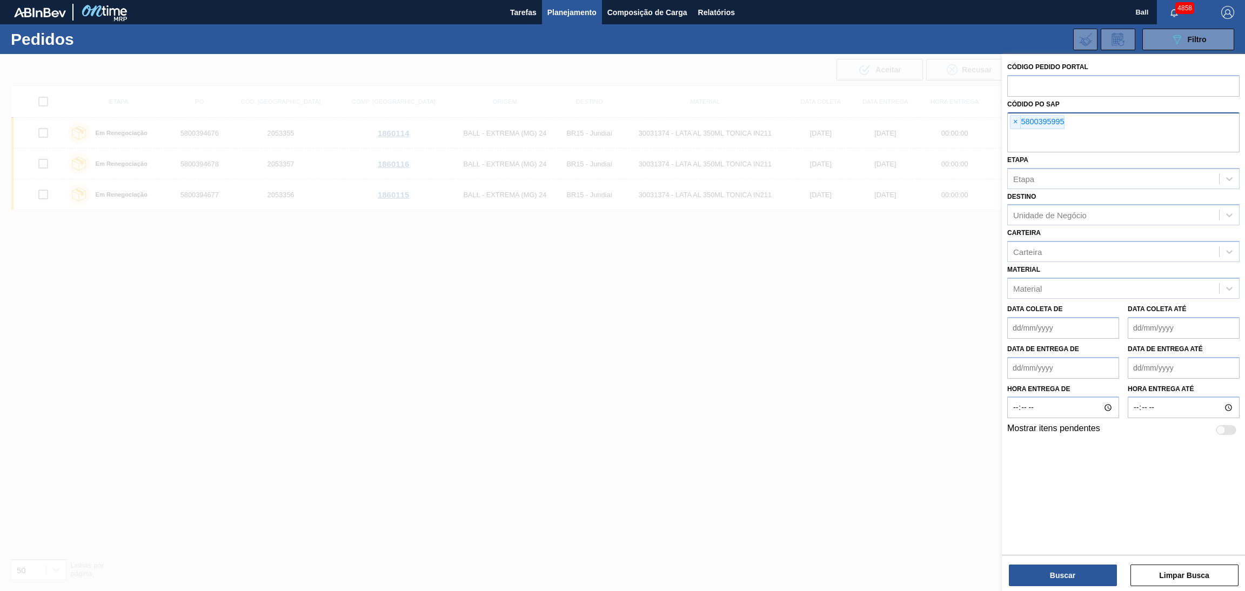
paste input "5800395996"
type input "5800395996"
paste input "5800396003"
type input "5800396003"
click at [1076, 579] on button "Buscar" at bounding box center [1063, 576] width 108 height 22
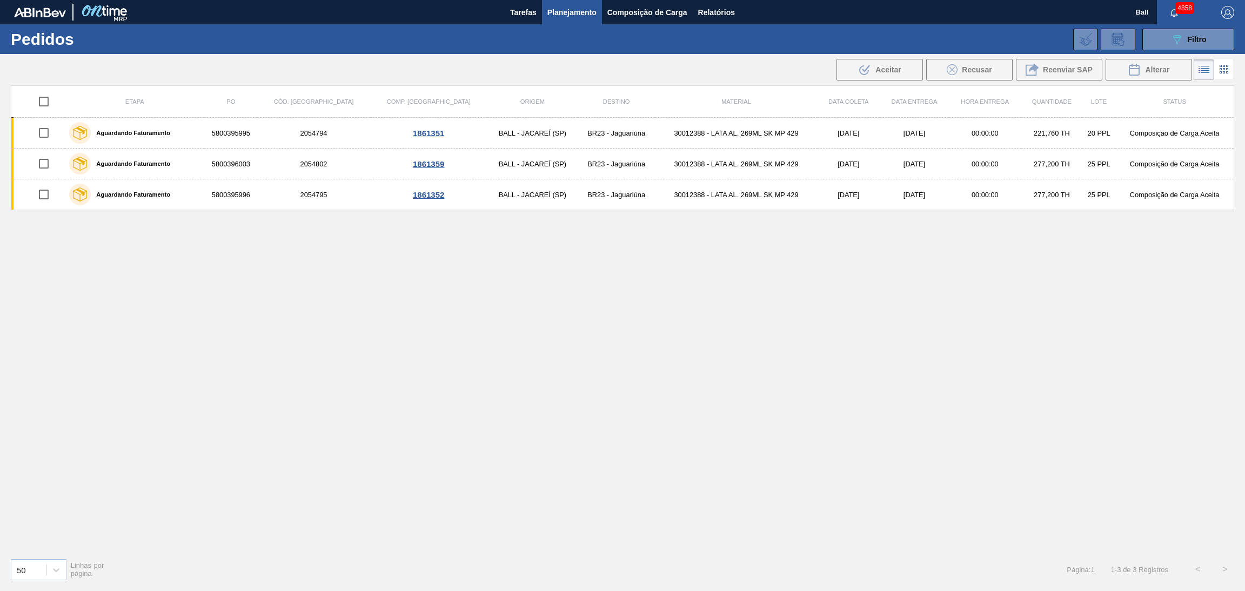
click at [45, 103] on input "checkbox" at bounding box center [43, 101] width 23 height 23
checkbox input "true"
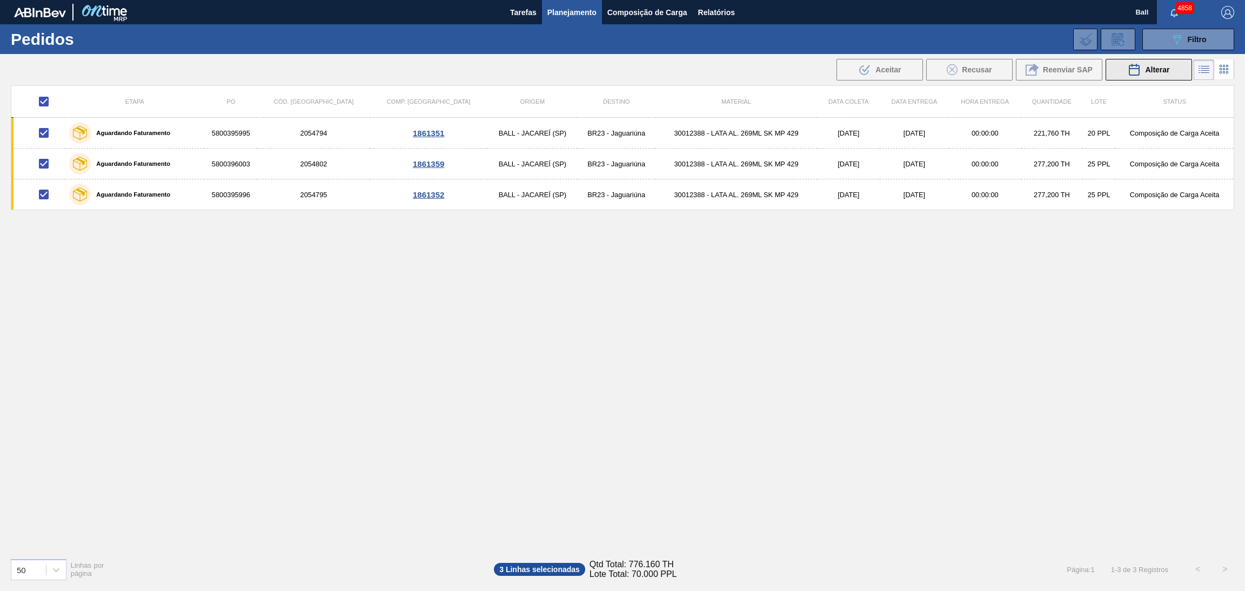
click at [1149, 71] on span "Alterar" at bounding box center [1157, 69] width 24 height 9
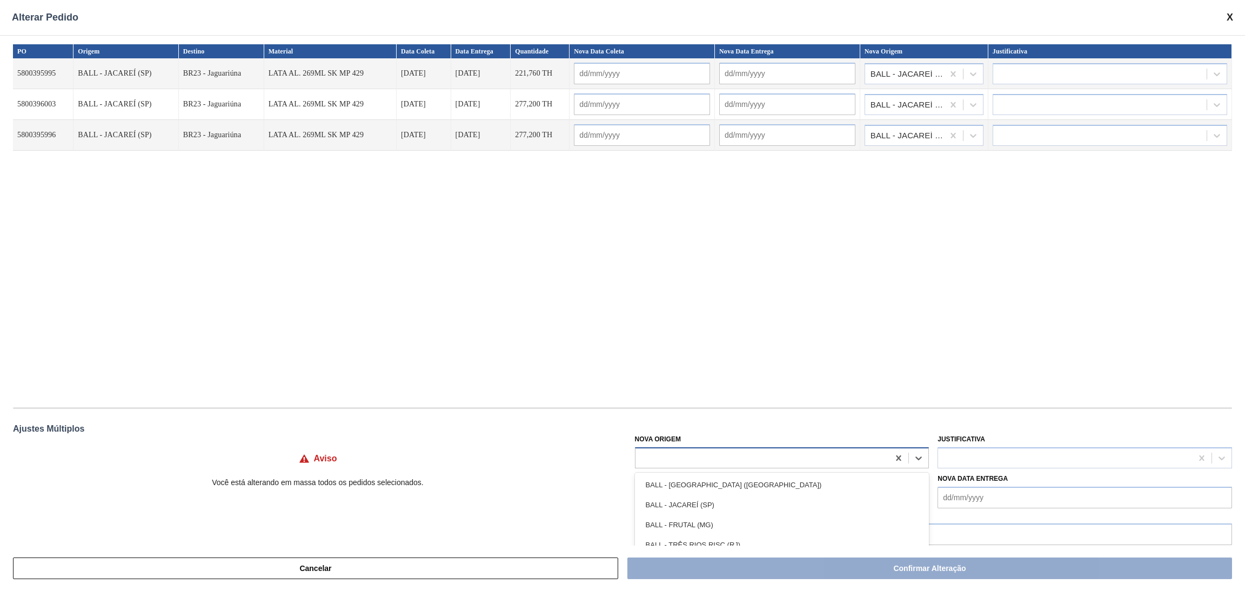
click at [679, 451] on div at bounding box center [763, 458] width 254 height 16
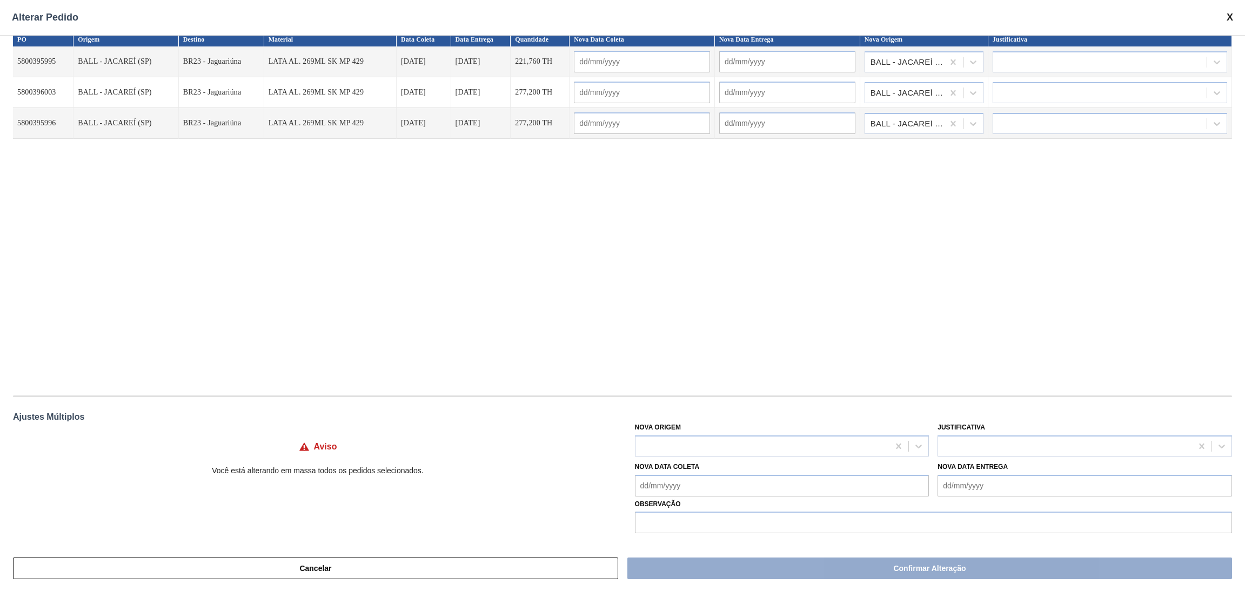
click at [1151, 271] on div "PO Origem Destino Material Data Coleta Data Entrega Quantidade Nova Data Coleta…" at bounding box center [622, 208] width 1219 height 352
click at [737, 436] on div at bounding box center [782, 446] width 295 height 21
click at [657, 340] on div "PO Origem Destino Material Data Coleta Data Entrega Quantidade Nova Data Coleta…" at bounding box center [622, 208] width 1219 height 352
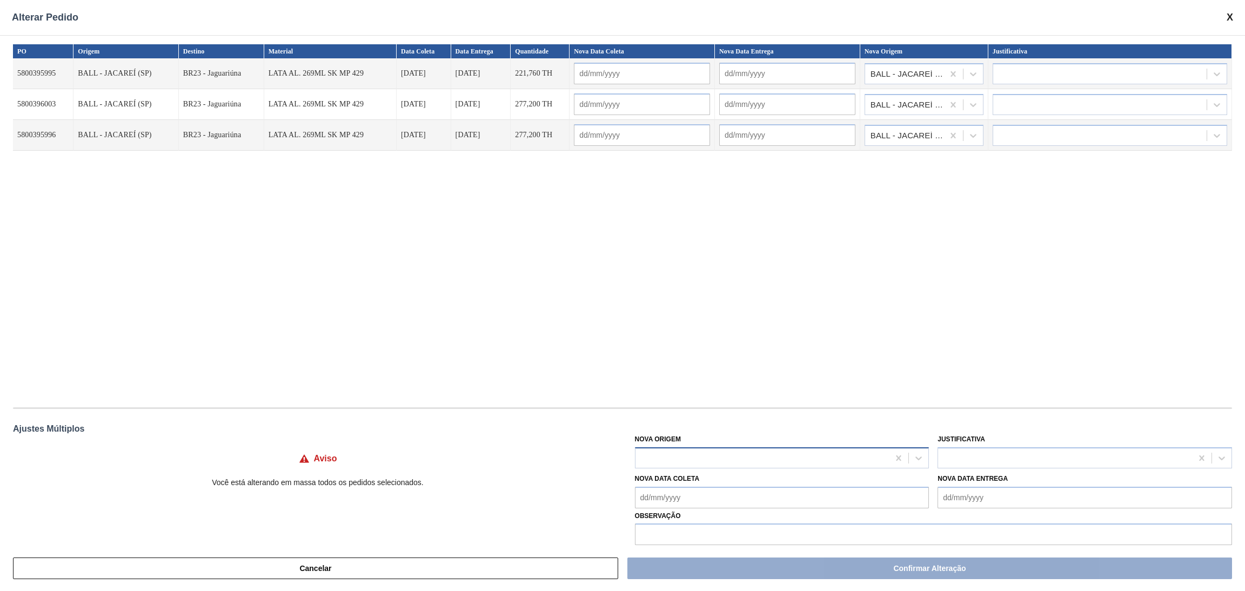
click at [700, 451] on div at bounding box center [763, 458] width 254 height 16
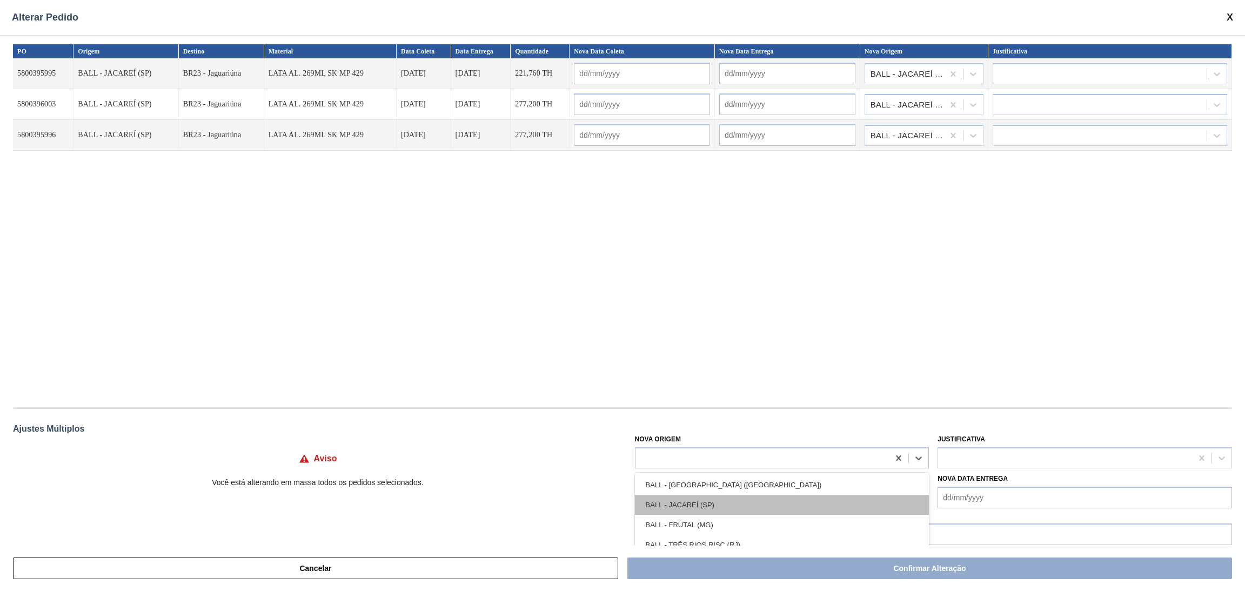
scroll to position [10, 0]
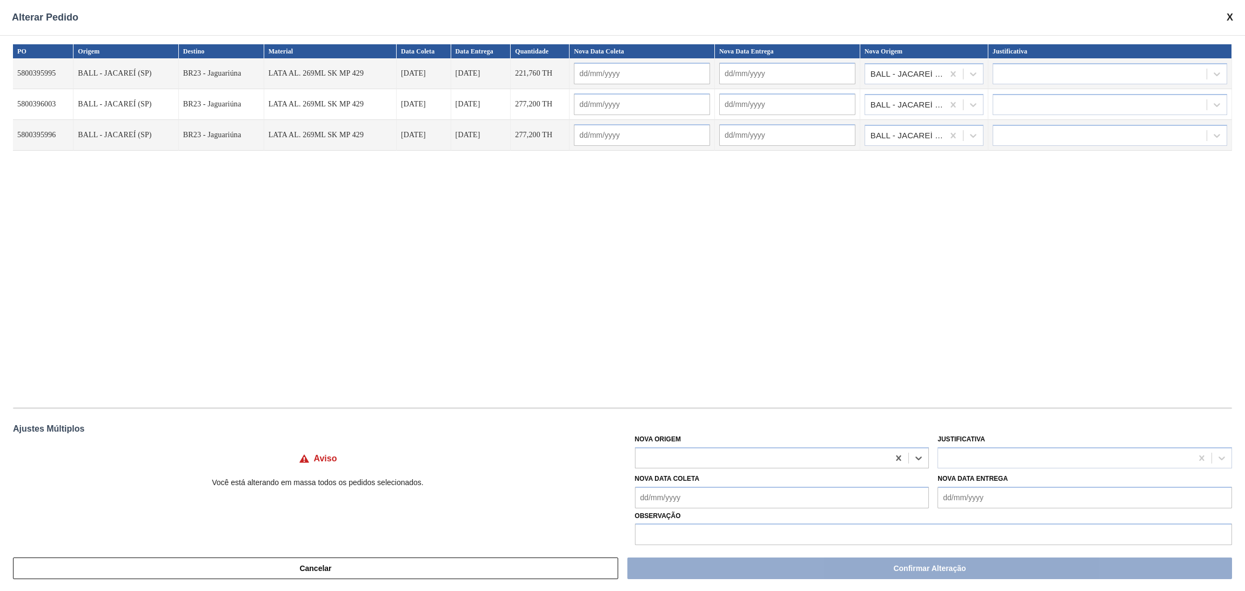
click at [567, 279] on div "PO Origem Destino Material Data Coleta Data Entrega Quantidade Nova Data Coleta…" at bounding box center [622, 220] width 1219 height 352
click at [684, 457] on div at bounding box center [763, 458] width 254 height 16
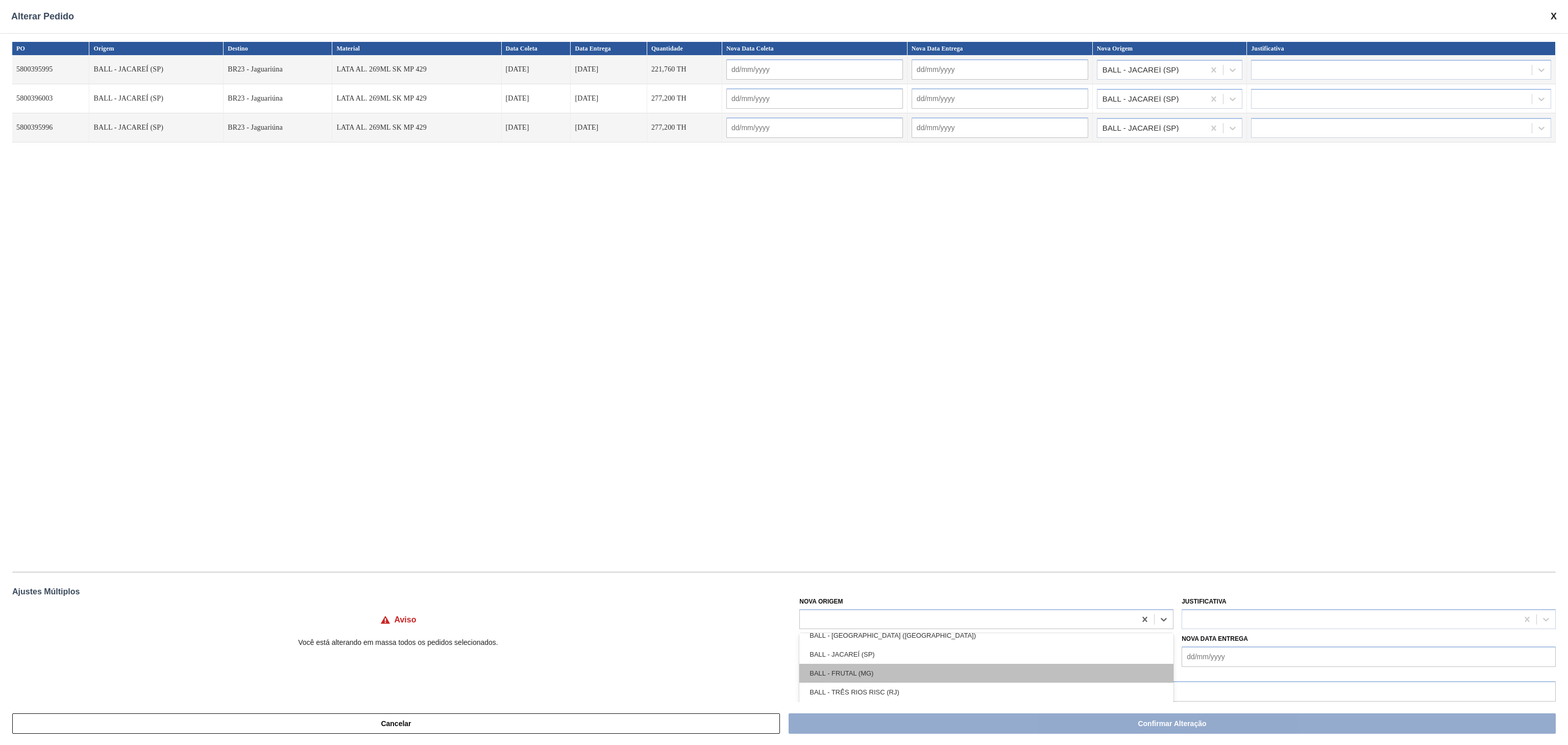
scroll to position [0, 0]
click at [962, 512] on div "PO Origem Destino Material Data Coleta Data Entrega Quantidade Nova Data Coleta…" at bounding box center [784, 301] width 1543 height 519
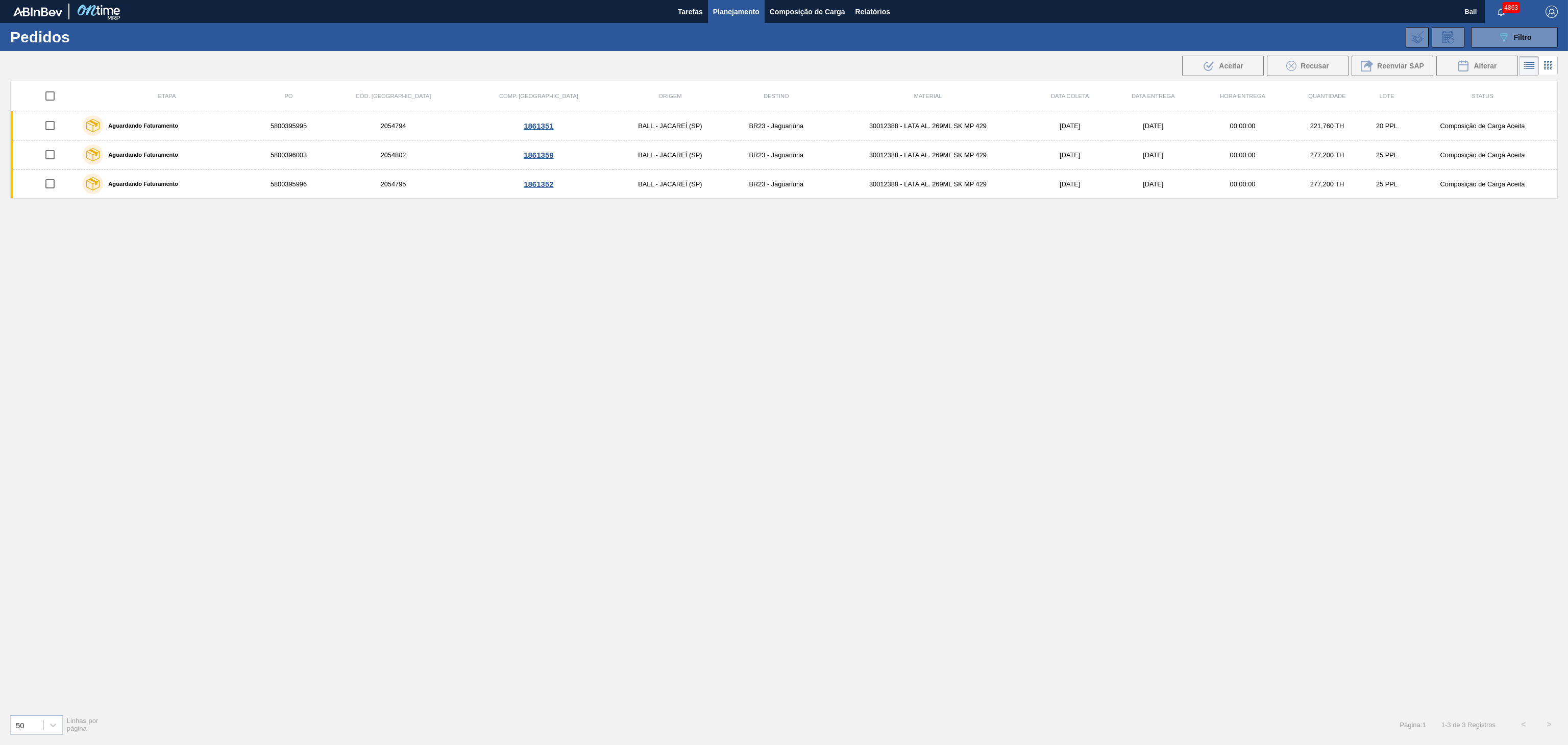
click at [51, 96] on input "checkbox" at bounding box center [50, 95] width 22 height 22
checkbox input "true"
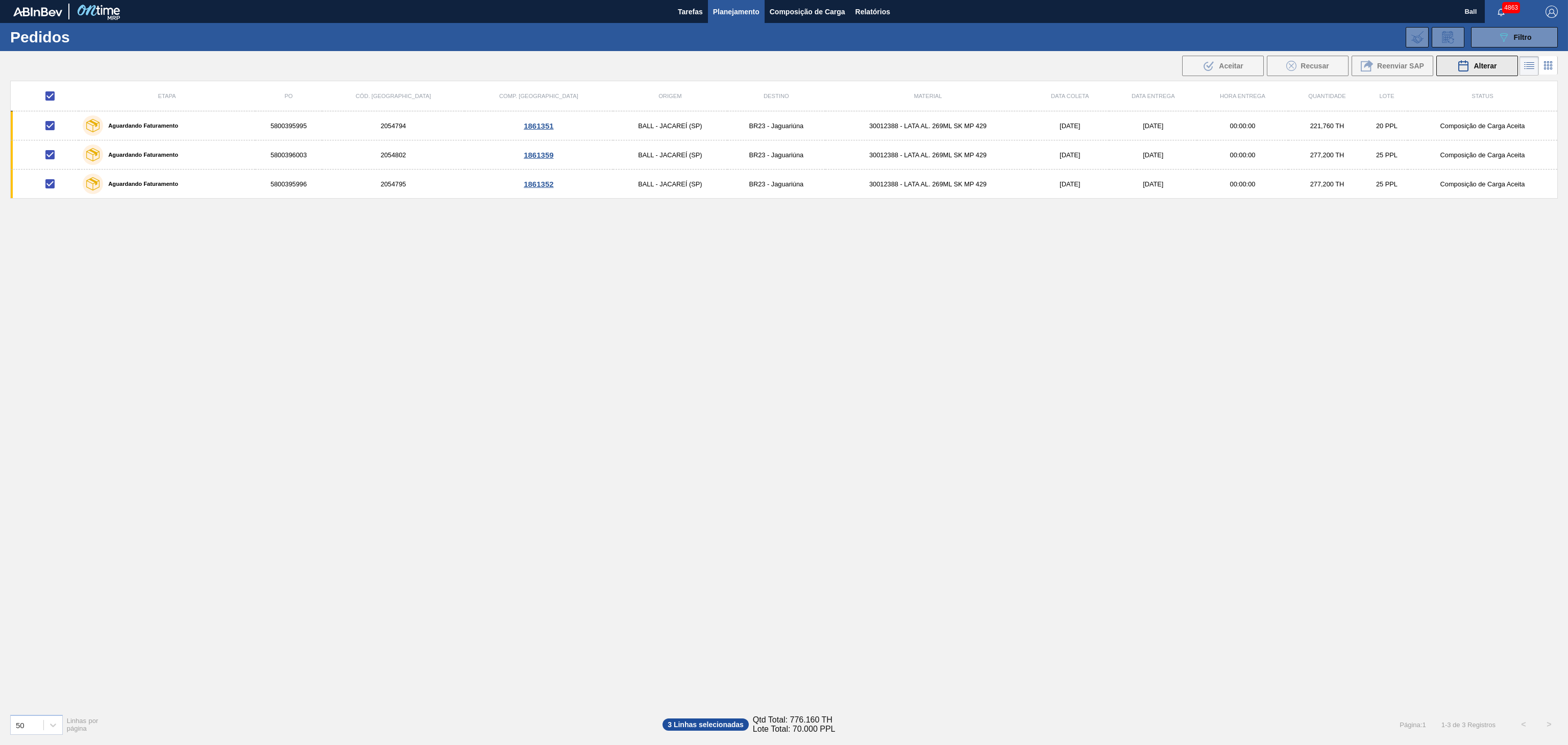
click at [1493, 66] on span "Alterar" at bounding box center [1485, 65] width 23 height 8
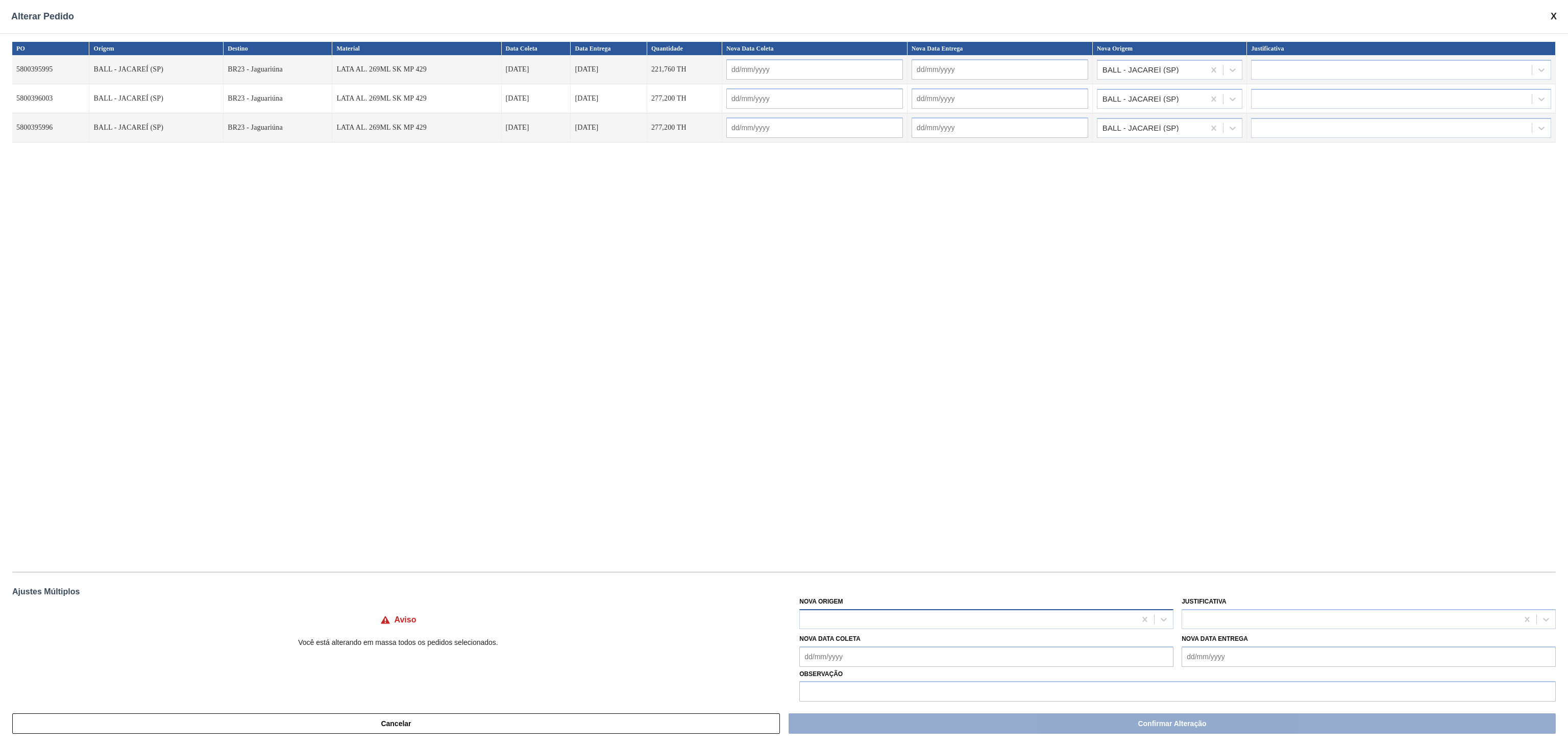
click at [1035, 623] on div at bounding box center [968, 618] width 336 height 15
click at [1083, 446] on div "PO Origem Destino Material Data Coleta Data Entrega Quantidade Nova Data Coleta…" at bounding box center [784, 301] width 1543 height 519
click at [845, 616] on div at bounding box center [968, 618] width 336 height 15
click at [1013, 385] on div "PO Origem Destino Material Data Coleta Data Entrega Quantidade Nova Data Coleta…" at bounding box center [784, 301] width 1543 height 519
click at [928, 626] on div at bounding box center [986, 618] width 374 height 20
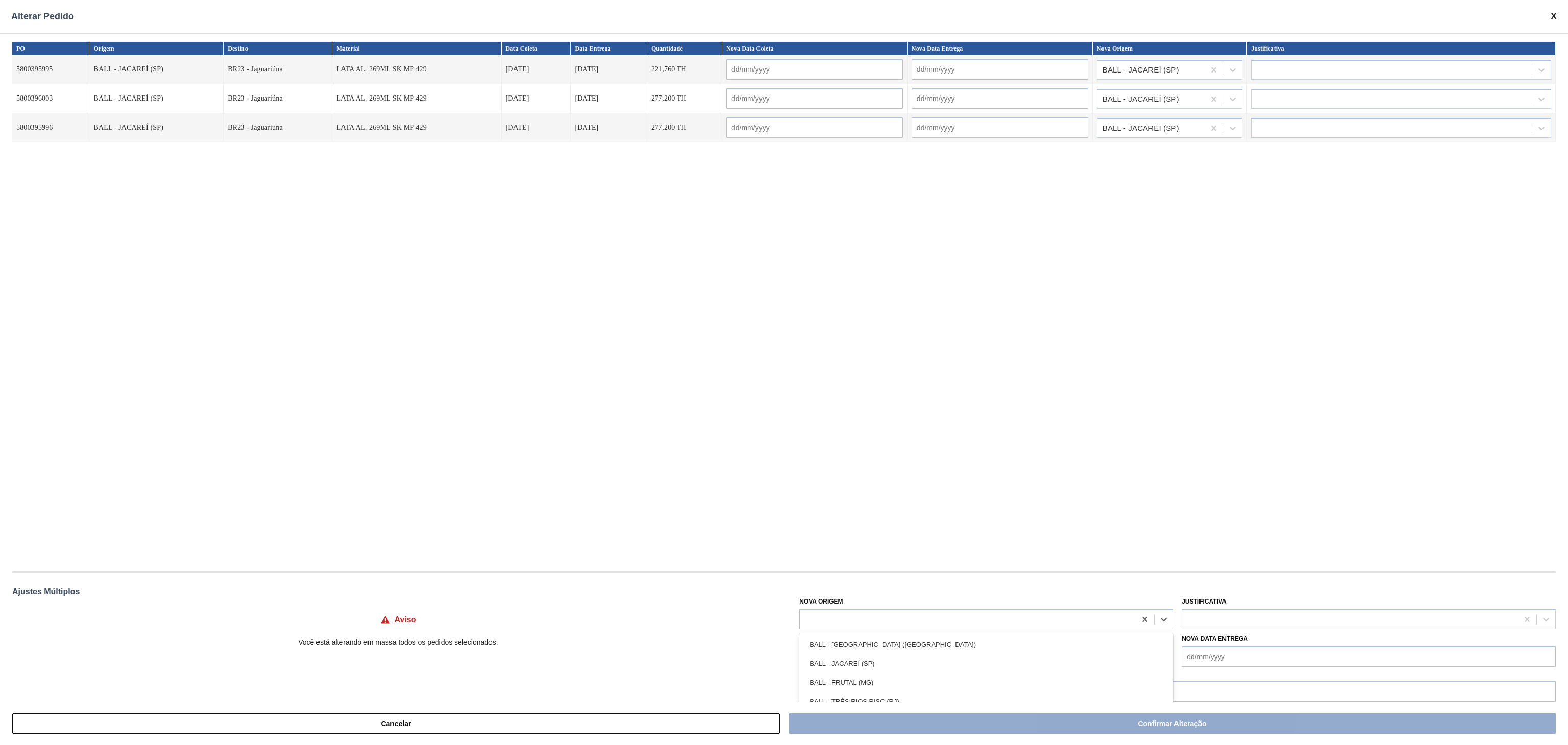
click at [974, 503] on div "PO Origem Destino Material Data Coleta Data Entrega Quantidade Nova Data Coleta…" at bounding box center [784, 301] width 1543 height 519
click at [949, 610] on div at bounding box center [986, 618] width 374 height 20
click at [1029, 480] on div "PO Origem Destino Material Data Coleta Data Entrega Quantidade Nova Data Coleta…" at bounding box center [784, 301] width 1543 height 519
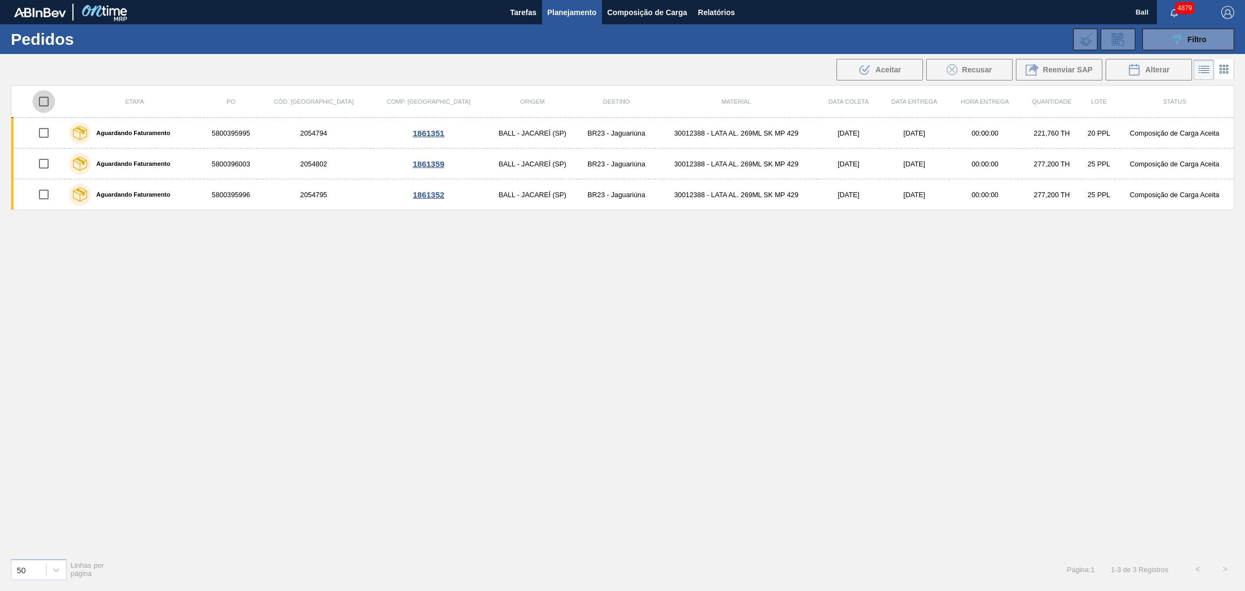
click at [43, 98] on input "checkbox" at bounding box center [43, 101] width 23 height 23
checkbox input "true"
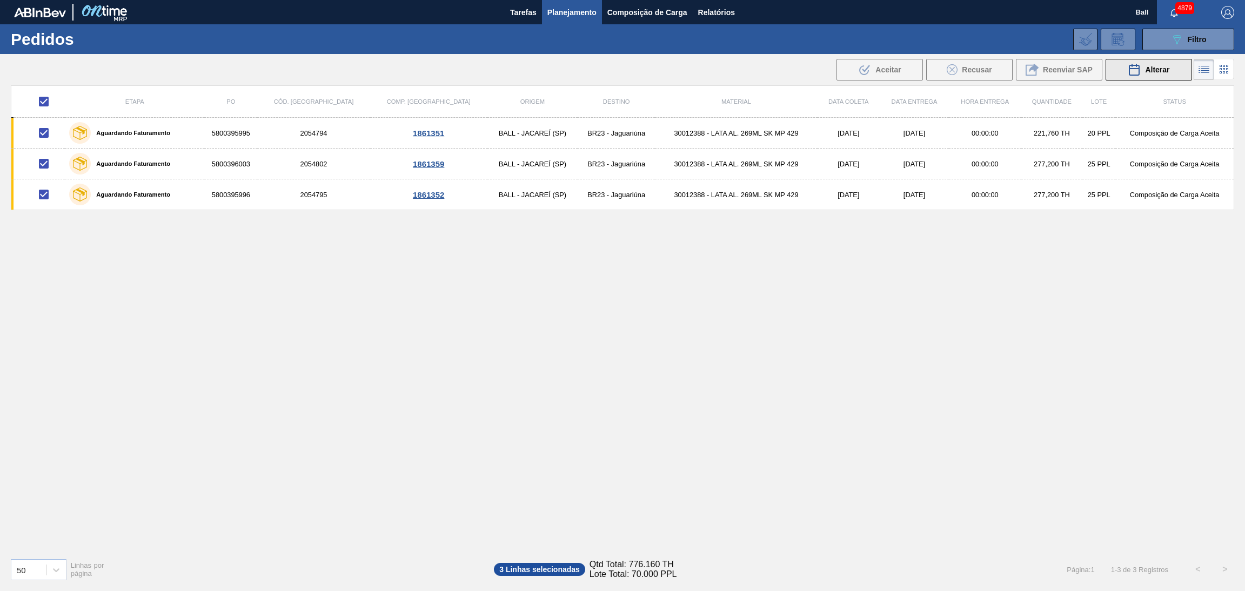
click at [1150, 72] on span "Alterar" at bounding box center [1157, 69] width 24 height 9
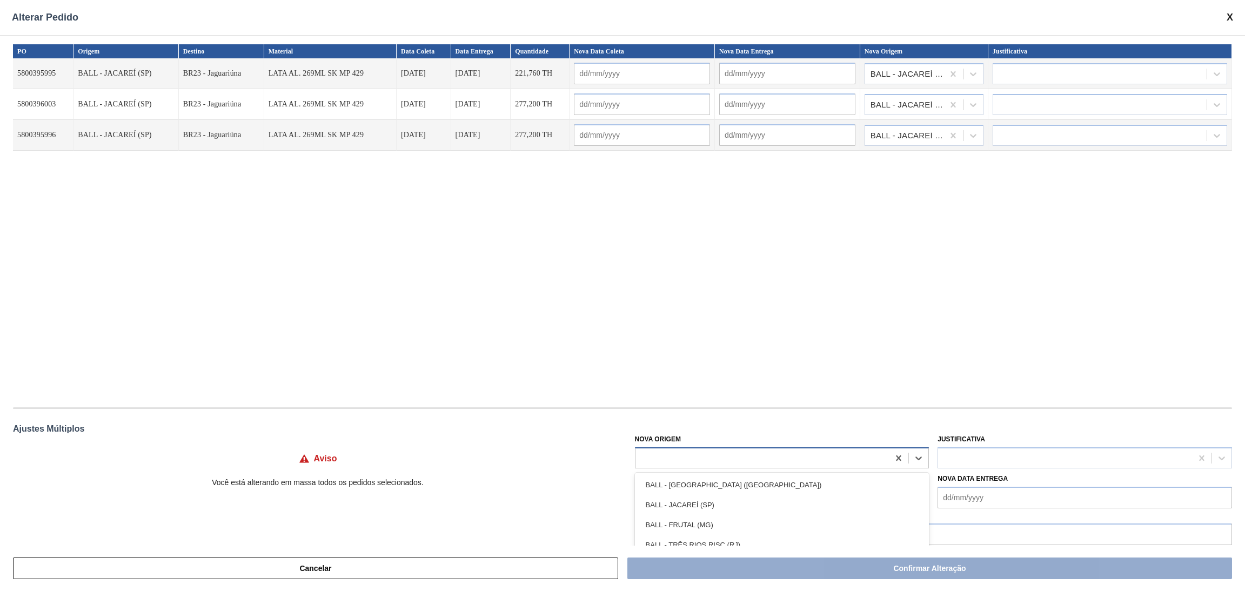
click at [787, 452] on div at bounding box center [763, 458] width 254 height 16
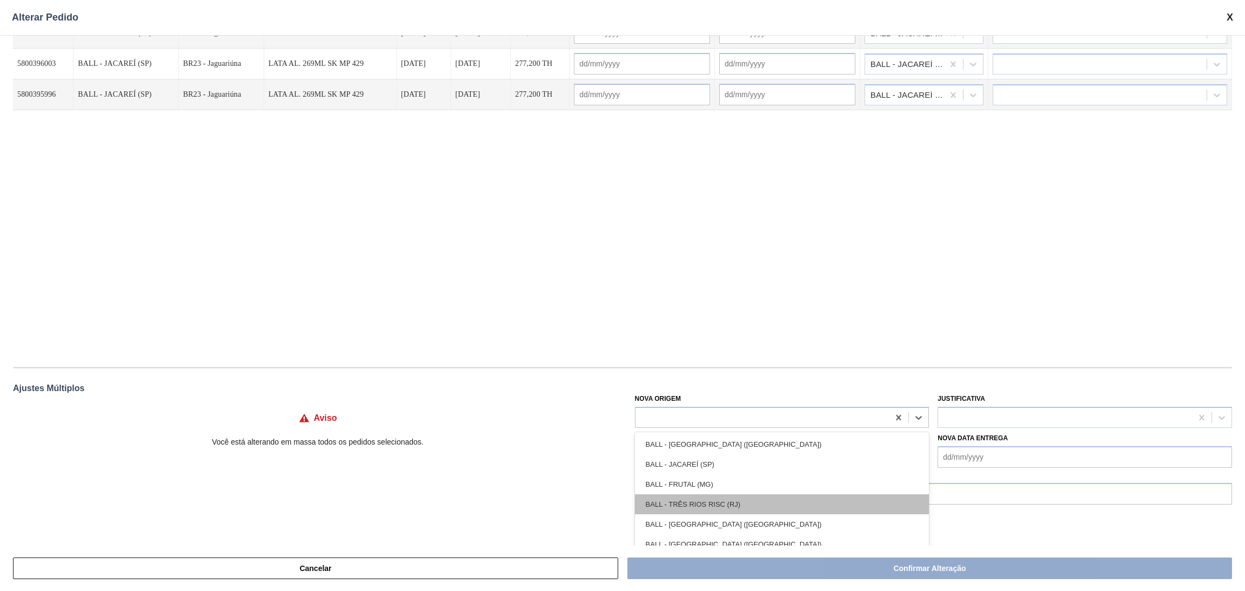
scroll to position [10, 0]
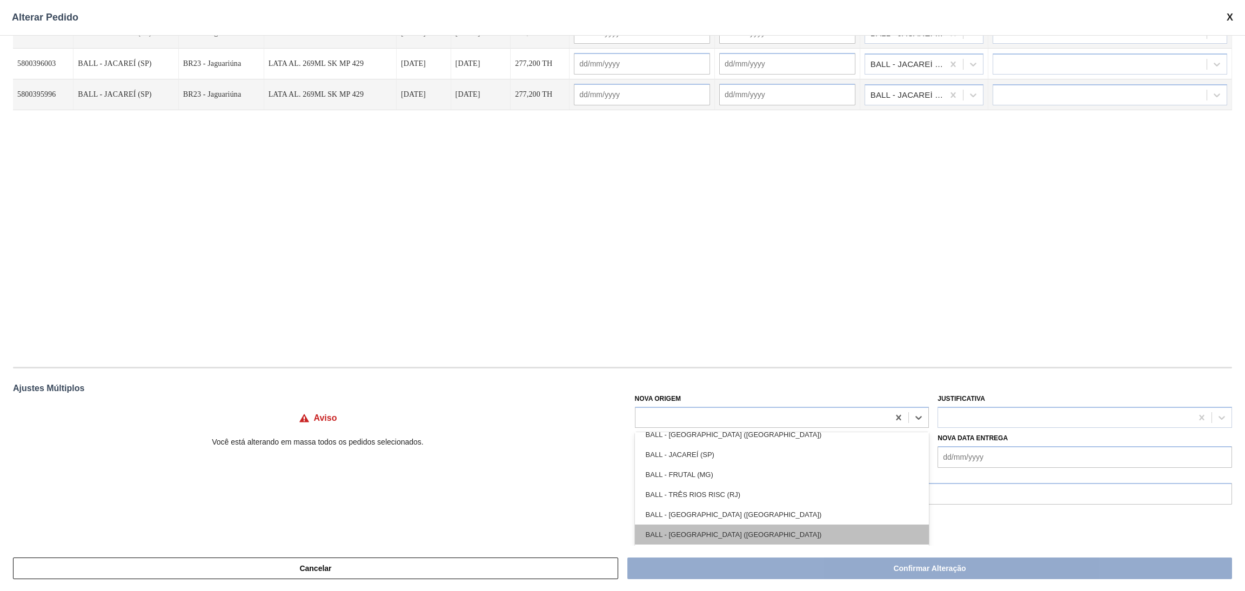
click at [777, 532] on div "BALL - [GEOGRAPHIC_DATA] ([GEOGRAPHIC_DATA])" at bounding box center [782, 535] width 295 height 20
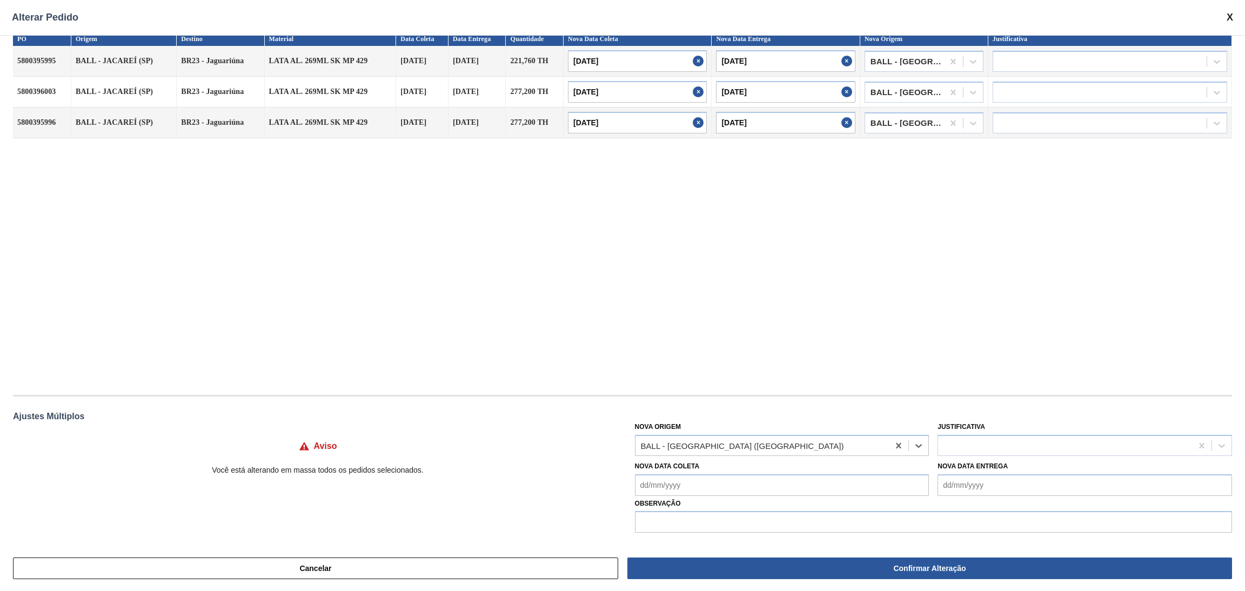
type input "[DATE]"
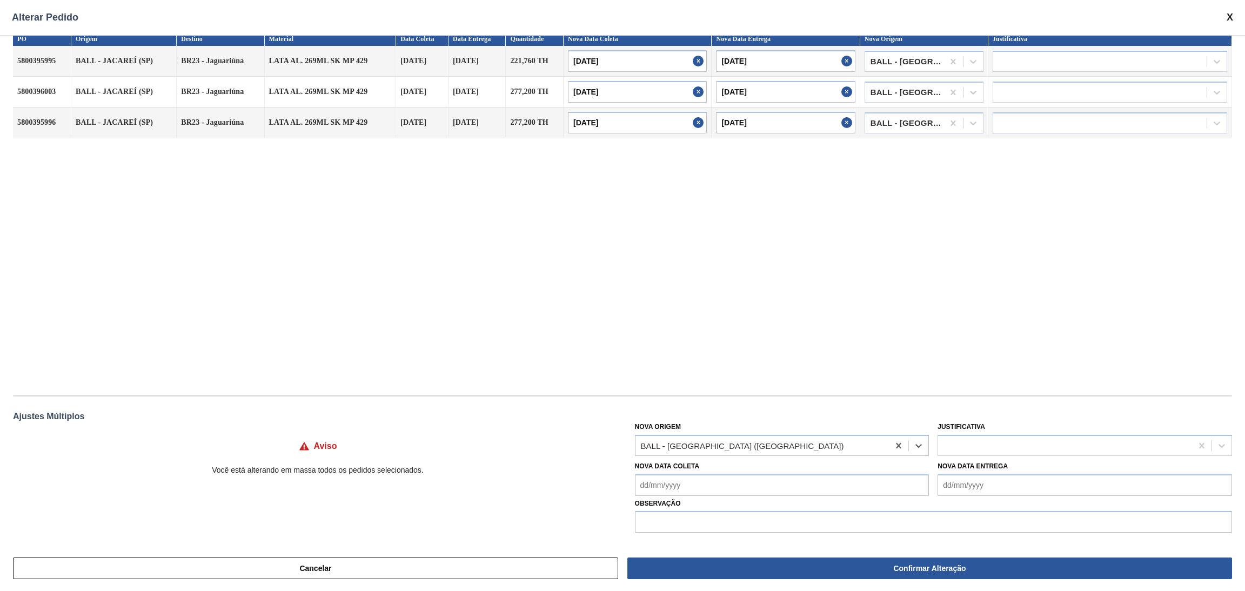
type input "[DATE]"
click at [779, 353] on div "PO Origem Destino Material Data Coleta Data Entrega Quantidade Nova Data Coleta…" at bounding box center [622, 208] width 1219 height 352
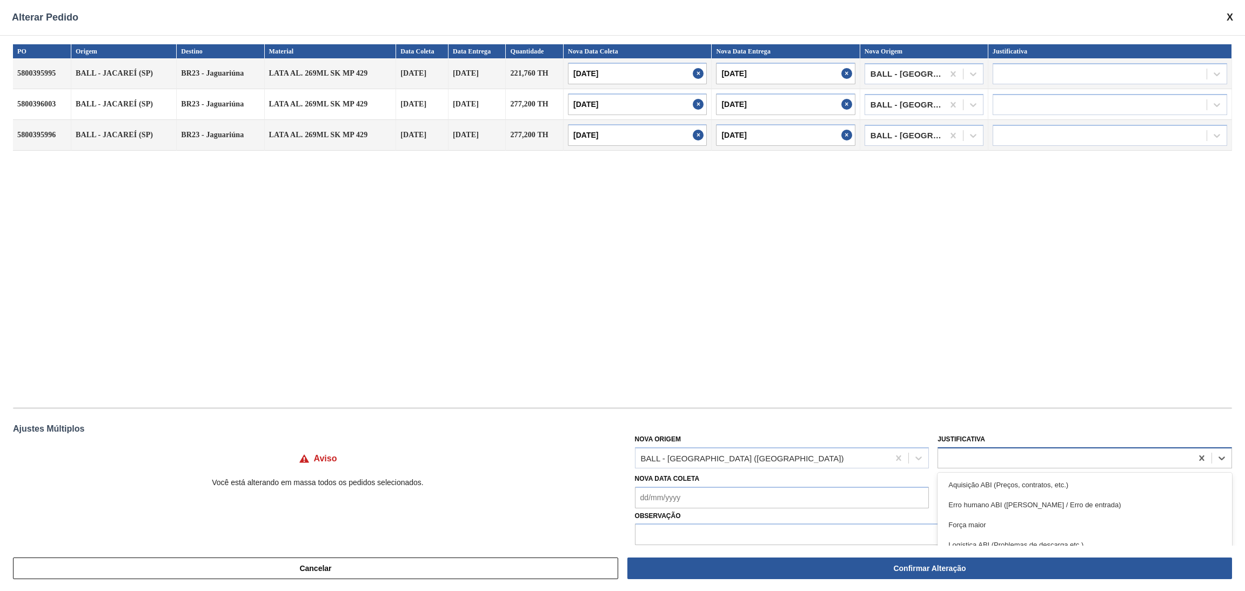
click at [977, 457] on div at bounding box center [1065, 458] width 254 height 16
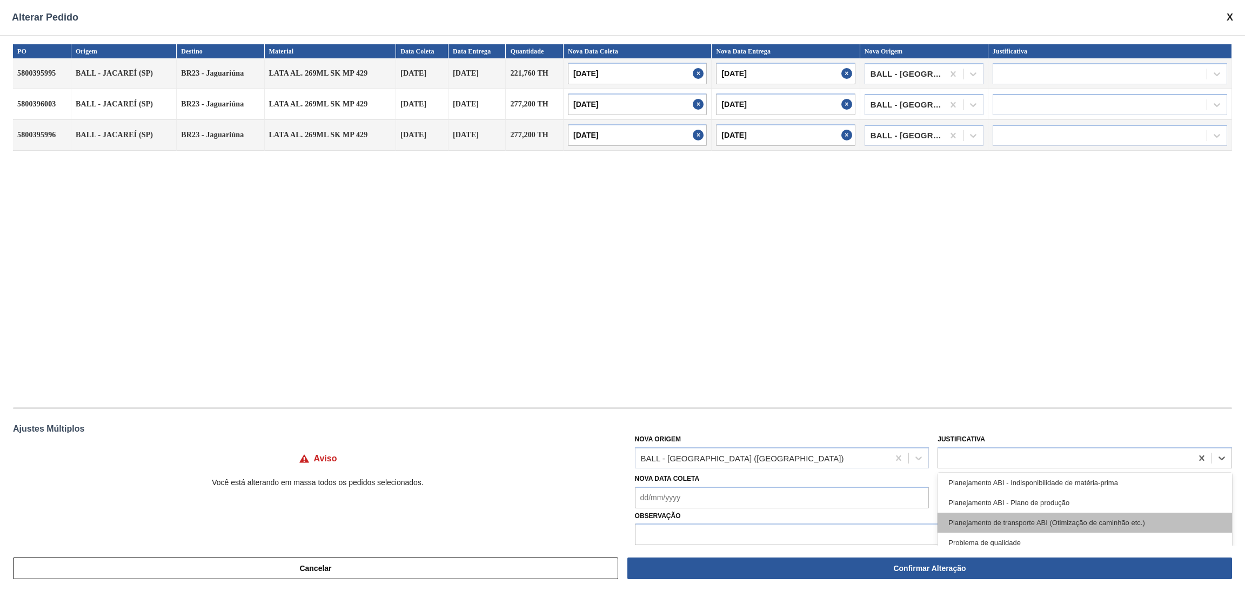
scroll to position [249, 0]
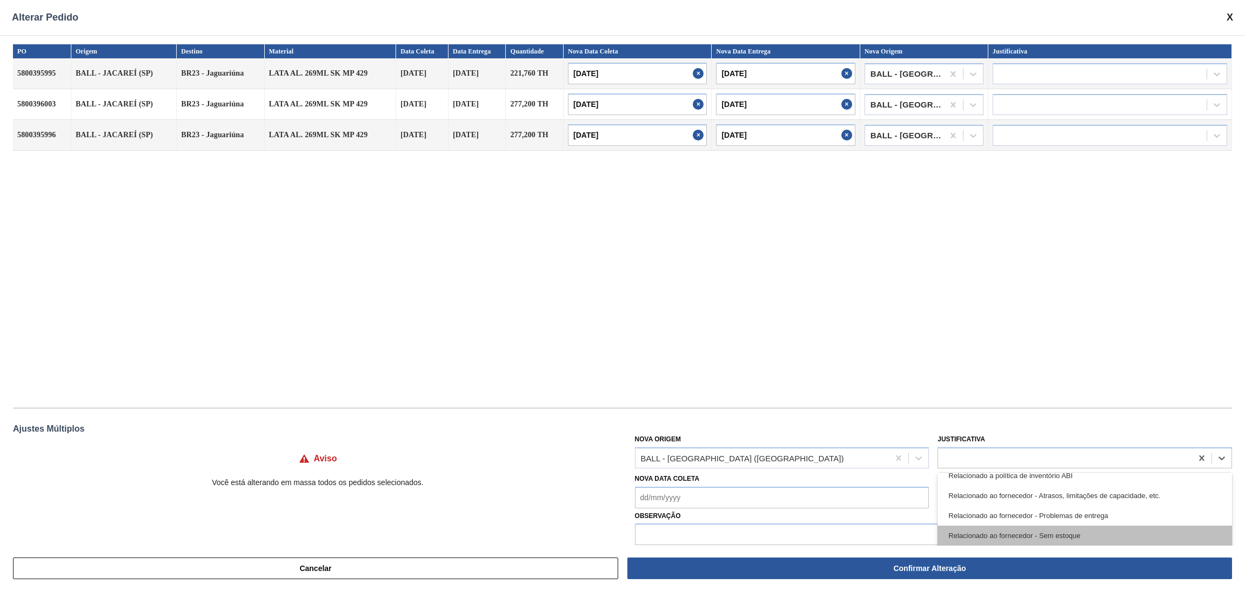
click at [1107, 529] on div "Relacionado ao fornecedor - Sem estoque" at bounding box center [1085, 536] width 295 height 20
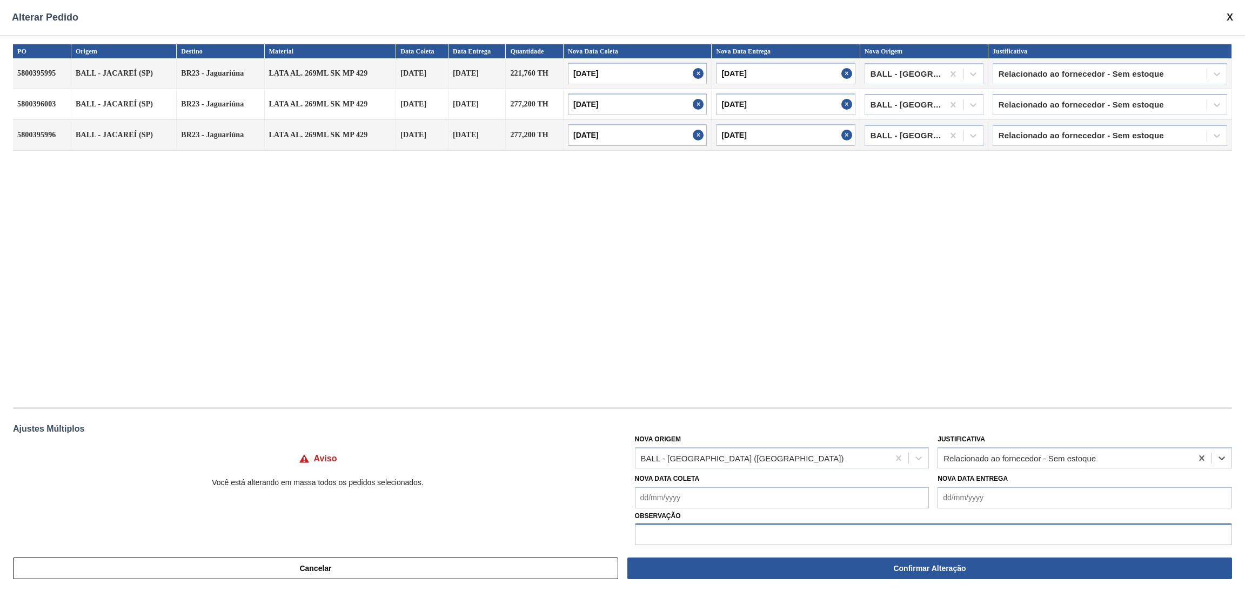
click at [942, 536] on input "text" at bounding box center [933, 535] width 597 height 22
type input "PLANTA NÃO ESTA RODANDO 9.1"
click at [700, 329] on div "PO Origem Destino Material Data Coleta Data Entrega Quantidade Nova Data Coleta…" at bounding box center [622, 220] width 1219 height 352
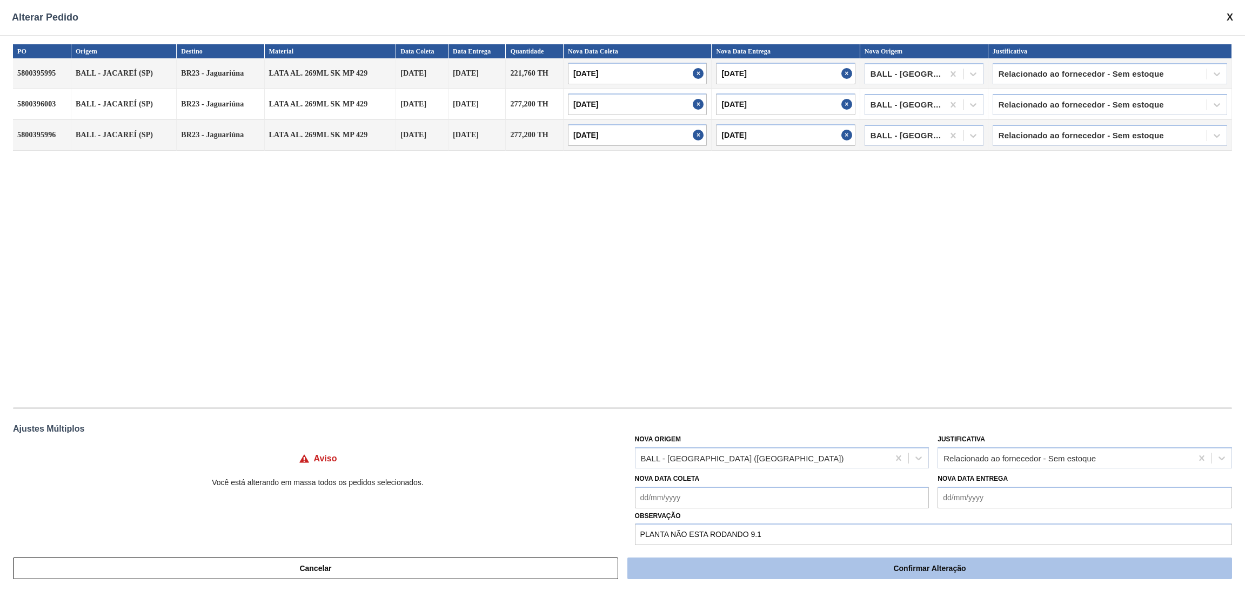
click at [753, 568] on button "Confirmar Alteração" at bounding box center [929, 569] width 605 height 22
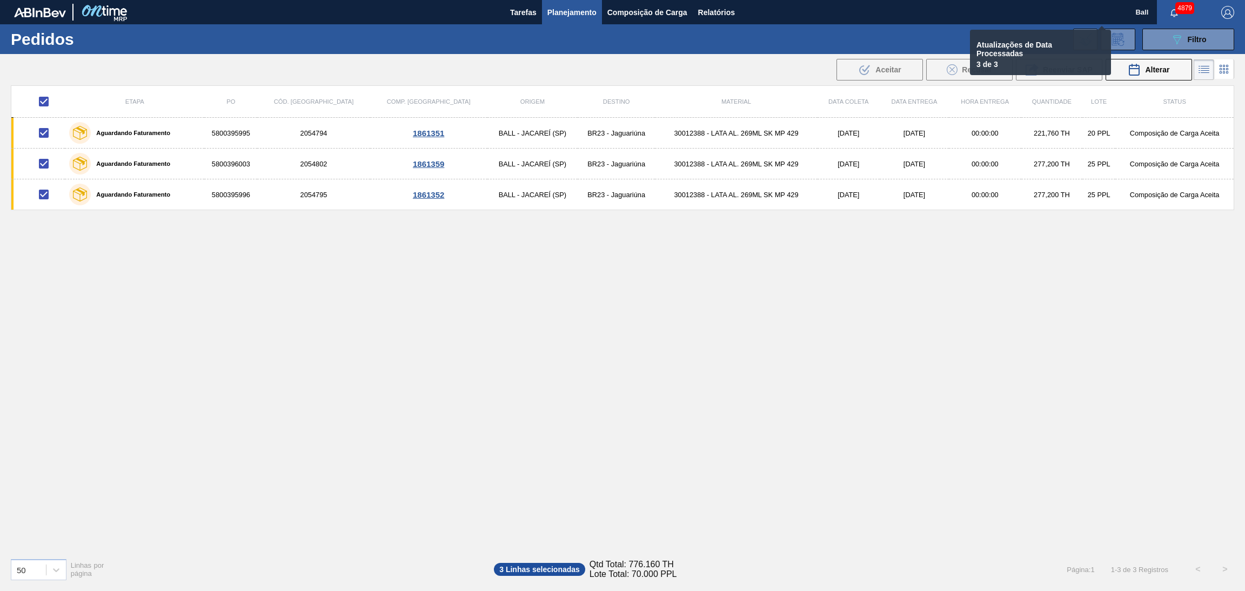
checkbox input "false"
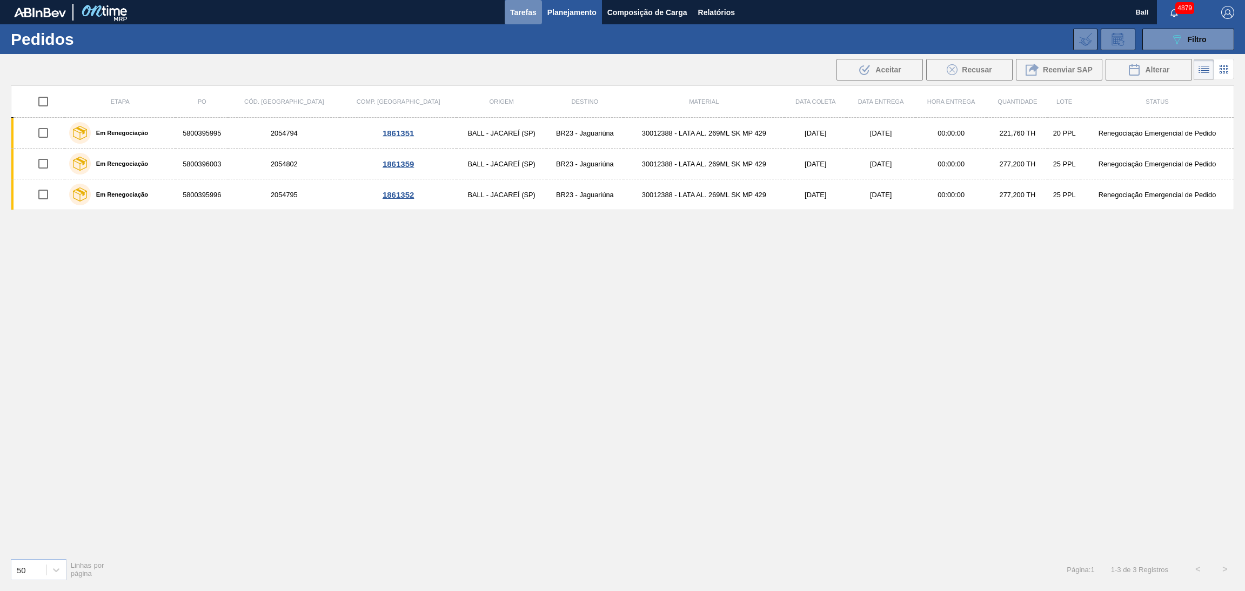
click at [513, 20] on button "Tarefas" at bounding box center [523, 12] width 37 height 24
